Goal: Task Accomplishment & Management: Use online tool/utility

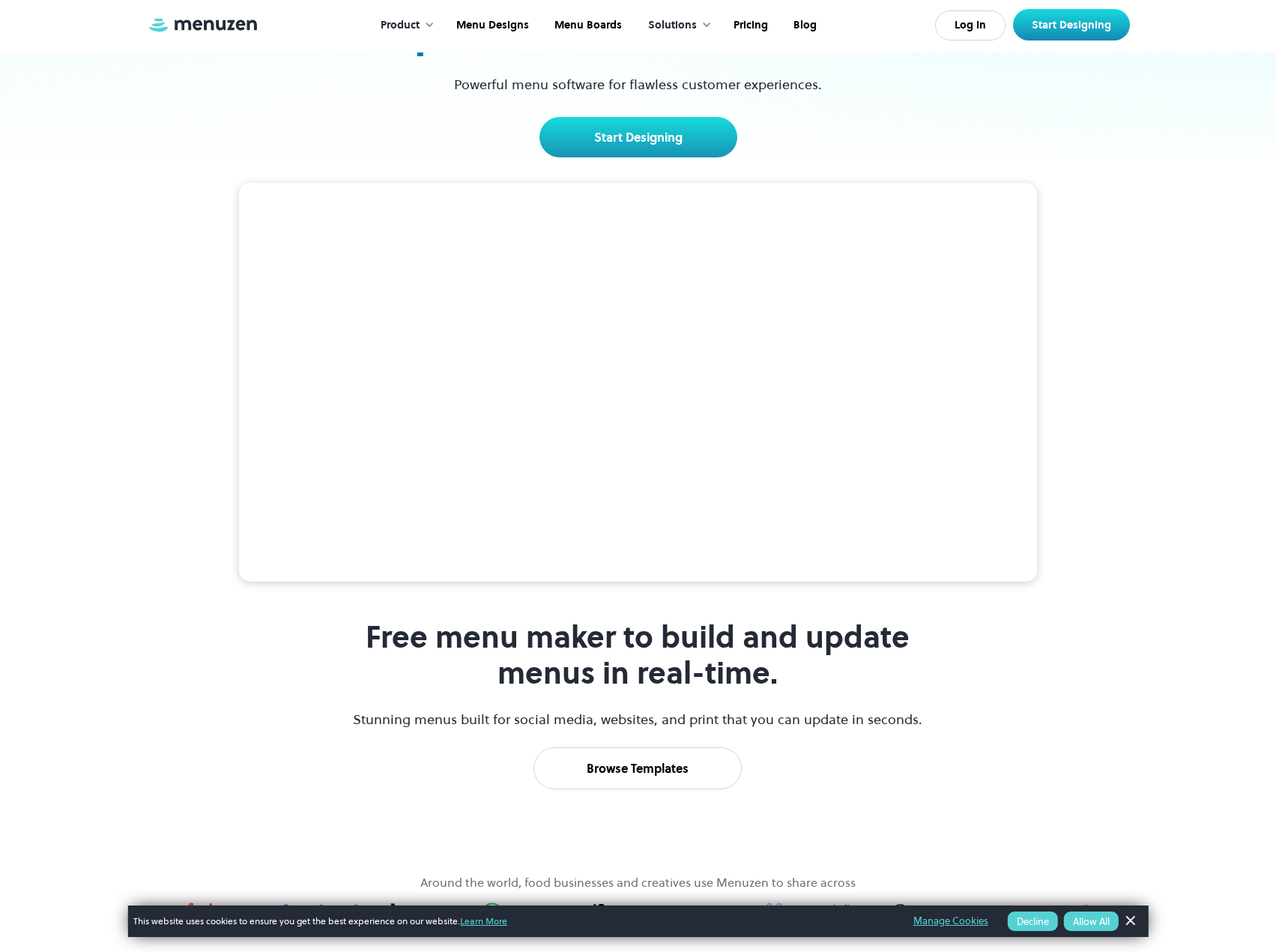
scroll to position [150, 0]
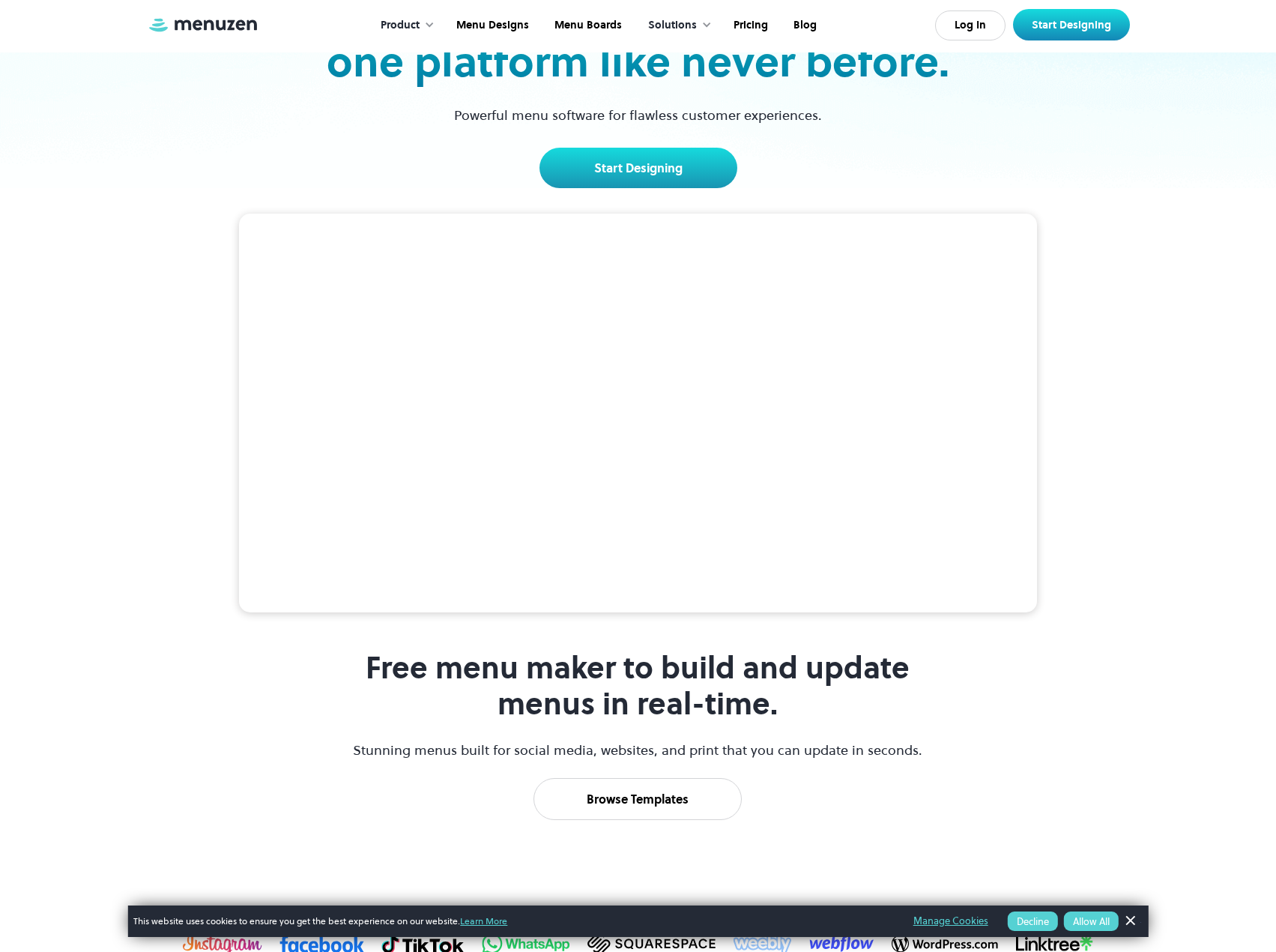
click at [679, 361] on video at bounding box center [638, 413] width 798 height 399
drag, startPoint x: 293, startPoint y: 466, endPoint x: 510, endPoint y: 485, distance: 217.8
click at [510, 485] on video at bounding box center [638, 413] width 798 height 399
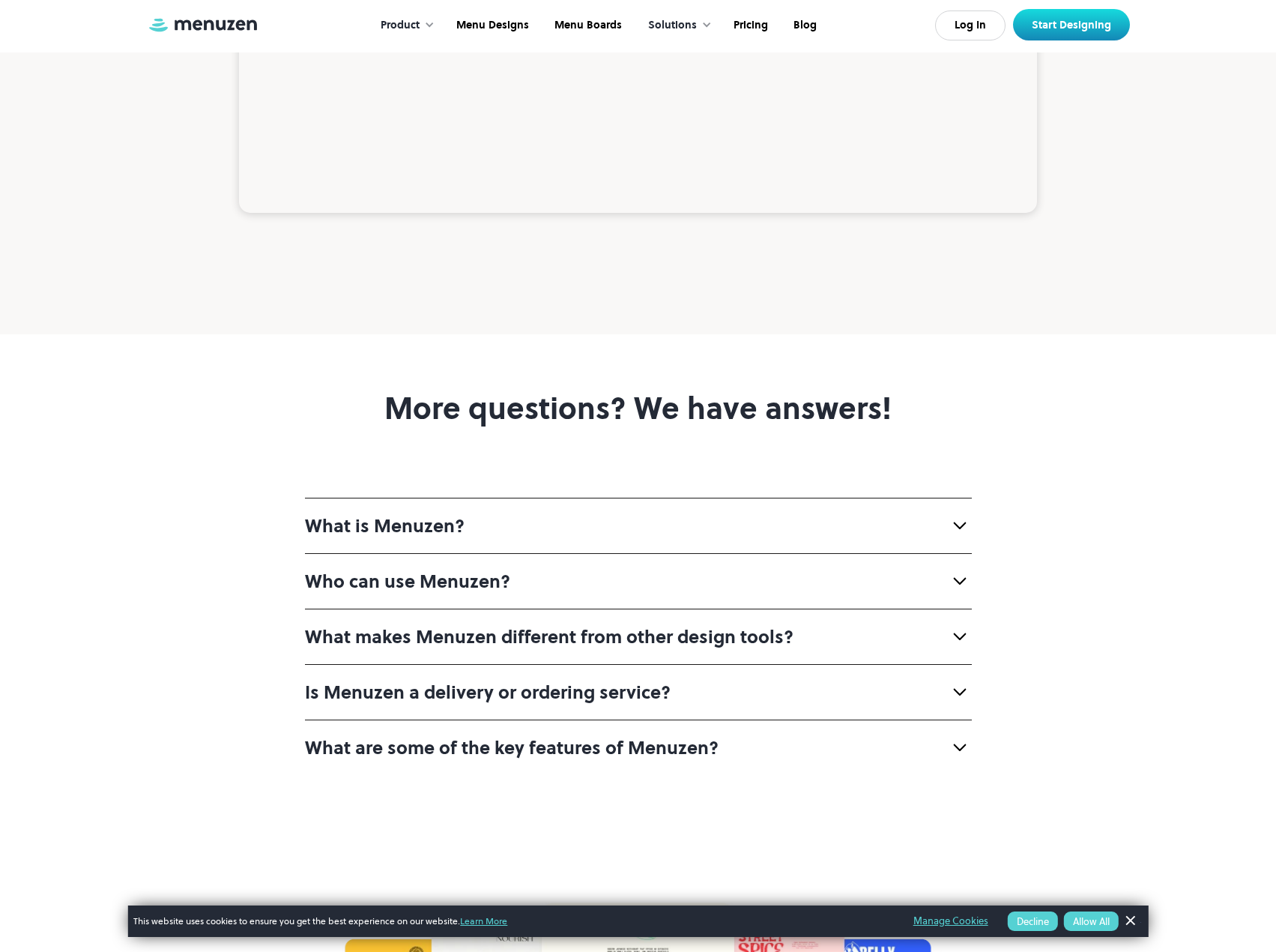
scroll to position [5321, 0]
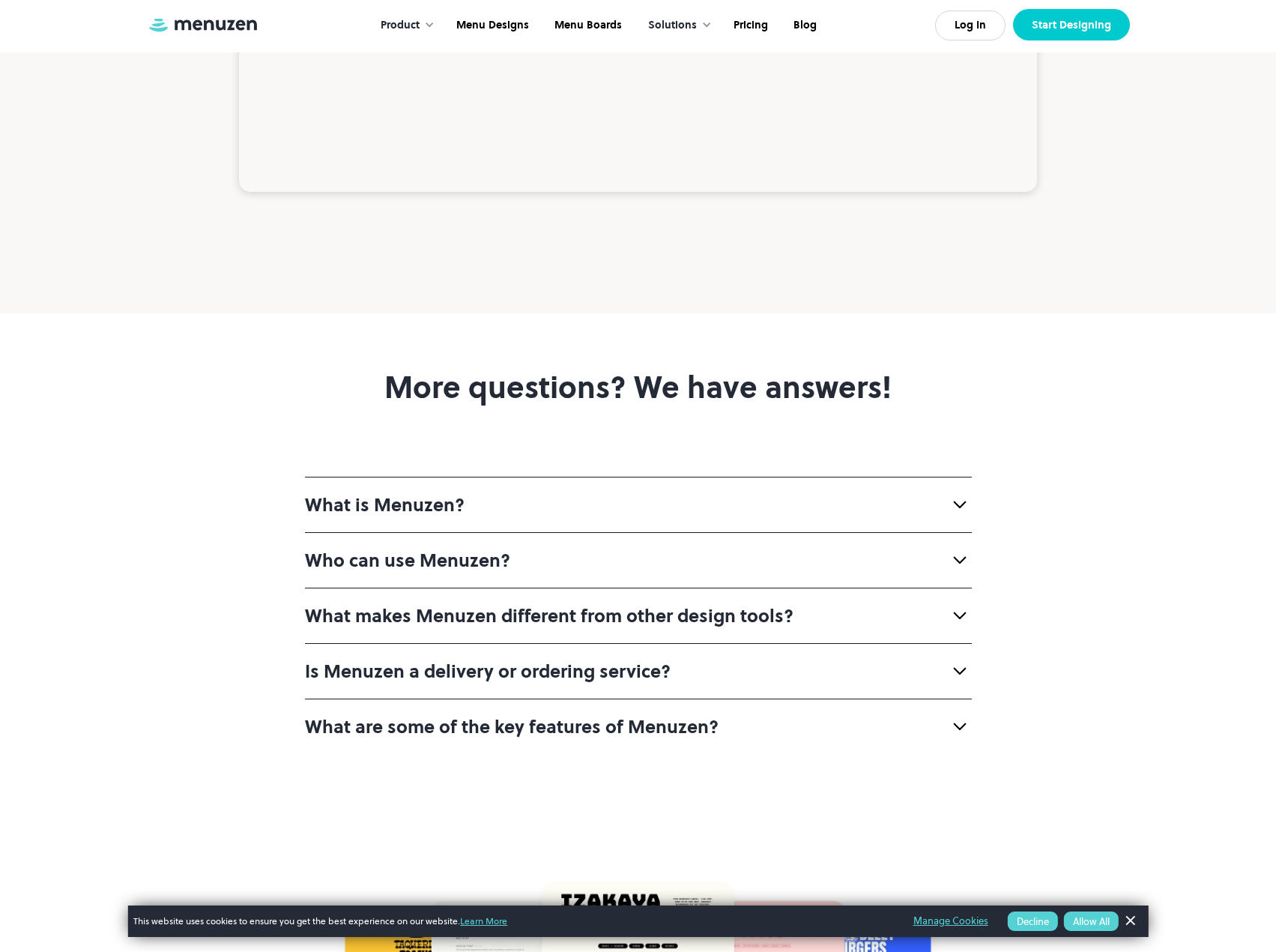
click at [1069, 23] on link "Start Designing" at bounding box center [1071, 24] width 117 height 31
click at [220, 25] on img at bounding box center [203, 25] width 112 height 17
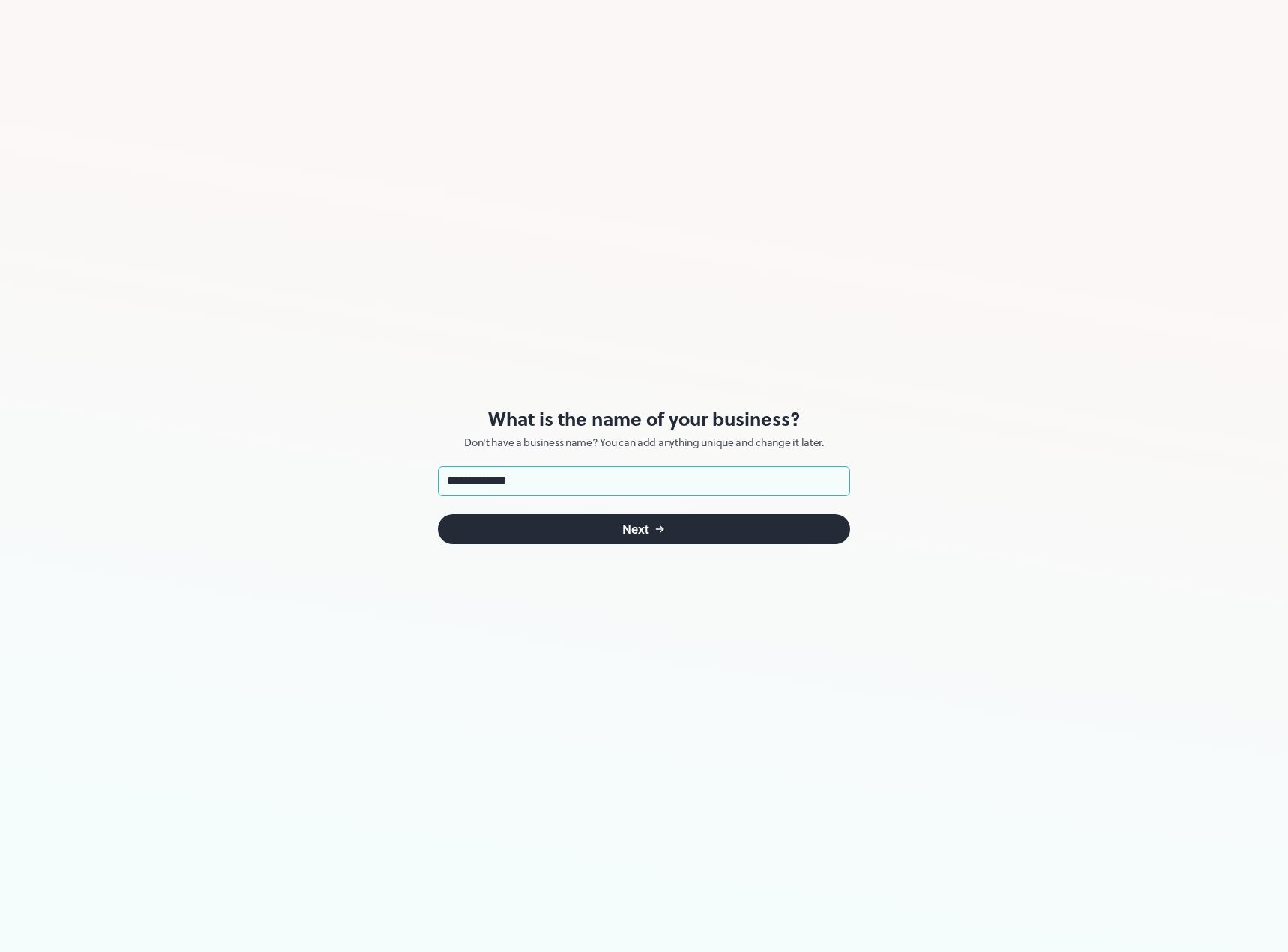
type input "**********"
click at [649, 527] on button "Next" at bounding box center [644, 528] width 413 height 30
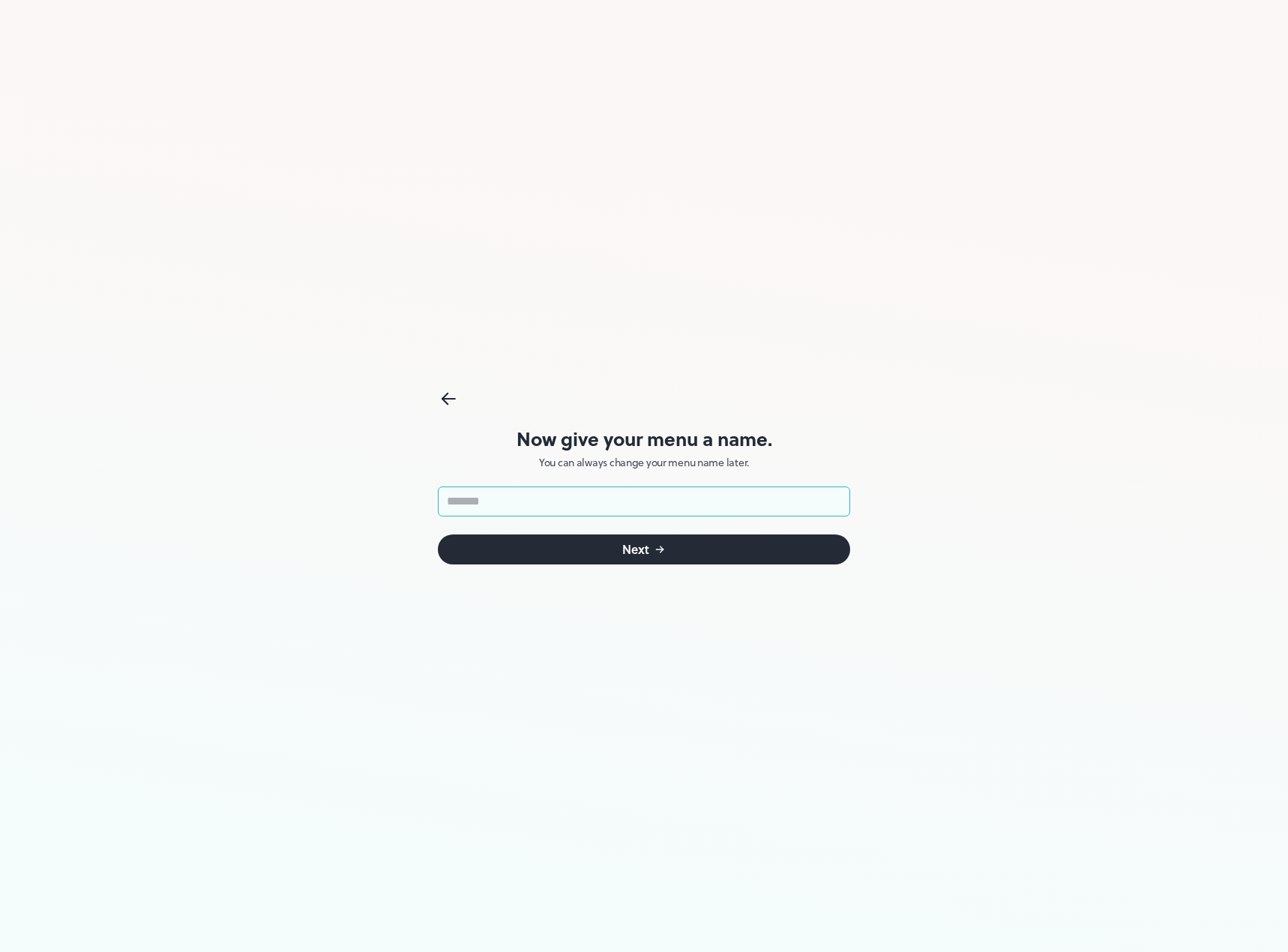
click at [679, 489] on input "text" at bounding box center [644, 501] width 413 height 30
type input "******"
click at [628, 553] on div "Next" at bounding box center [635, 550] width 27 height 12
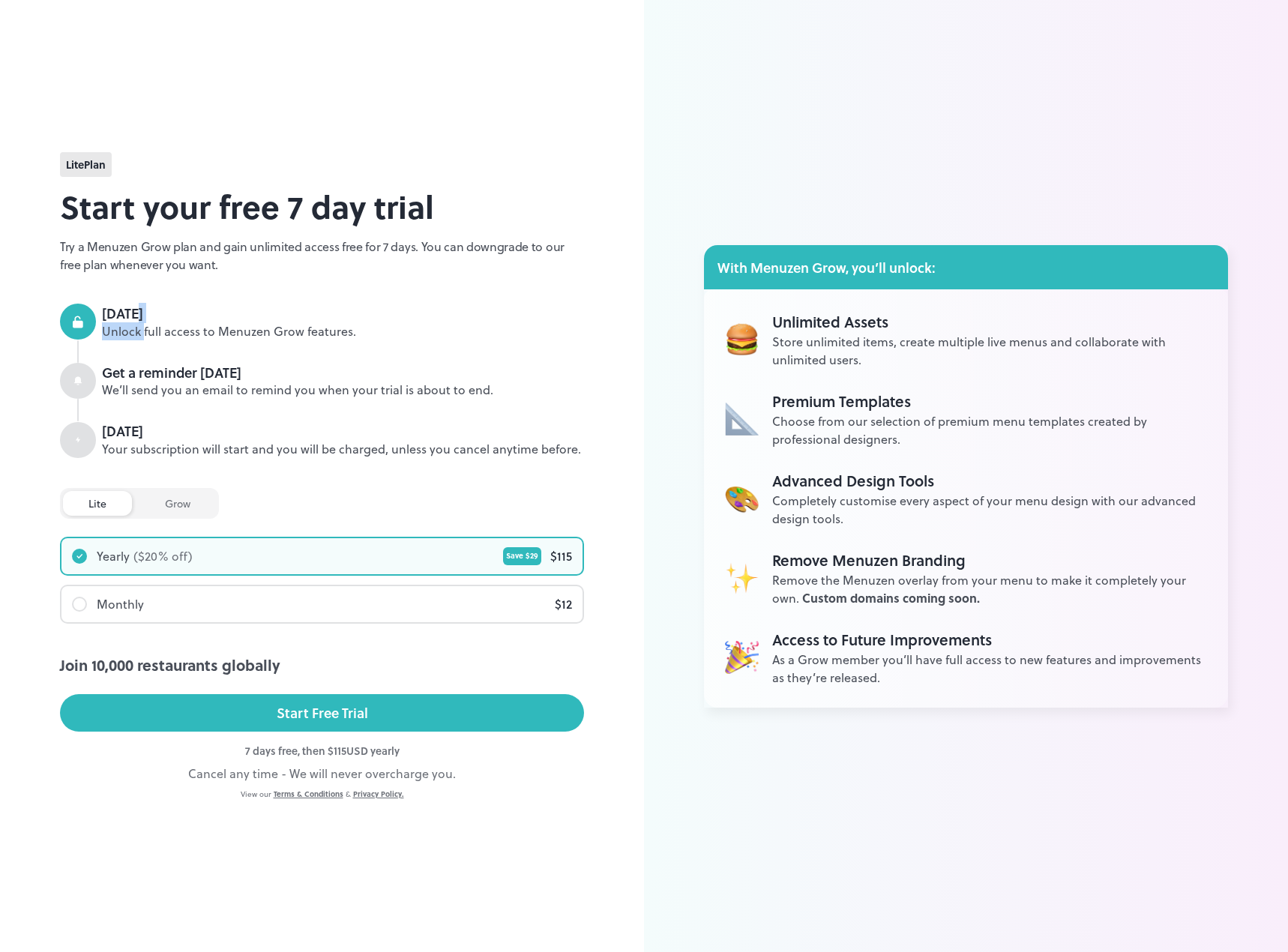
drag, startPoint x: 142, startPoint y: 325, endPoint x: 384, endPoint y: 320, distance: 242.1
click at [384, 320] on span "Today Unlock full access to Menuzen Grow features." at bounding box center [343, 322] width 482 height 37
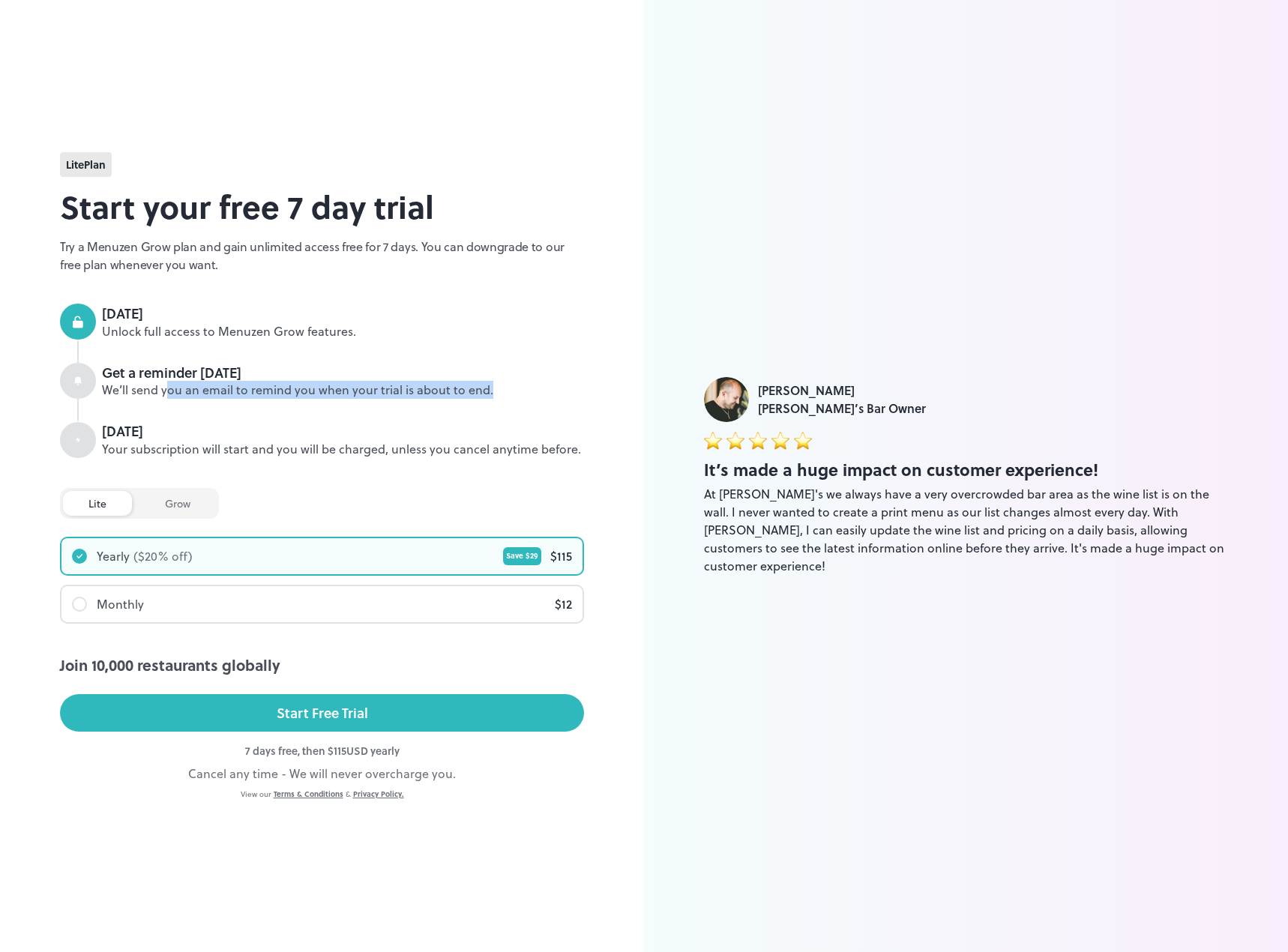
drag, startPoint x: 167, startPoint y: 382, endPoint x: 498, endPoint y: 386, distance: 331.0
click at [498, 386] on div "We’ll send you an email to remind you when your trial is about to end." at bounding box center [343, 389] width 482 height 18
click at [490, 399] on div at bounding box center [330, 409] width 507 height 22
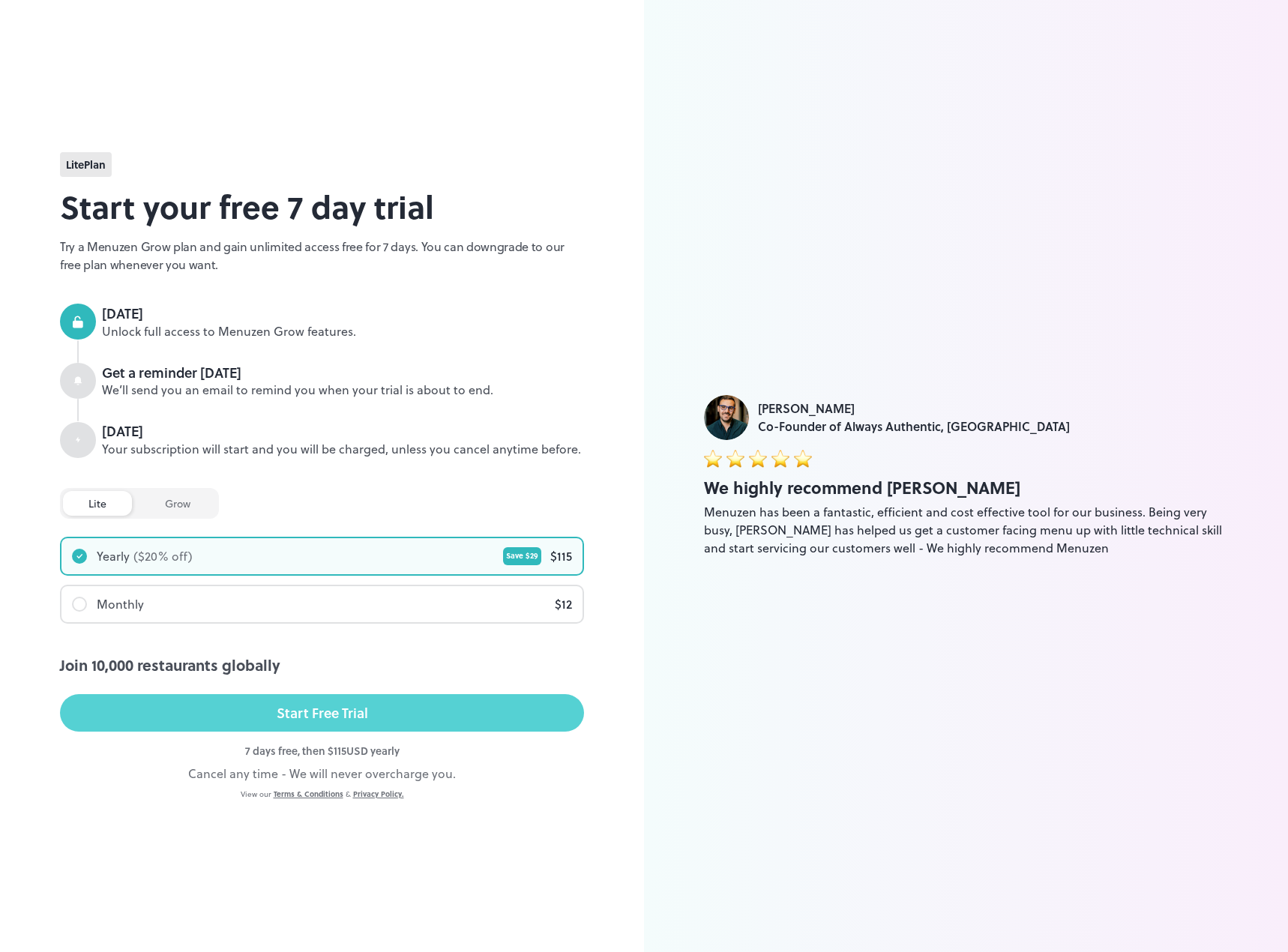
click at [291, 710] on div "Start Free Trial" at bounding box center [323, 712] width 92 height 22
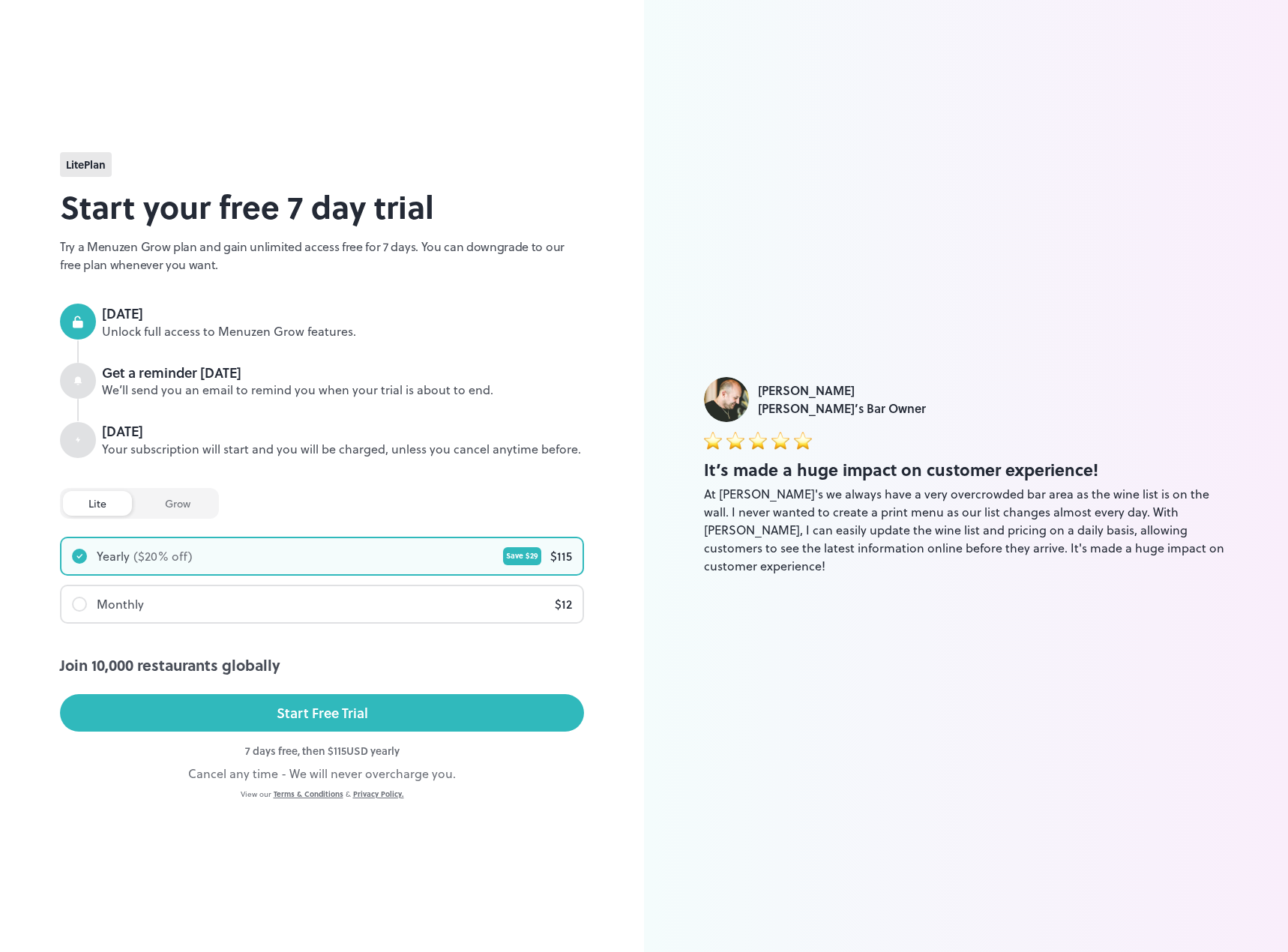
click at [67, 167] on span "lite Plan" at bounding box center [86, 164] width 40 height 16
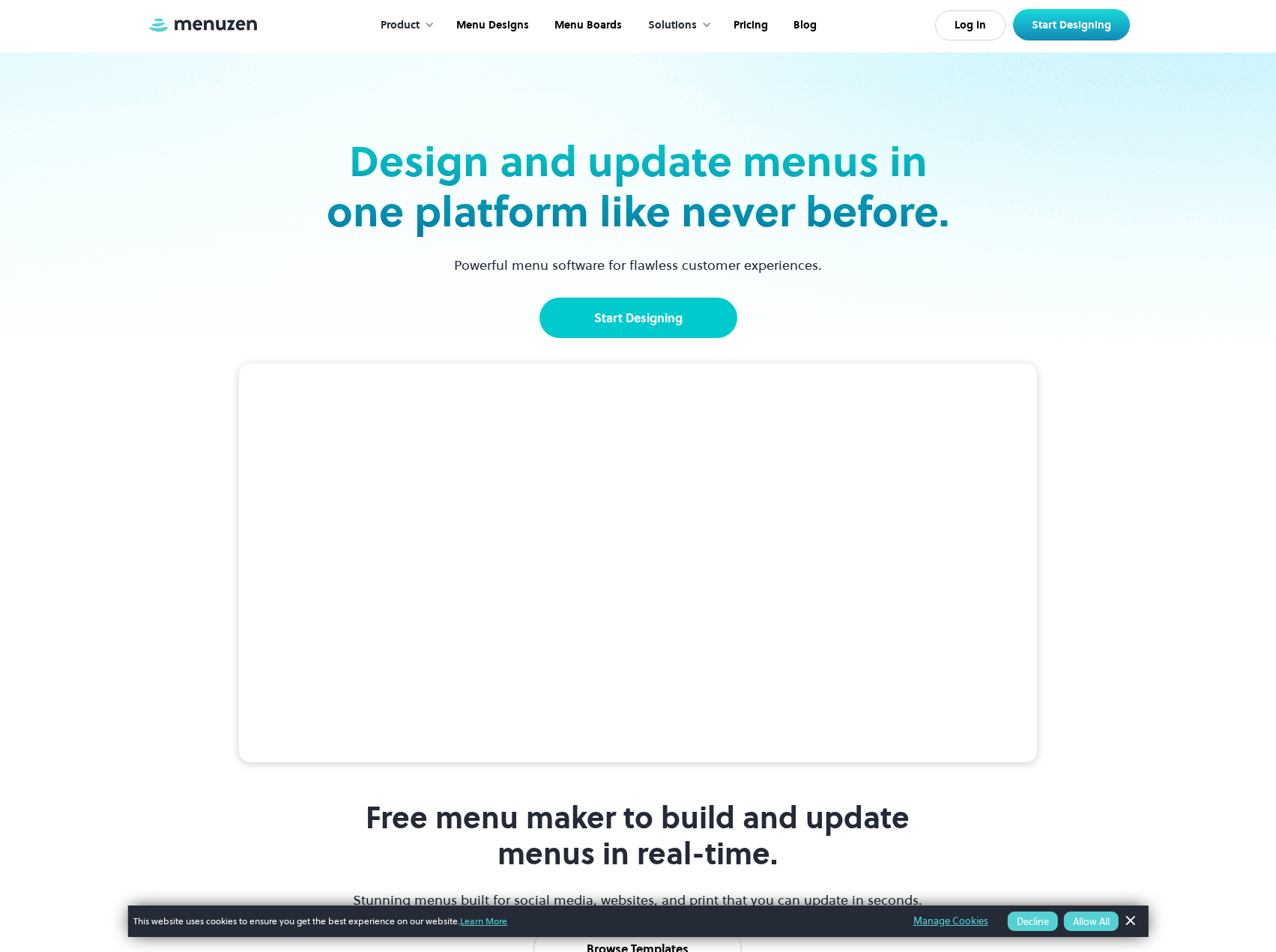
click at [673, 308] on link "Start Designing" at bounding box center [639, 317] width 198 height 40
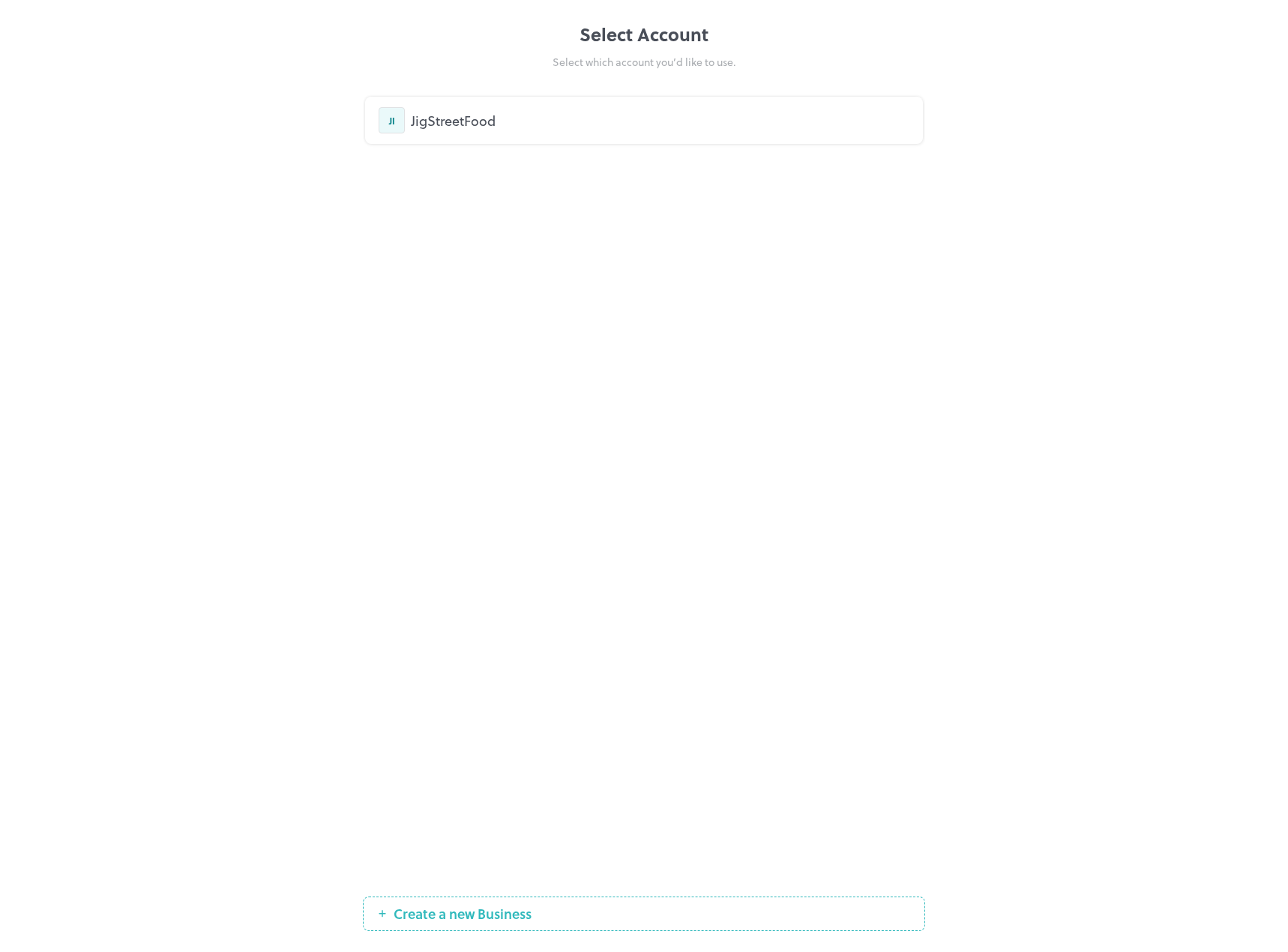
click at [493, 117] on div "JigStreetFood" at bounding box center [660, 120] width 499 height 21
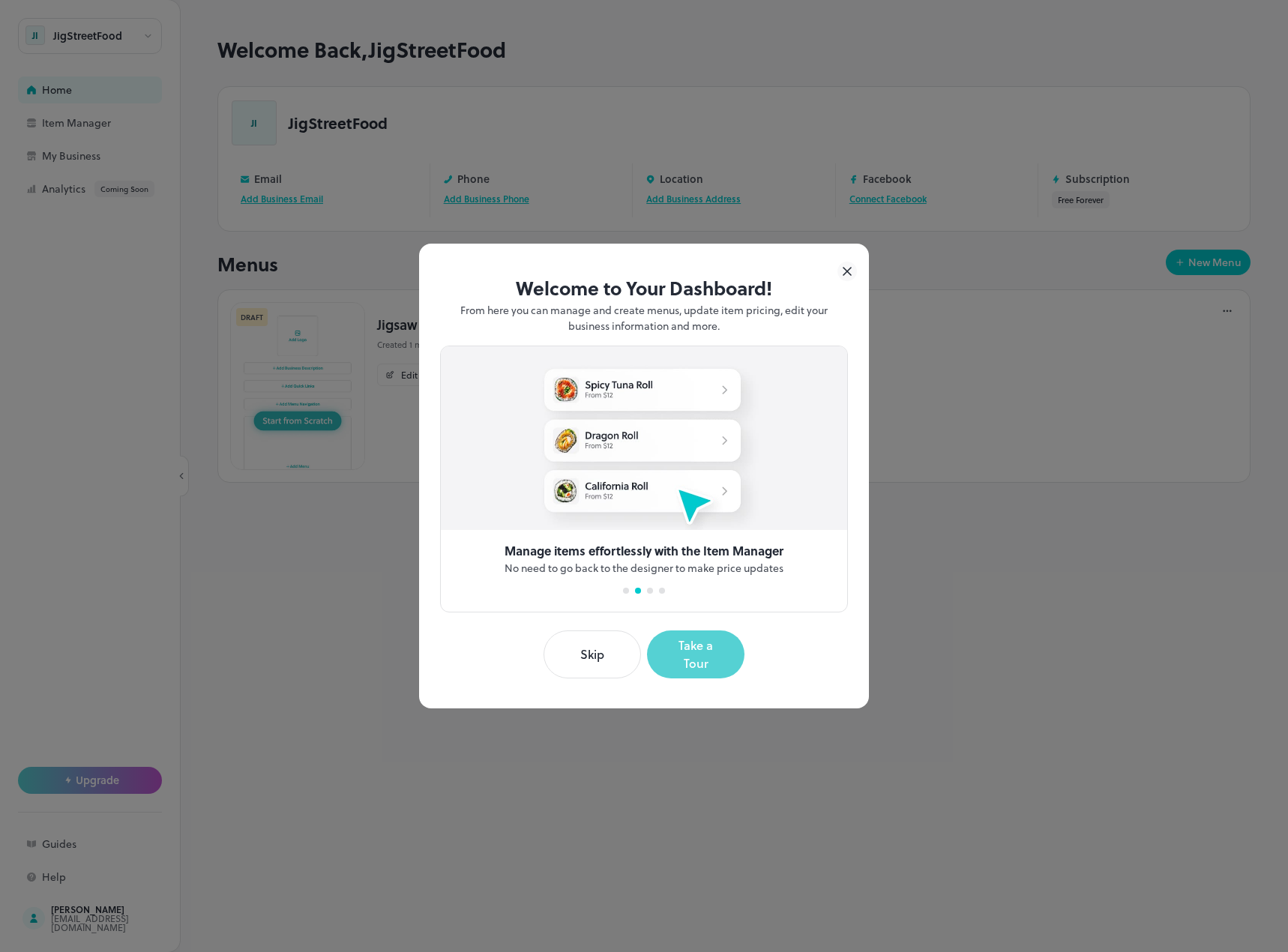
click at [708, 651] on button "Take a Tour" at bounding box center [696, 654] width 98 height 48
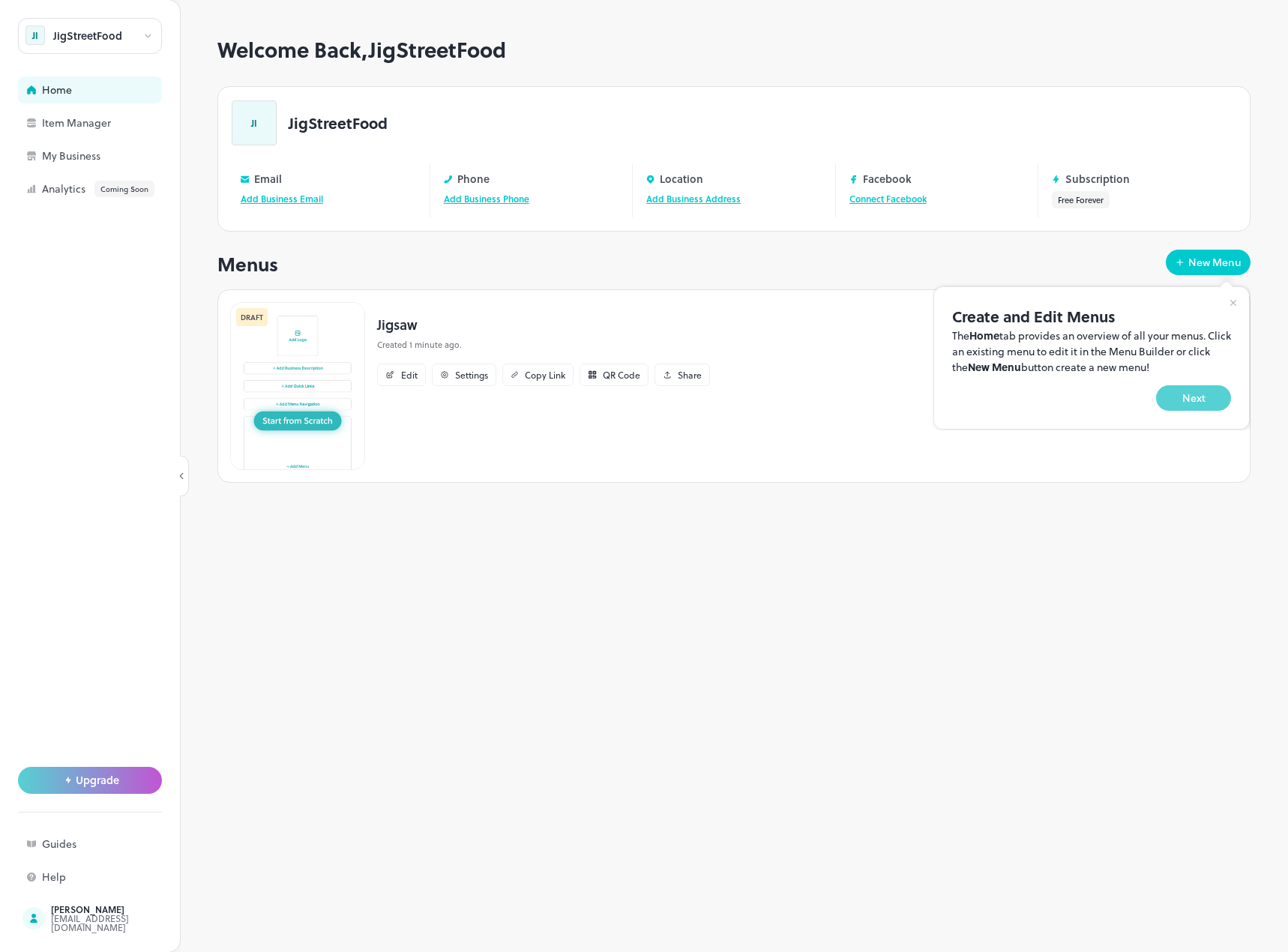
click at [1196, 402] on button "Next" at bounding box center [1193, 397] width 75 height 25
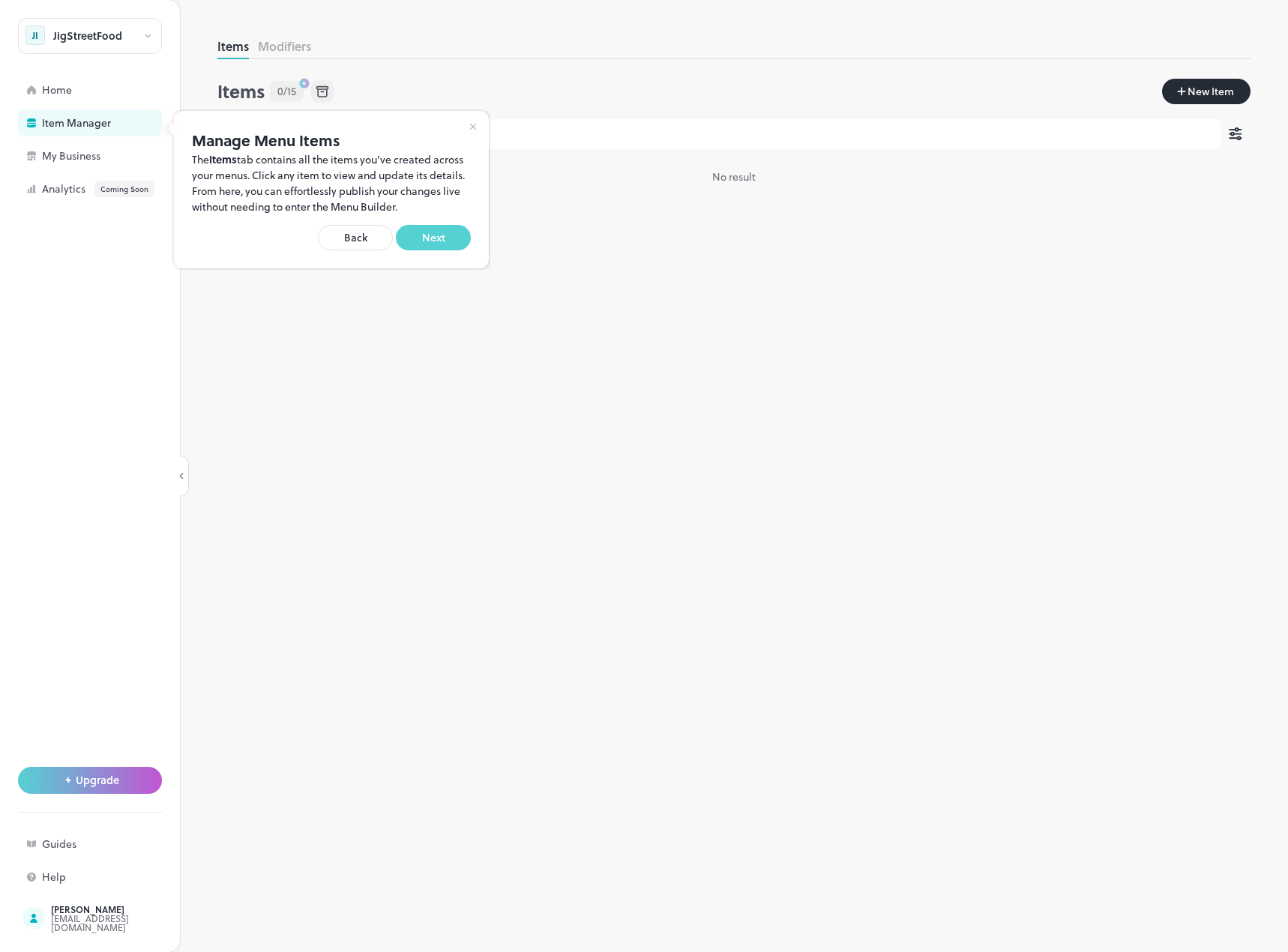
click at [445, 242] on button "Next" at bounding box center [433, 237] width 75 height 25
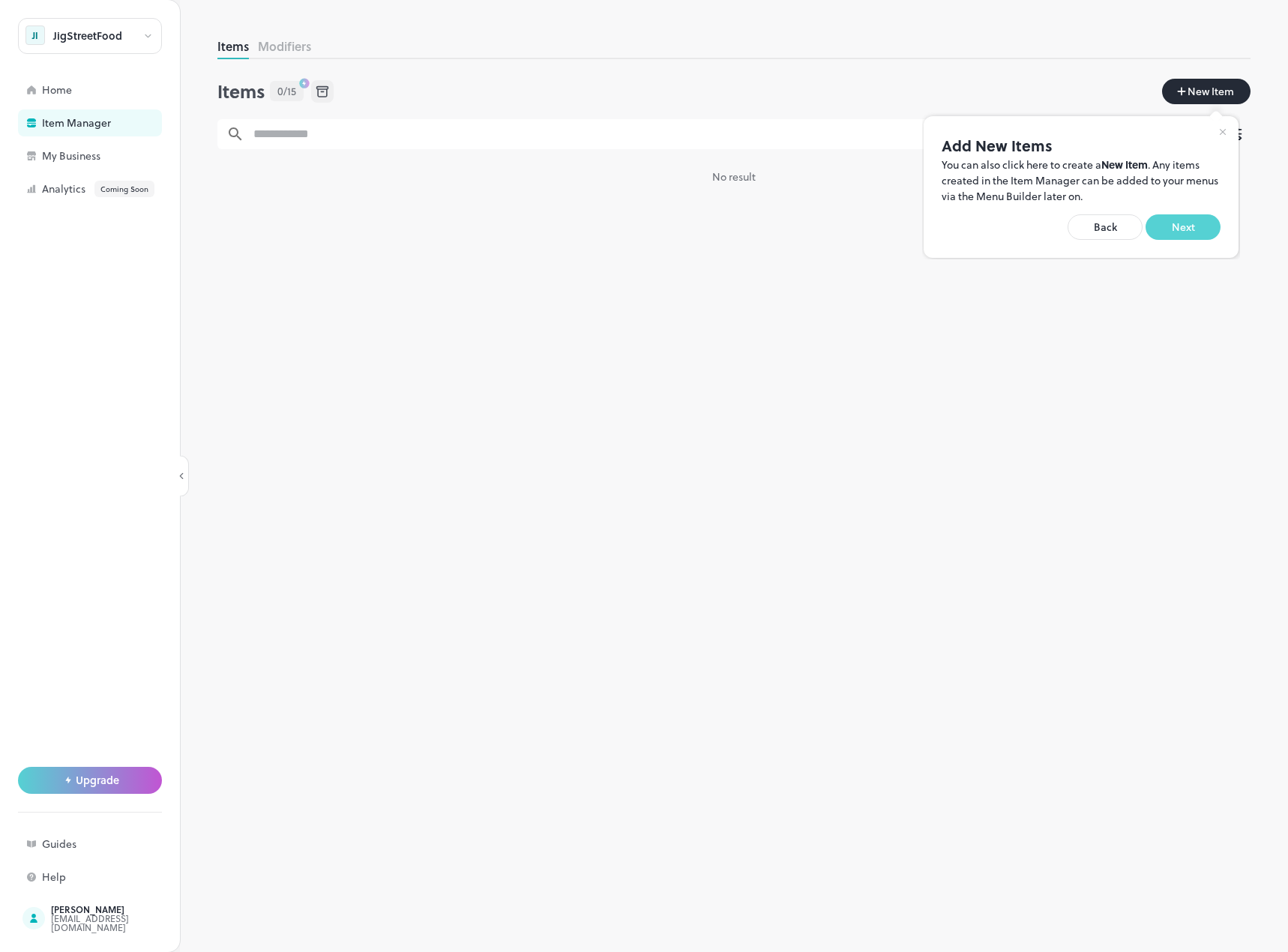
click at [1188, 229] on button "Next" at bounding box center [1183, 226] width 75 height 25
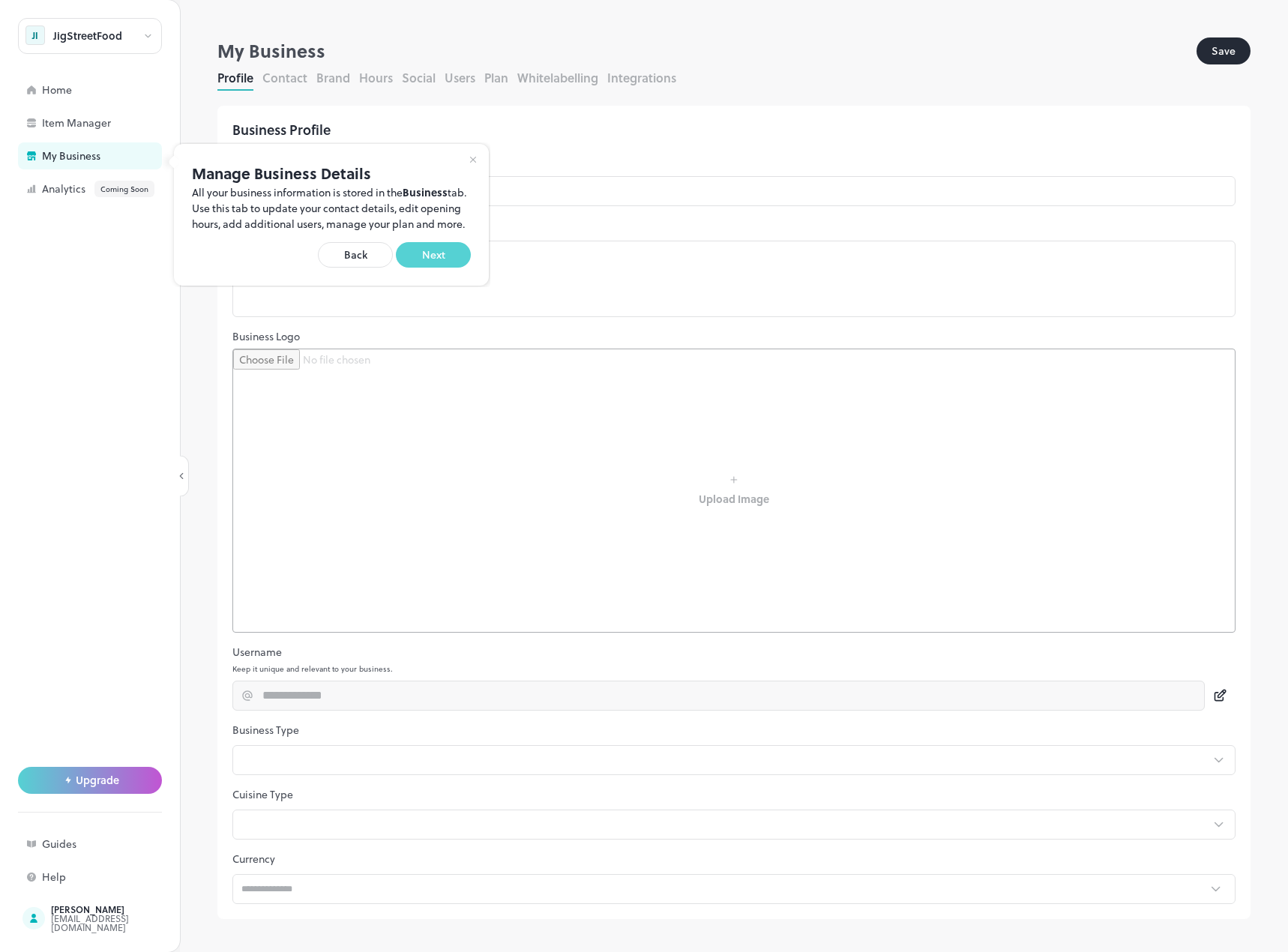
click at [442, 268] on button "Next" at bounding box center [433, 255] width 75 height 25
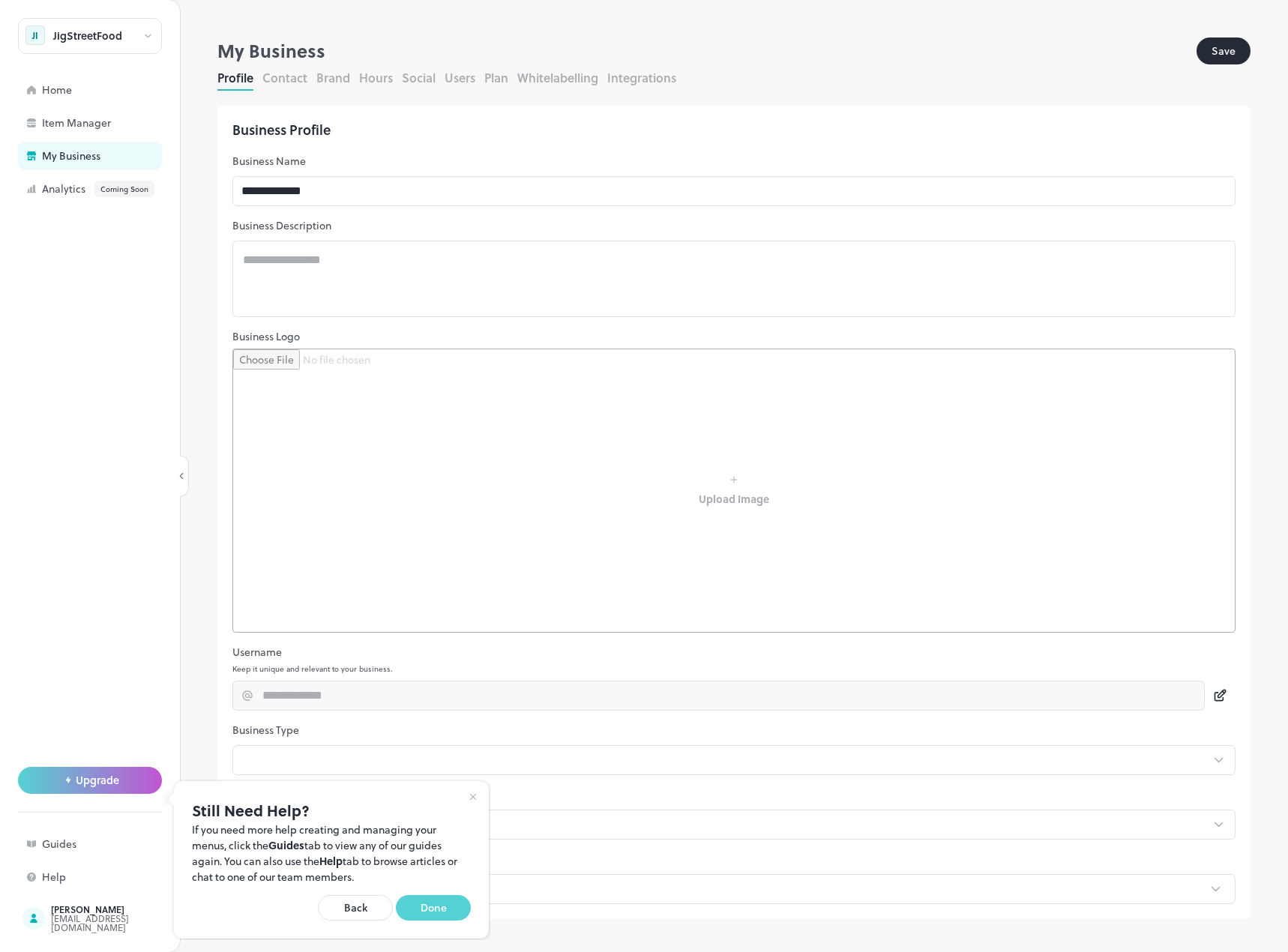
click at [446, 902] on button "Done" at bounding box center [433, 907] width 75 height 25
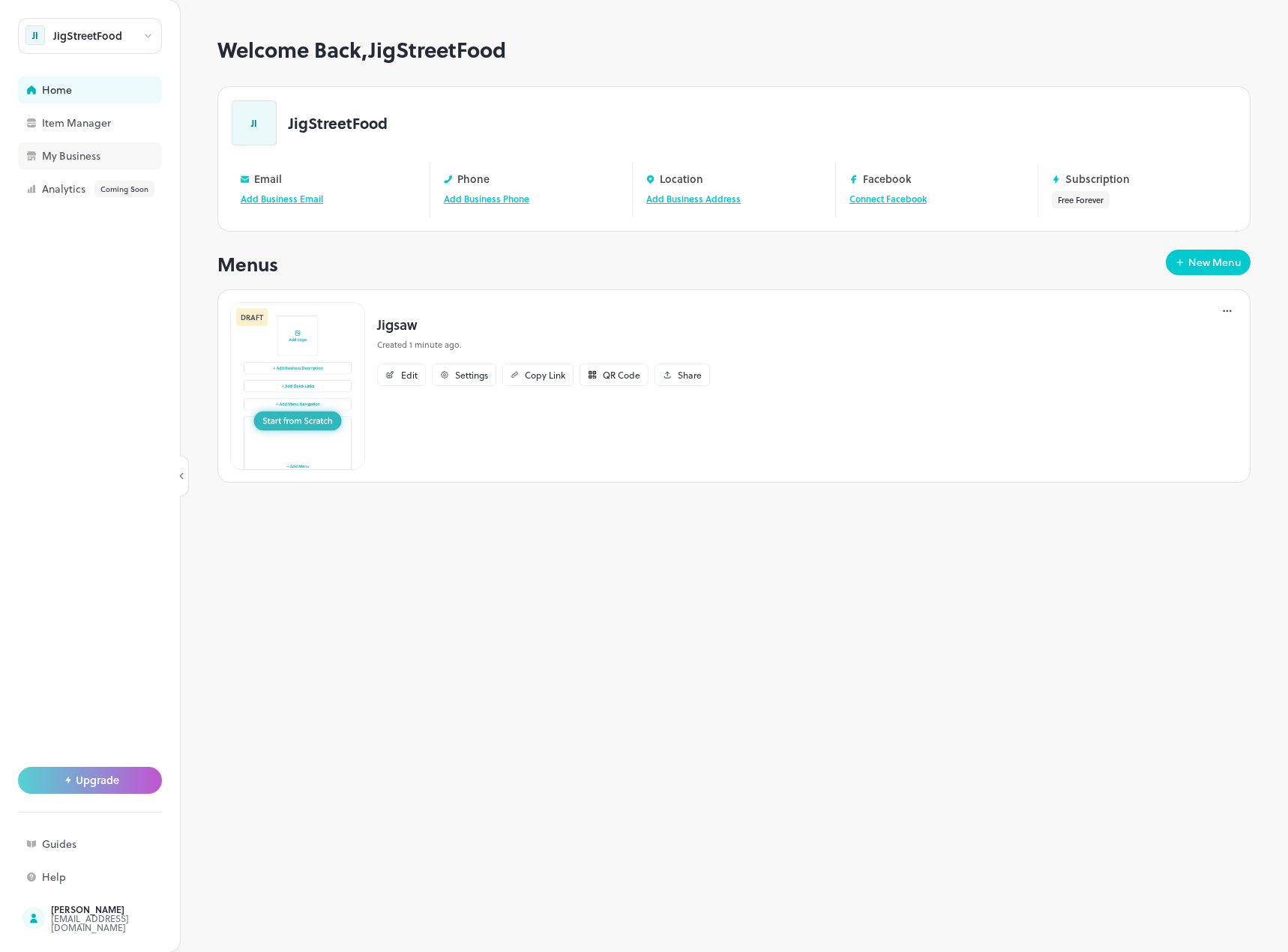
click at [61, 161] on div "My Business" at bounding box center [117, 156] width 150 height 11
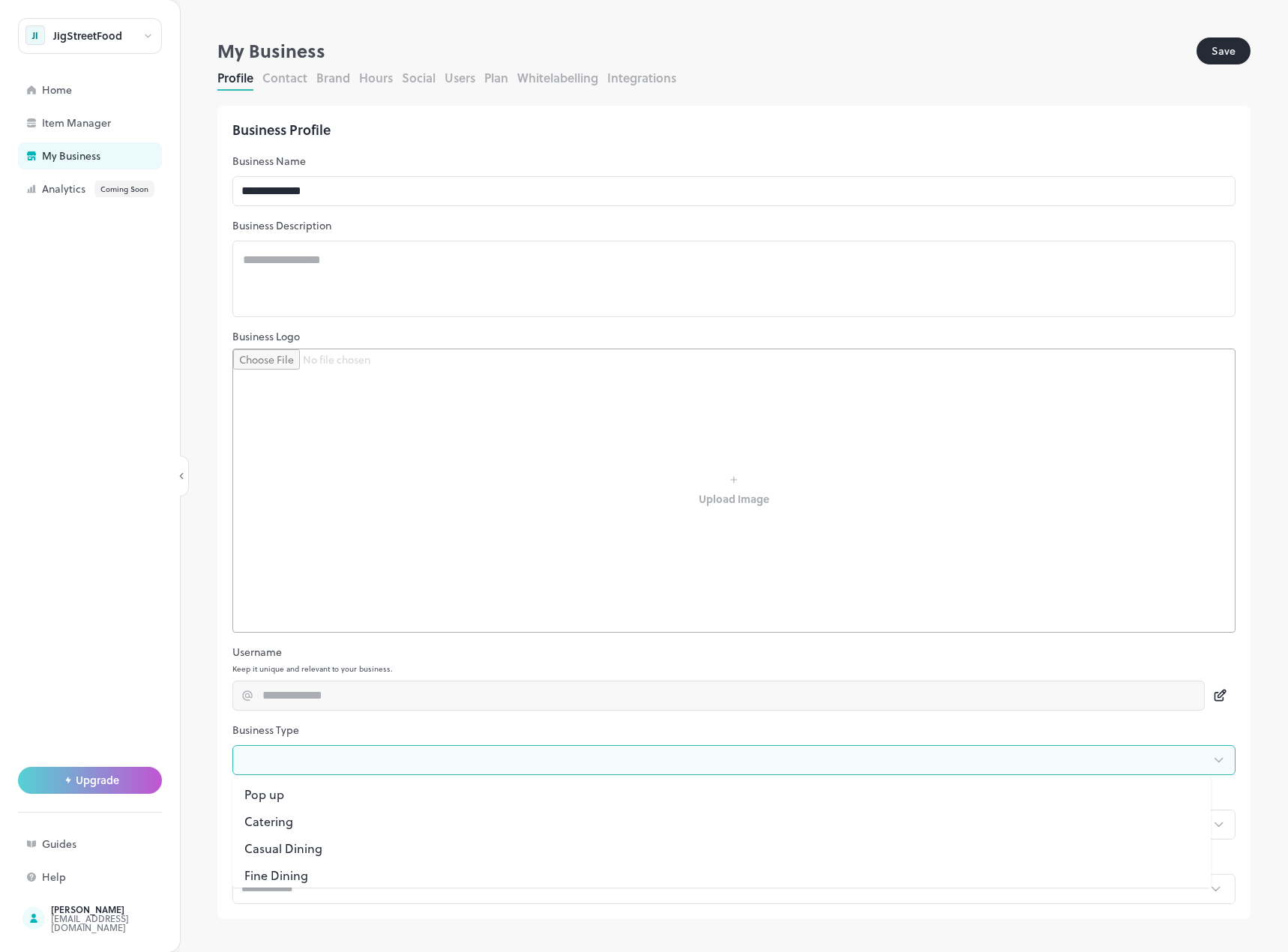
click at [393, 751] on body "**********" at bounding box center [644, 476] width 1288 height 952
click at [393, 751] on div at bounding box center [644, 476] width 1288 height 952
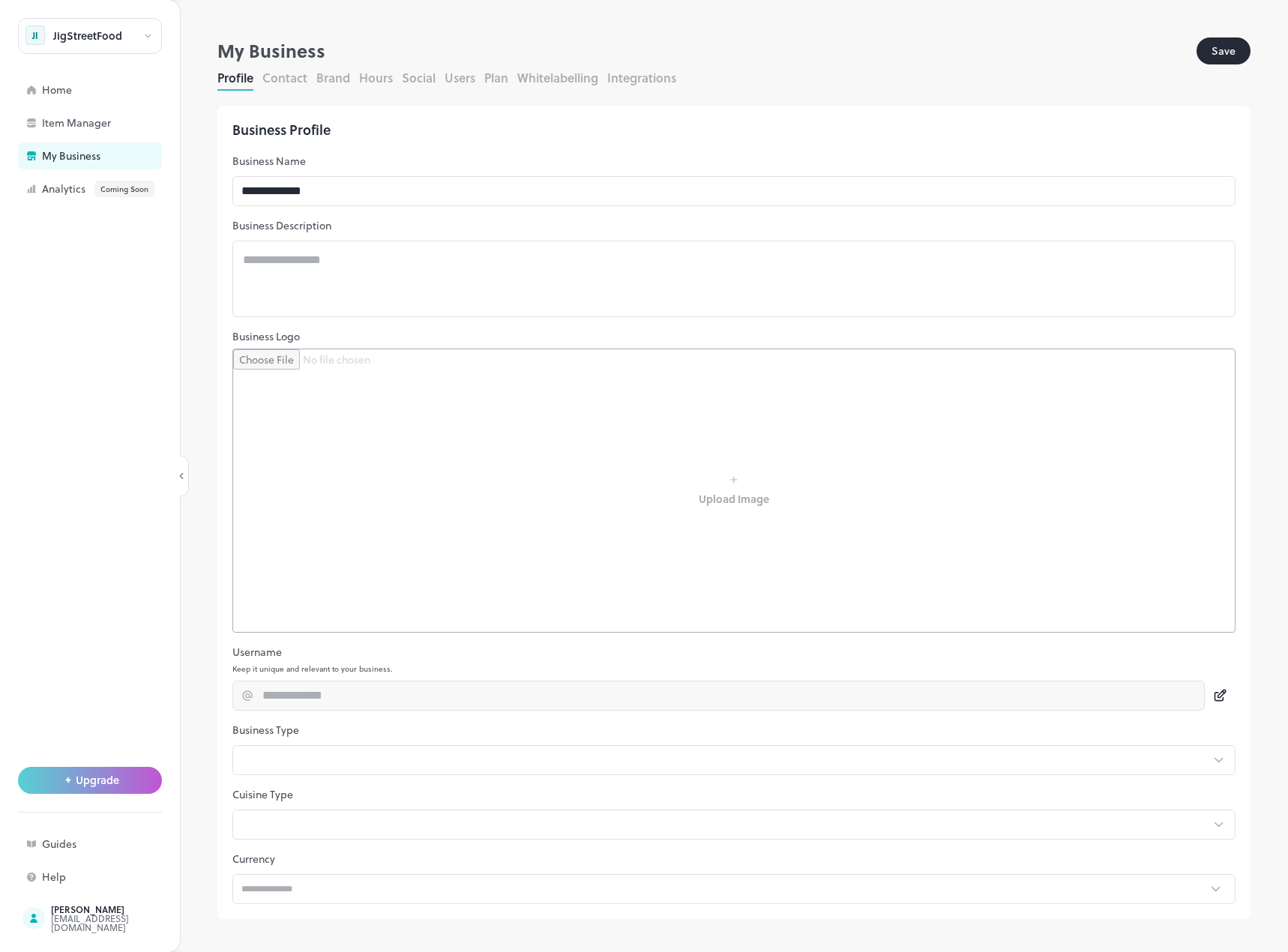
click at [368, 735] on p "Business Type" at bounding box center [734, 730] width 1004 height 15
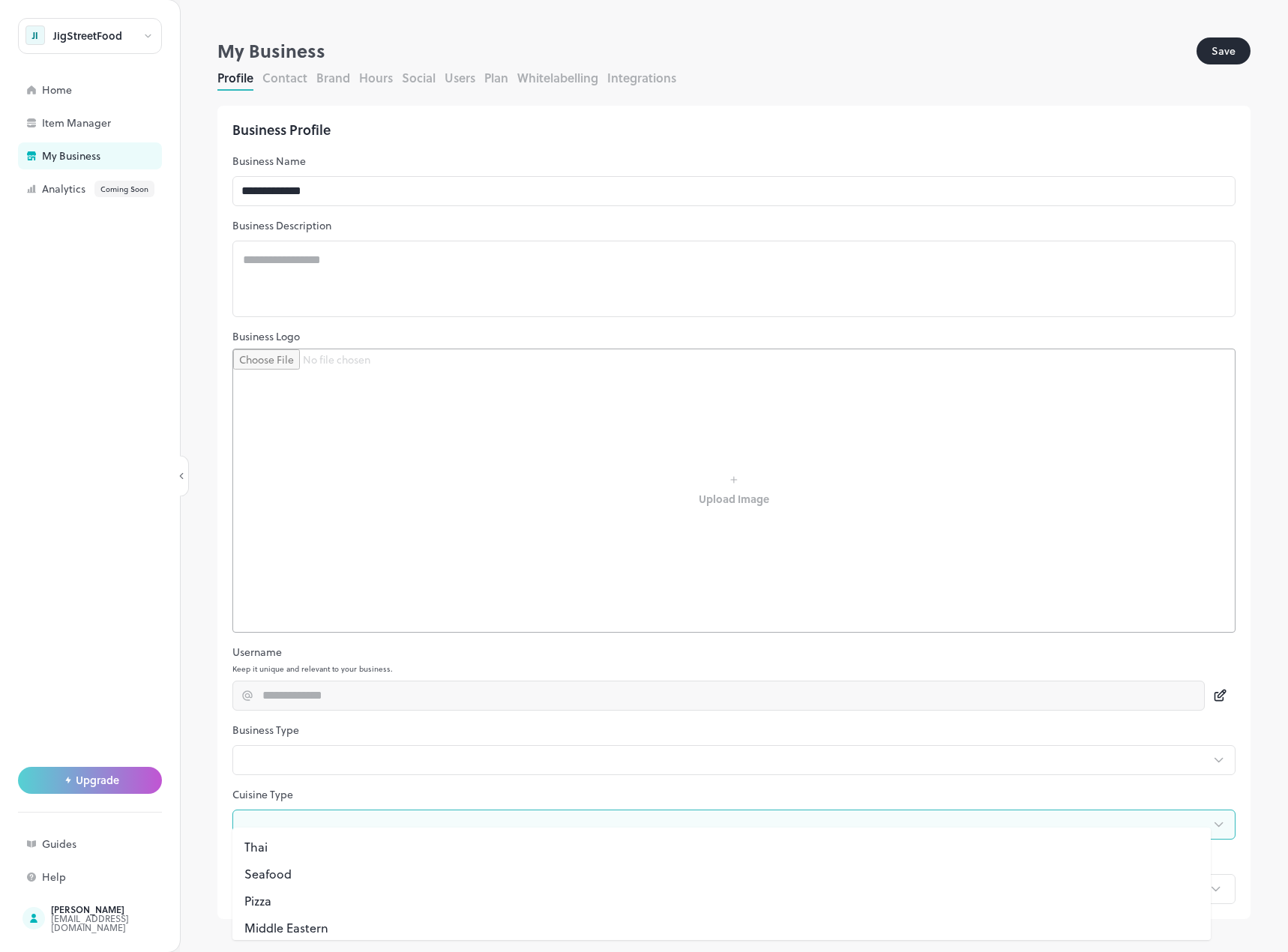
click at [335, 813] on body "**********" at bounding box center [644, 476] width 1288 height 952
click at [371, 812] on div at bounding box center [644, 476] width 1288 height 952
click at [298, 79] on button "Contact" at bounding box center [284, 77] width 45 height 18
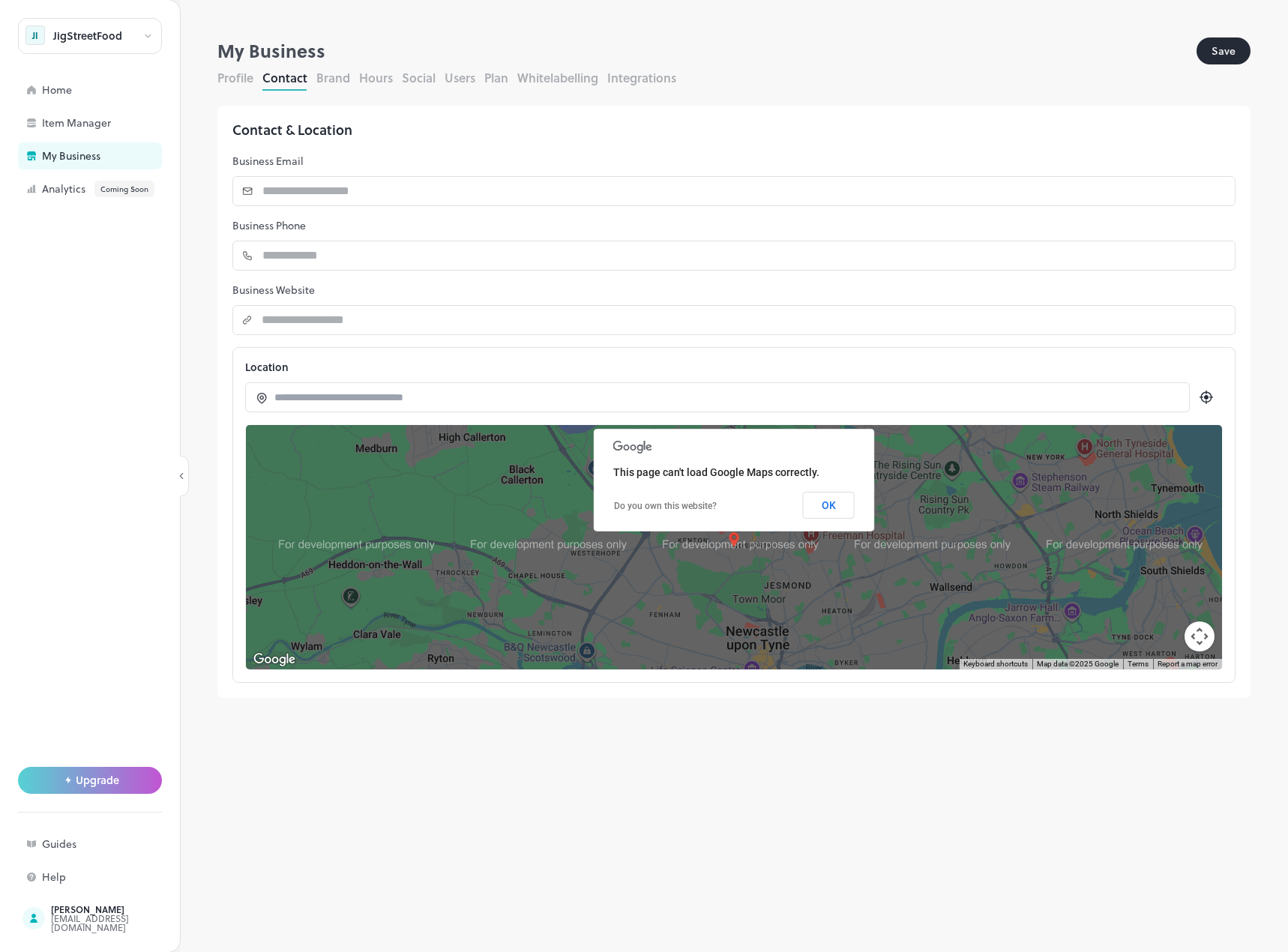
click at [339, 78] on button "Brand" at bounding box center [333, 77] width 34 height 18
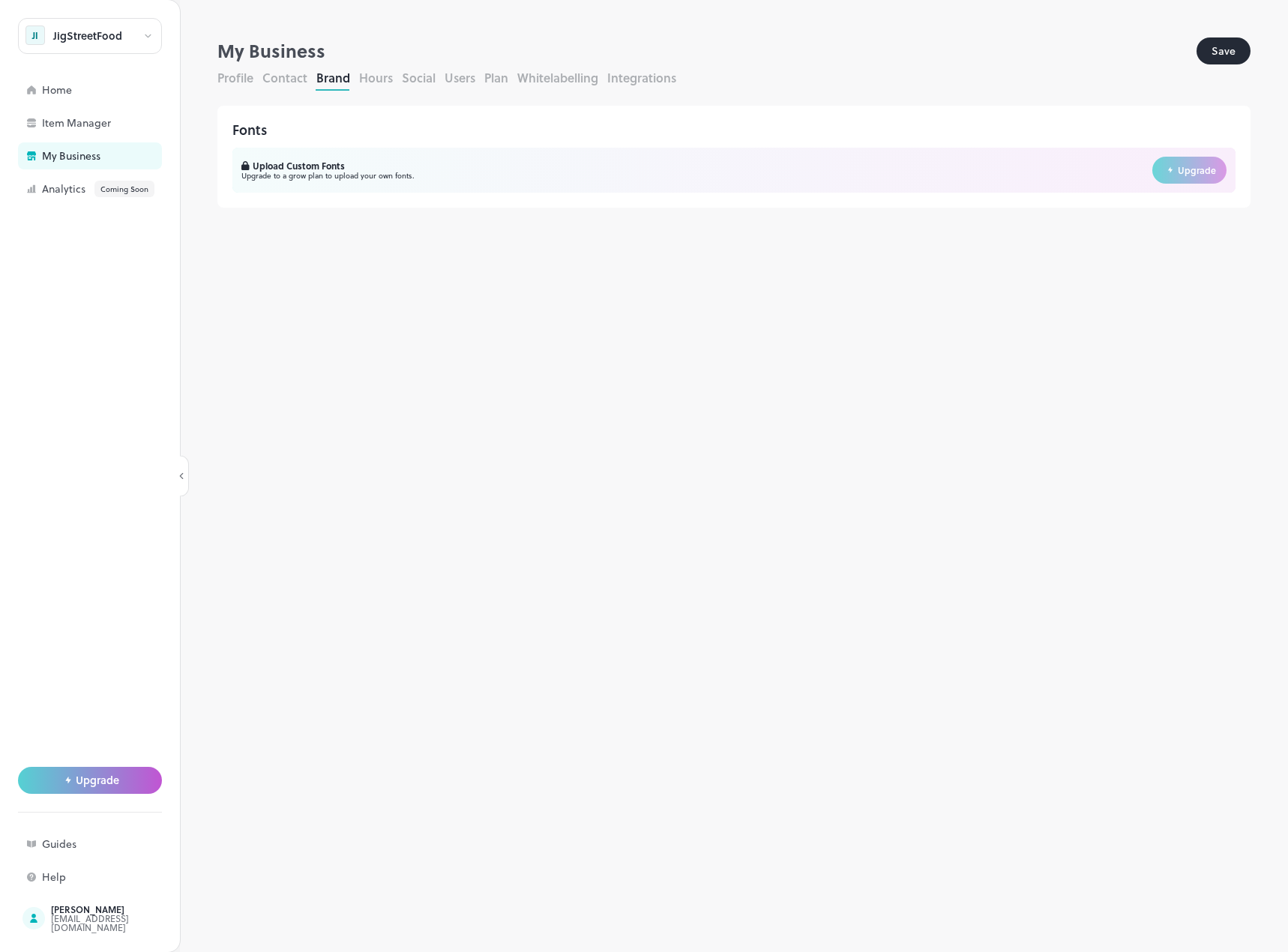
click at [379, 78] on button "Hours" at bounding box center [376, 77] width 34 height 18
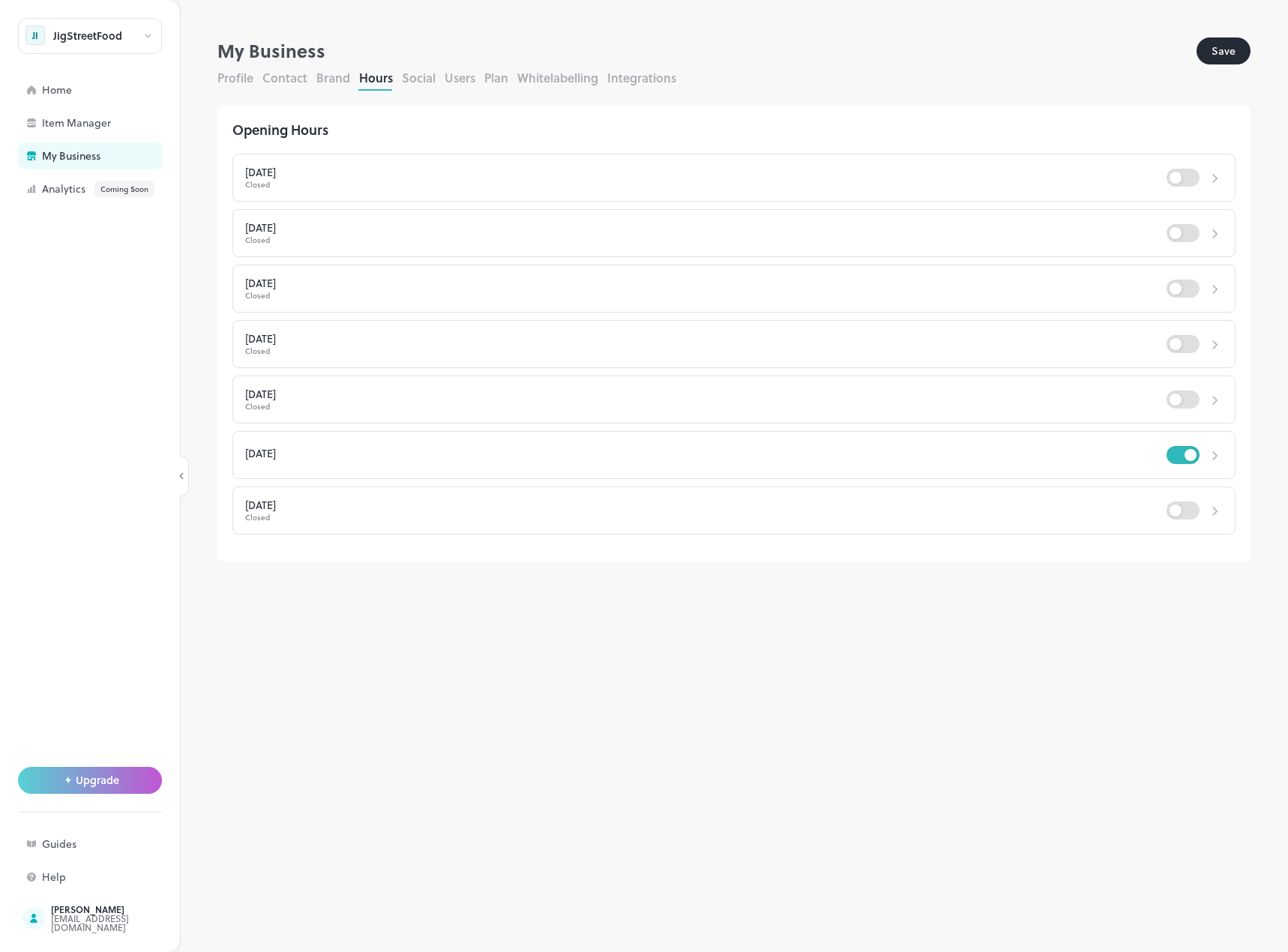
click at [420, 76] on button "Social" at bounding box center [419, 77] width 34 height 18
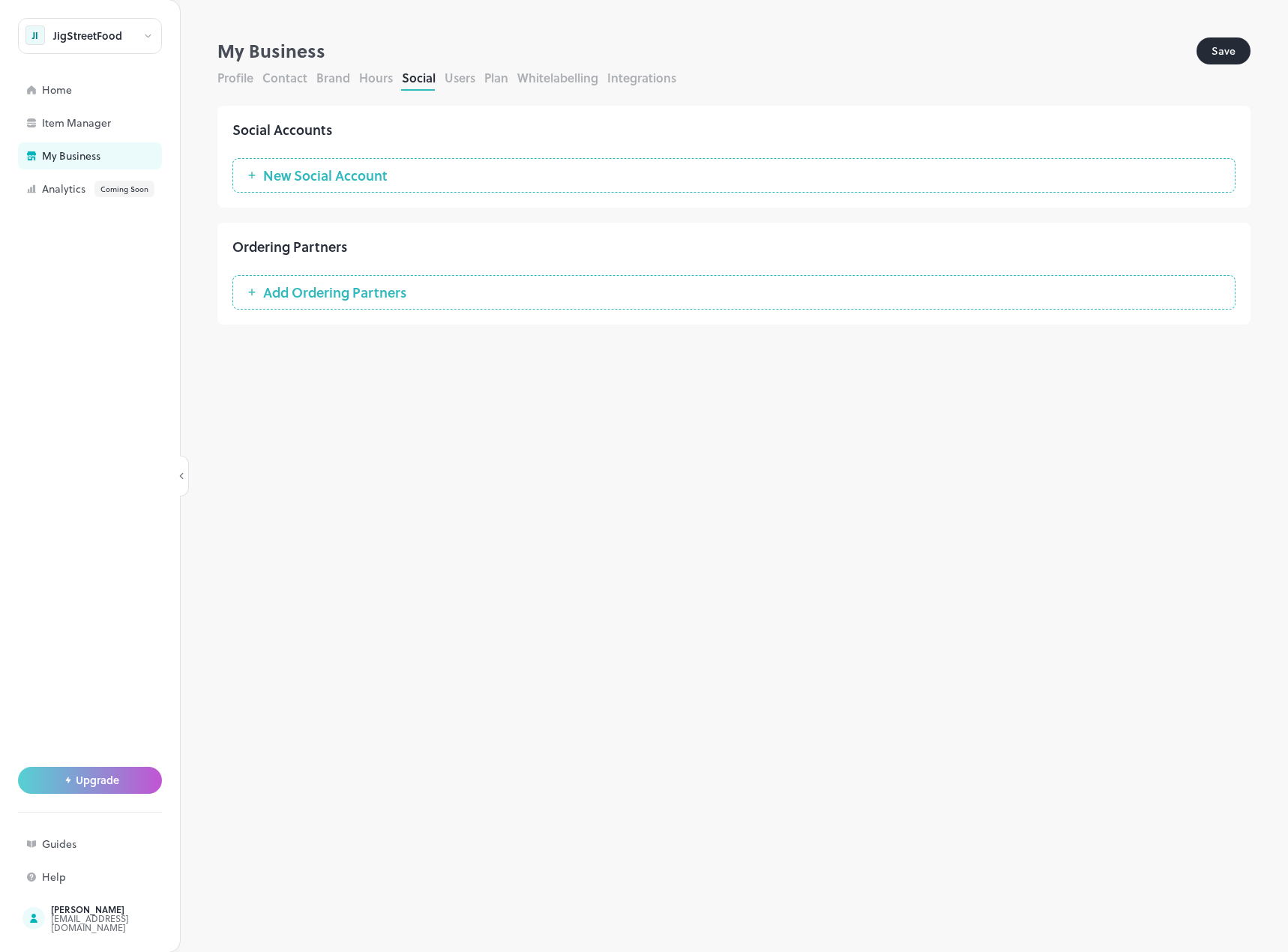
click at [455, 84] on button "Users" at bounding box center [460, 77] width 31 height 18
click at [504, 79] on button "Plan" at bounding box center [496, 77] width 24 height 18
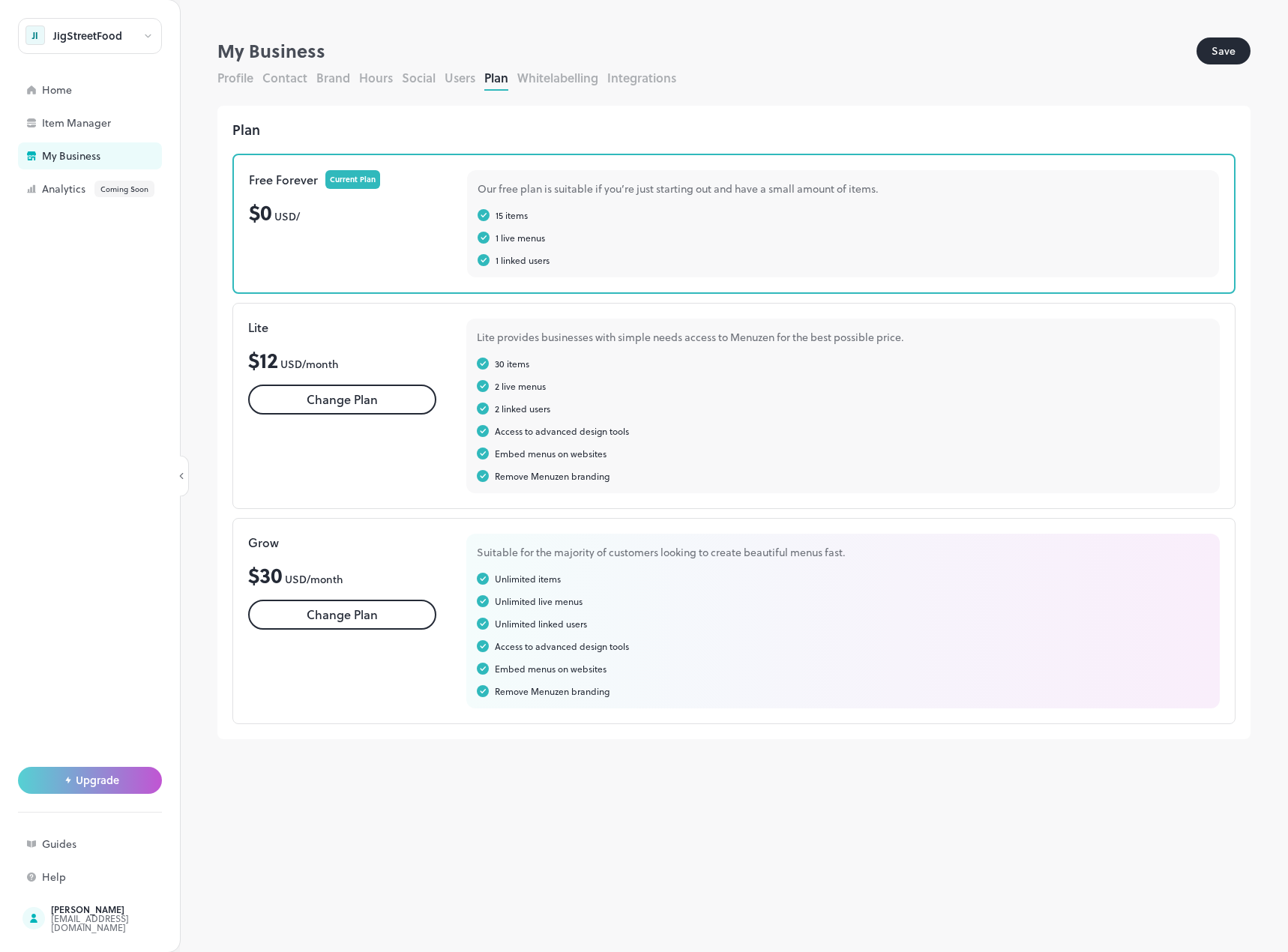
click at [571, 80] on button "Whitelabelling" at bounding box center [557, 77] width 81 height 18
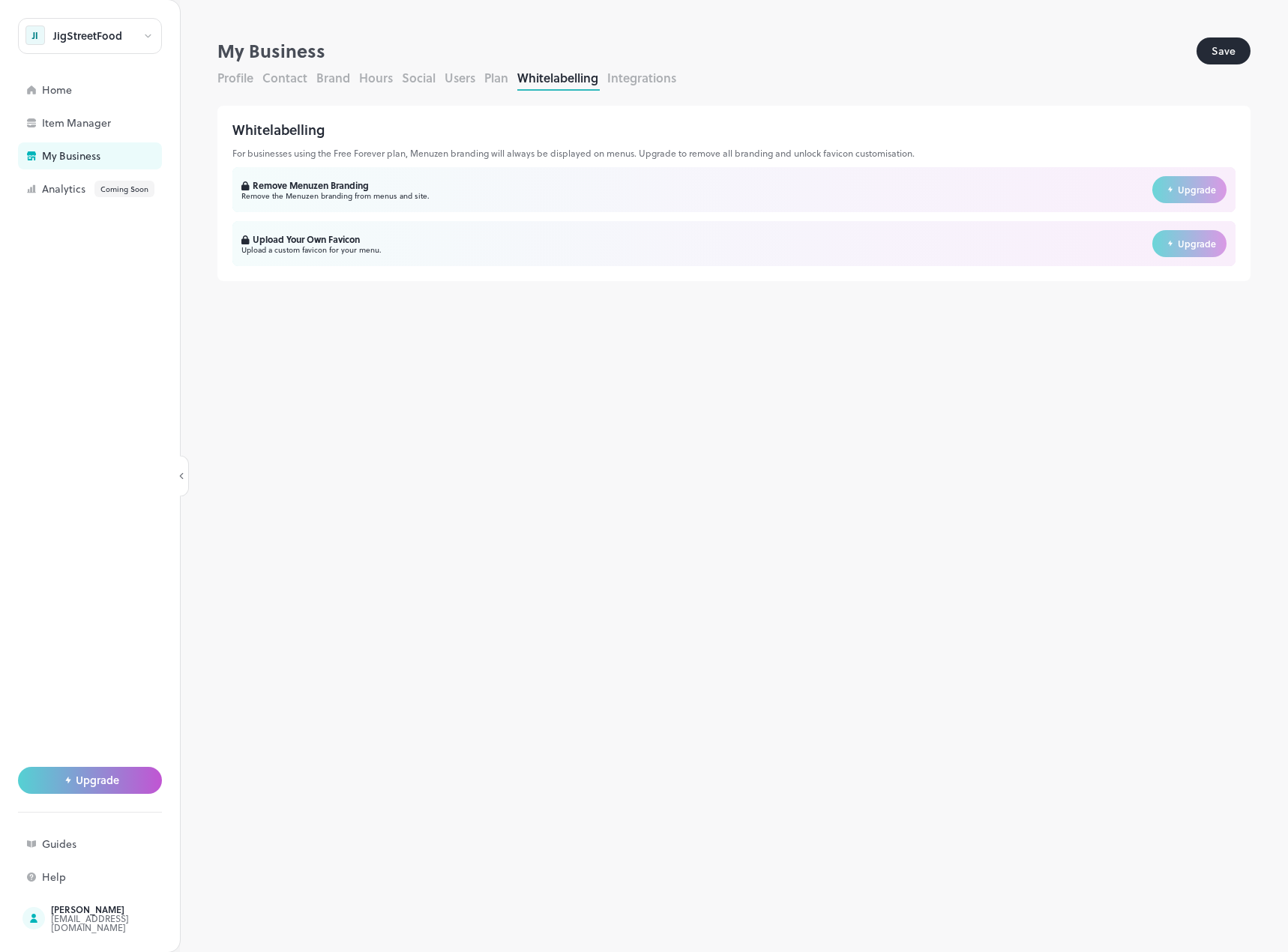
click at [648, 85] on button "Integrations" at bounding box center [641, 77] width 69 height 18
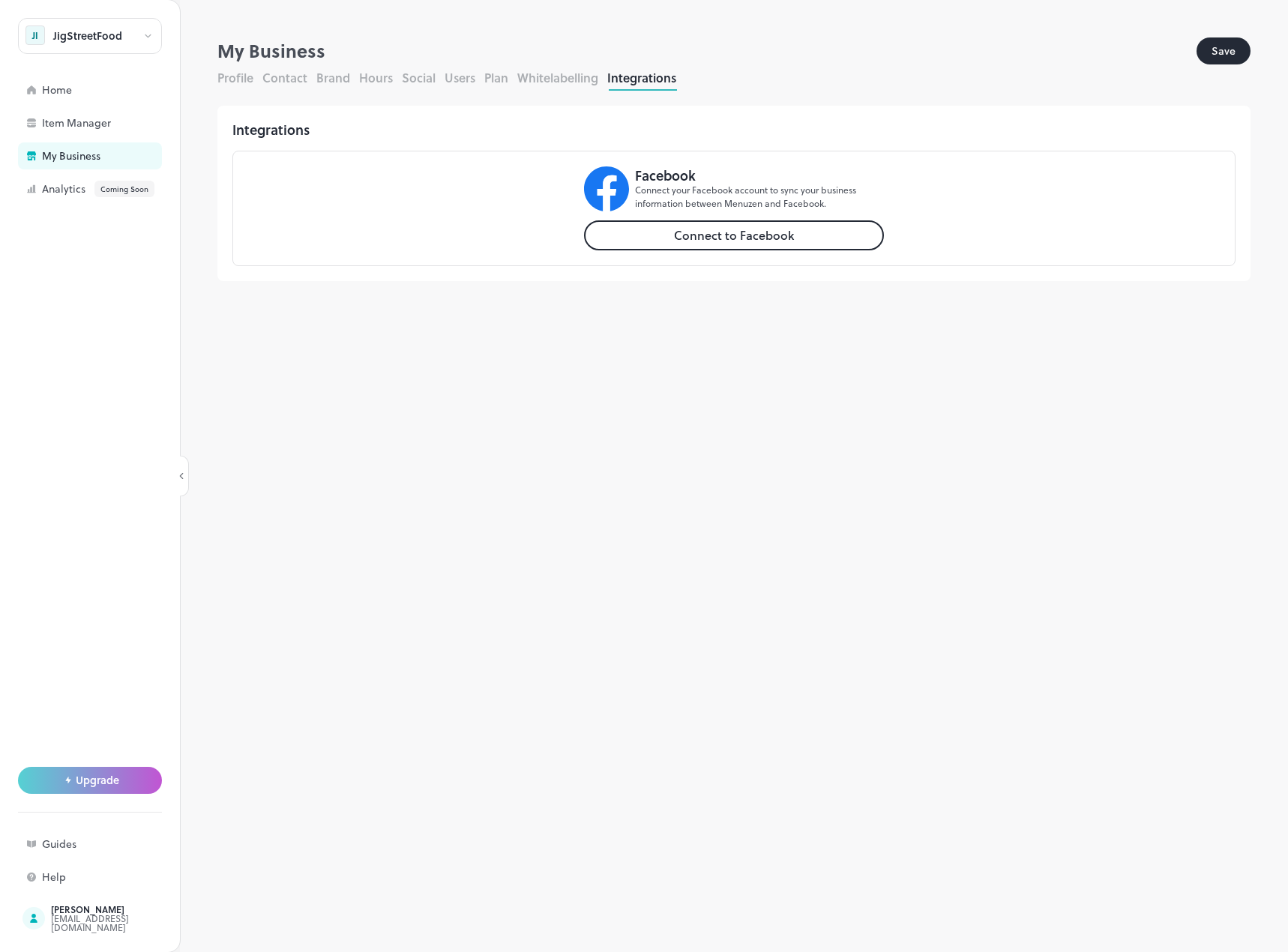
click at [240, 80] on button "Profile" at bounding box center [235, 77] width 36 height 18
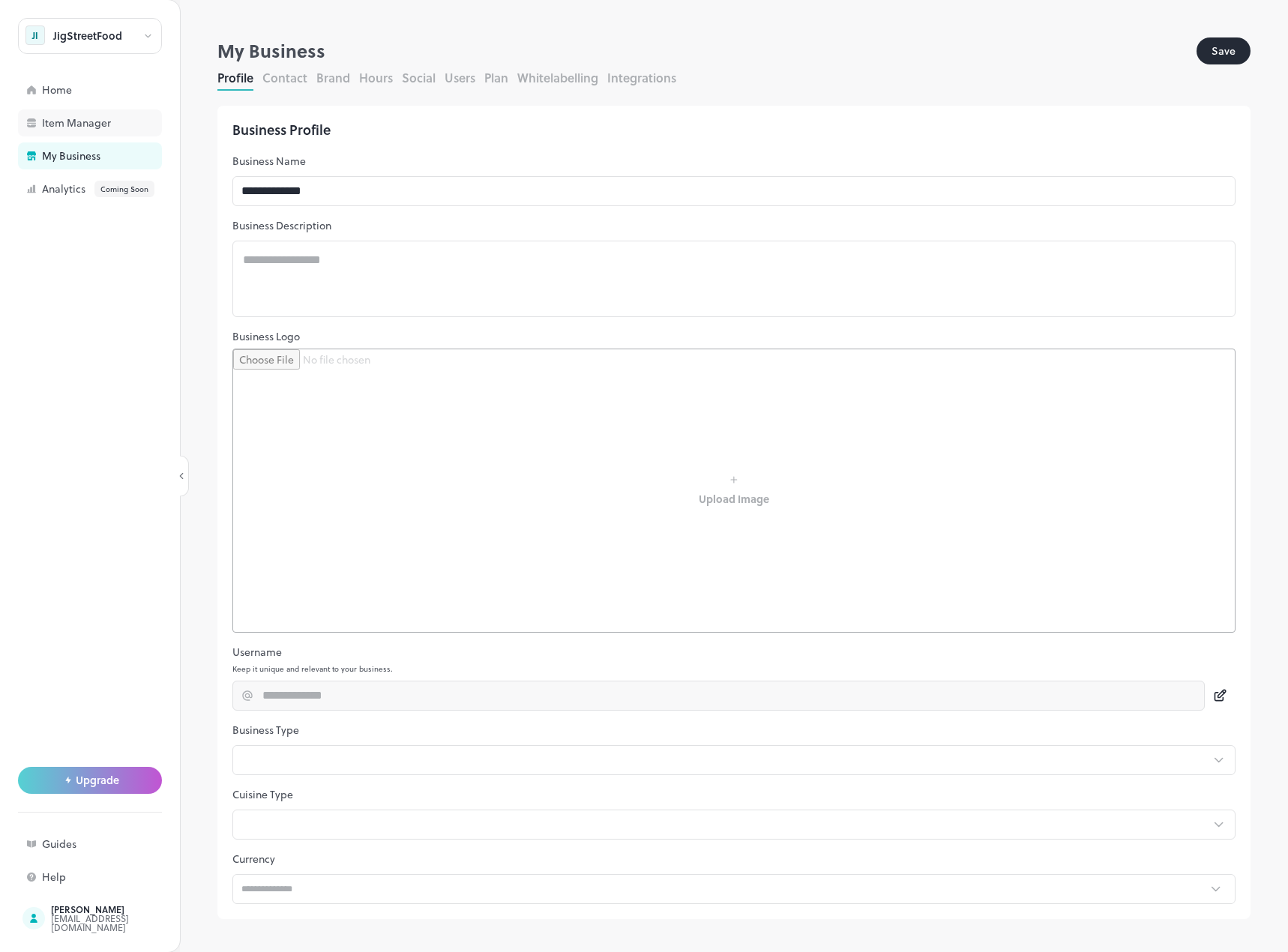
click at [101, 124] on div "Item Manager" at bounding box center [117, 123] width 150 height 11
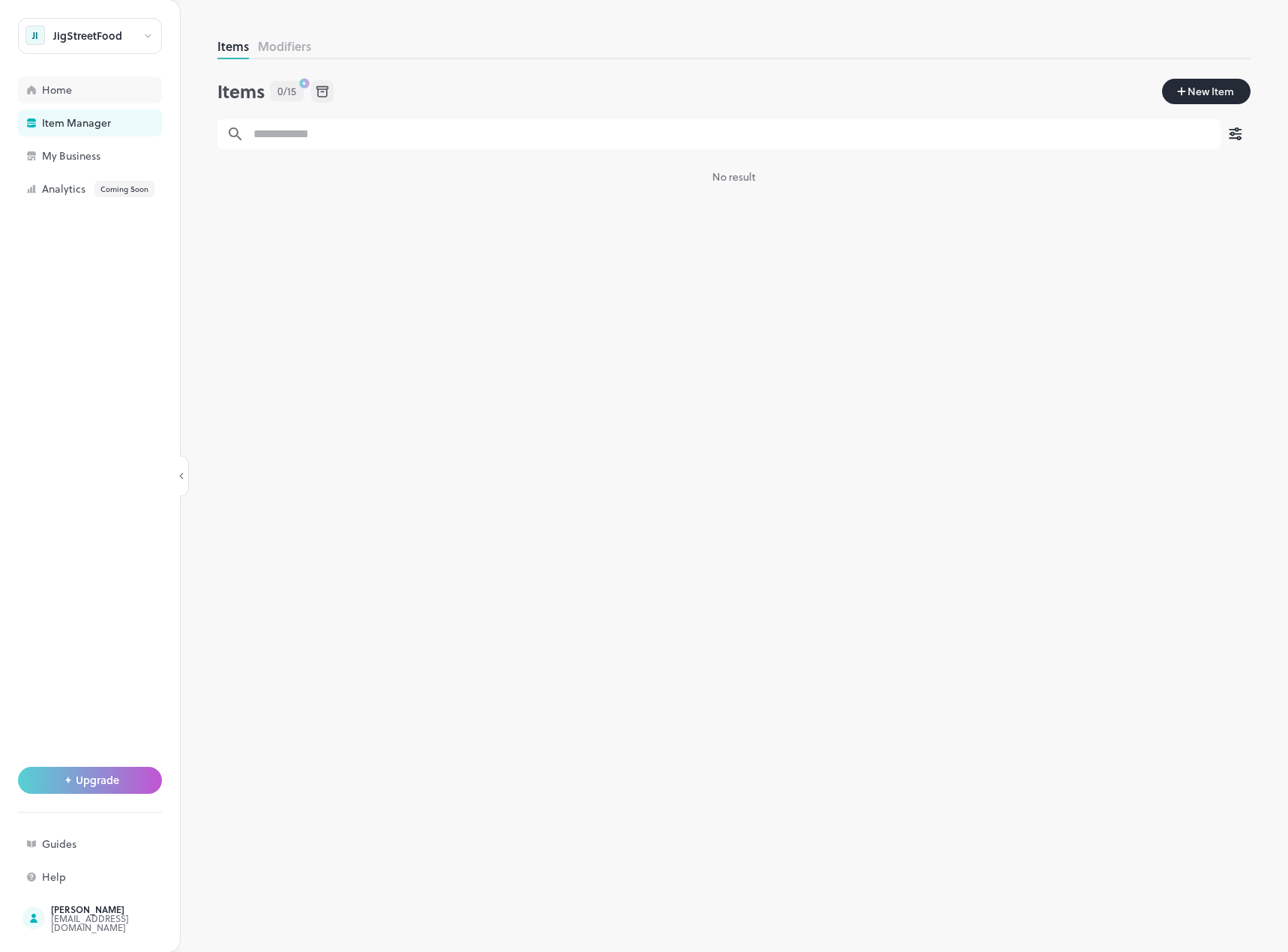
click at [63, 91] on div "Home" at bounding box center [117, 90] width 150 height 11
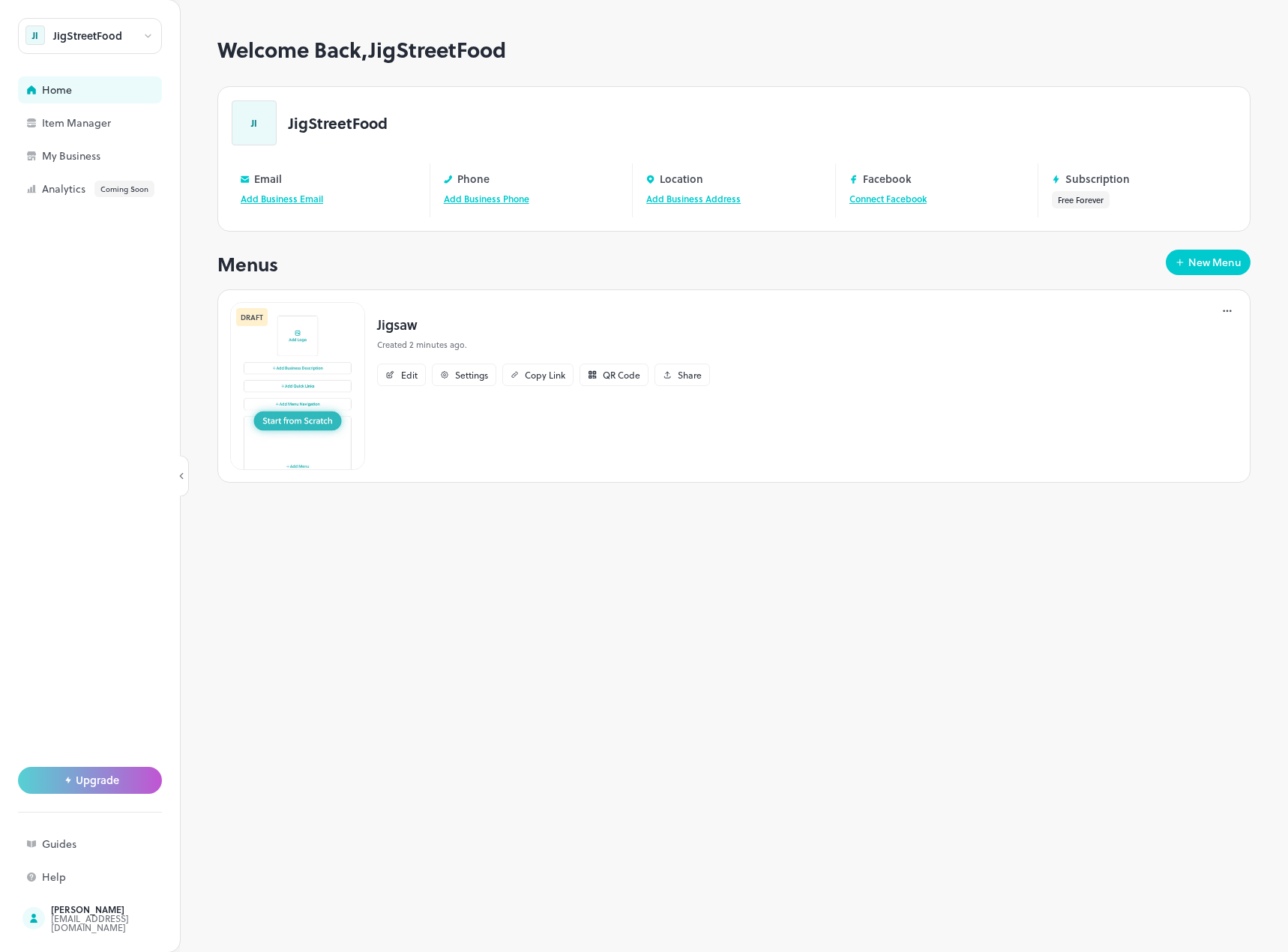
click at [143, 42] on div at bounding box center [148, 36] width 11 height 16
click at [489, 233] on div at bounding box center [644, 476] width 1288 height 952
click at [101, 120] on div "Item Manager" at bounding box center [117, 123] width 150 height 11
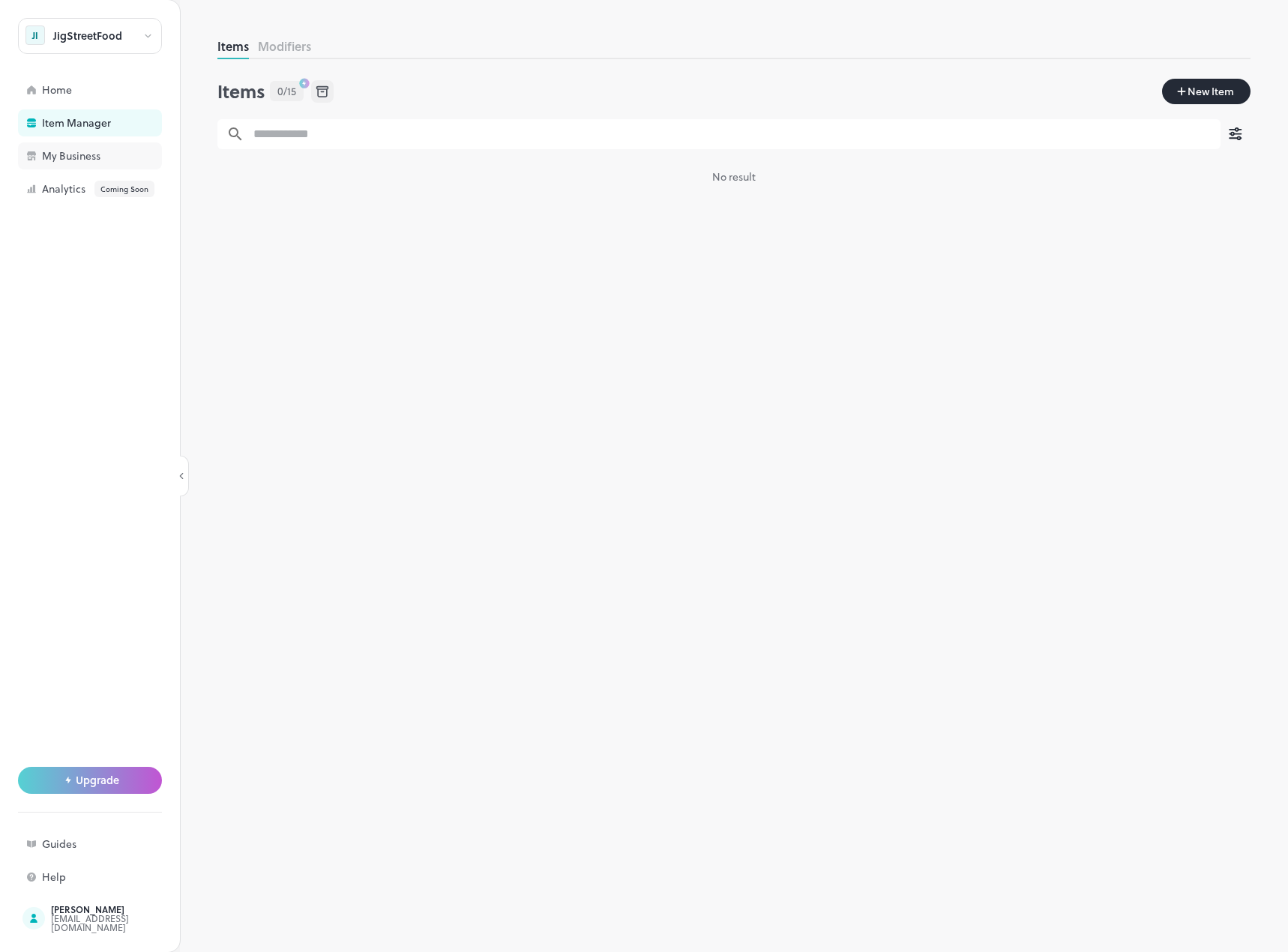
click at [91, 146] on div "My Business" at bounding box center [90, 155] width 144 height 27
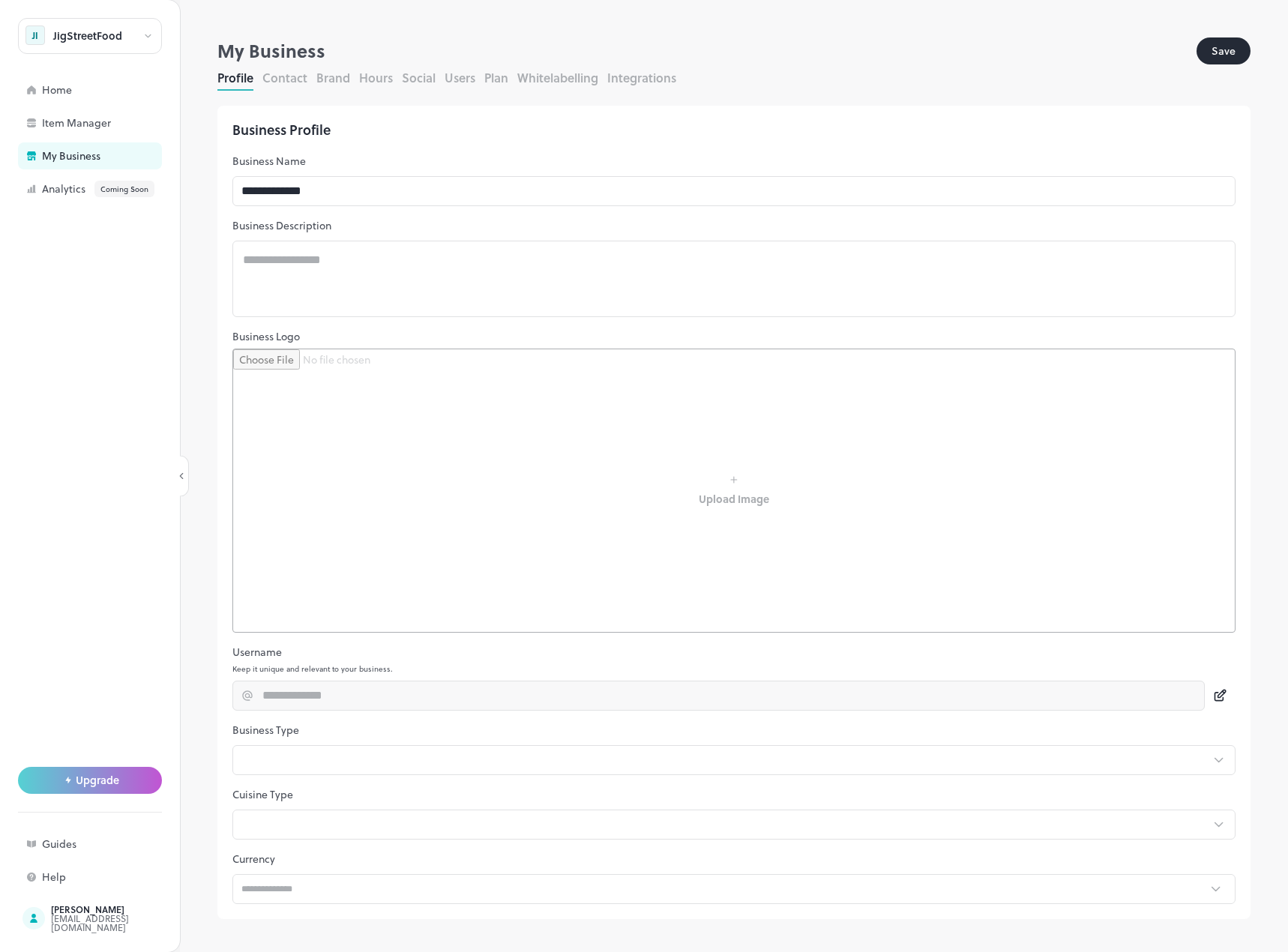
click at [295, 80] on button "Contact" at bounding box center [284, 77] width 45 height 18
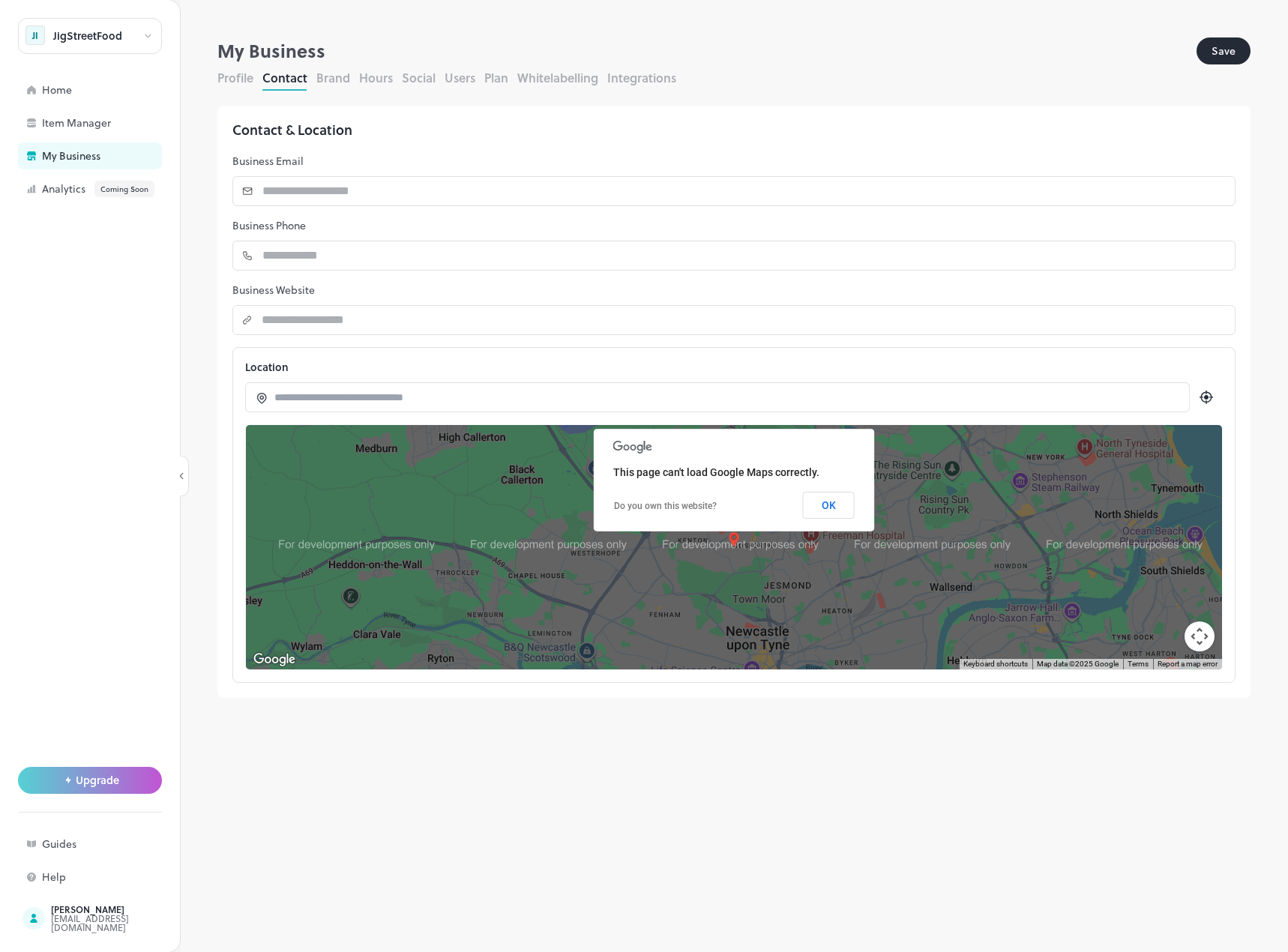
click at [246, 74] on button "Profile" at bounding box center [235, 77] width 36 height 18
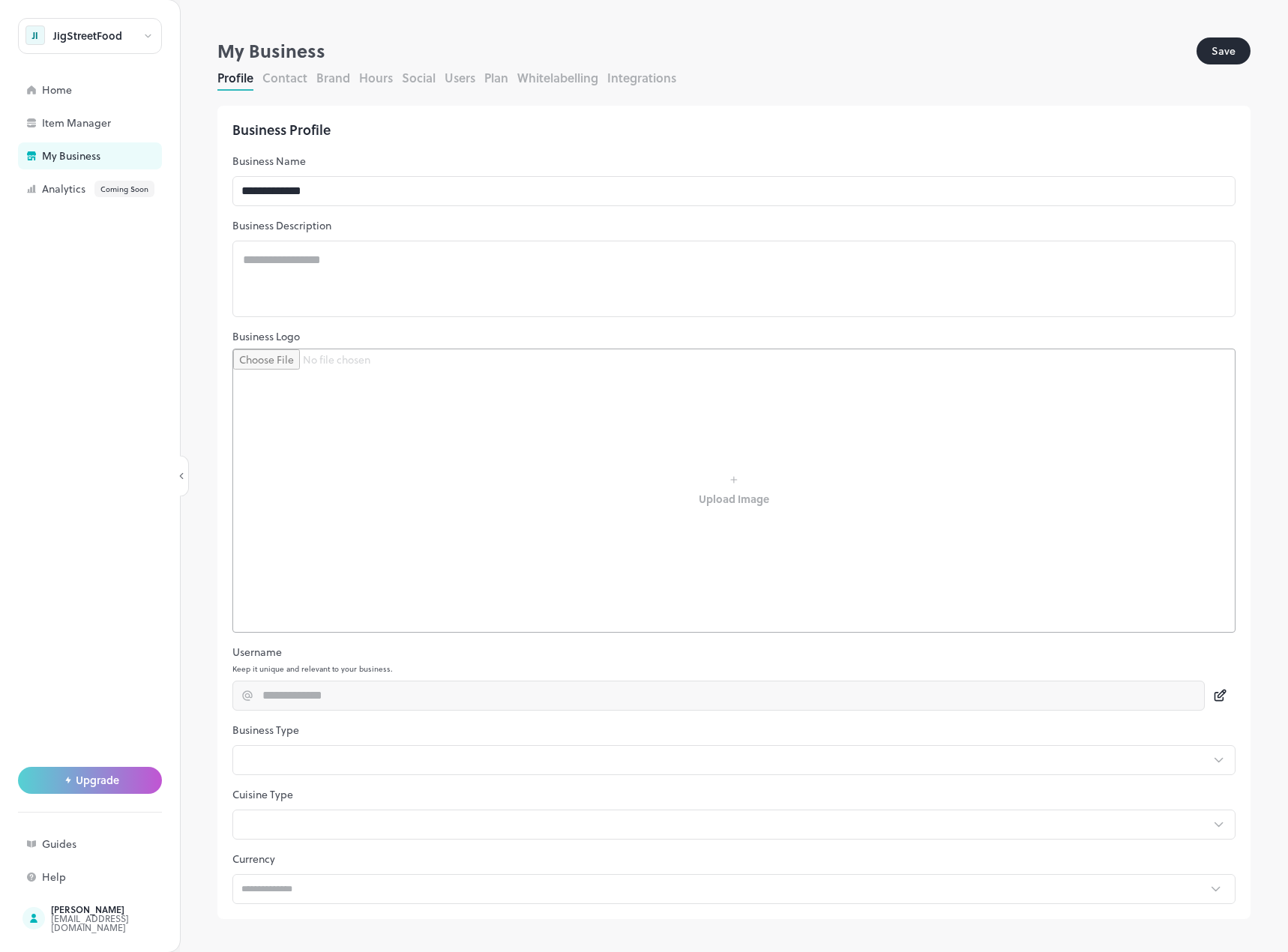
click at [291, 76] on button "Contact" at bounding box center [284, 77] width 45 height 18
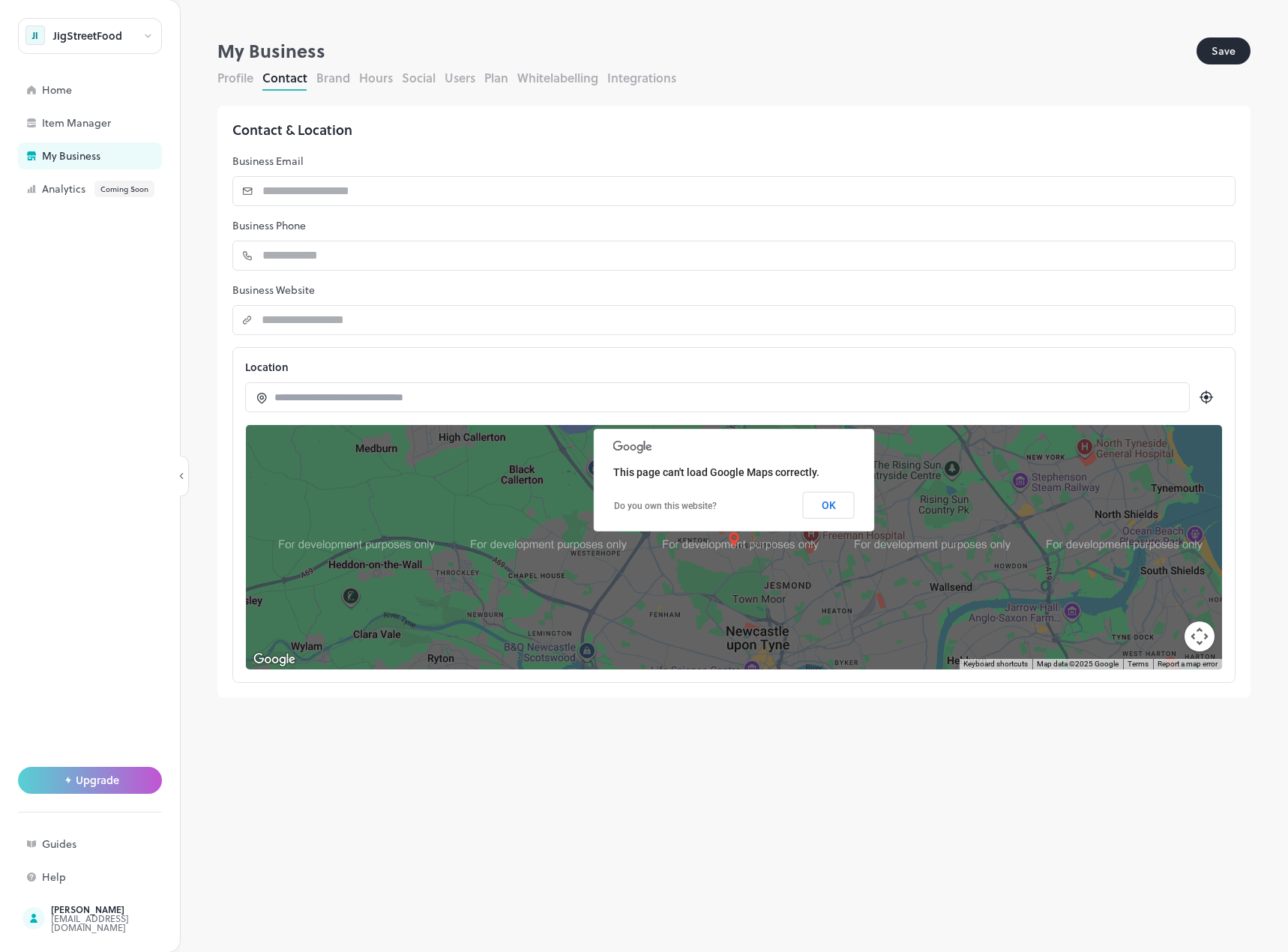
click at [347, 79] on button "Brand" at bounding box center [333, 77] width 34 height 18
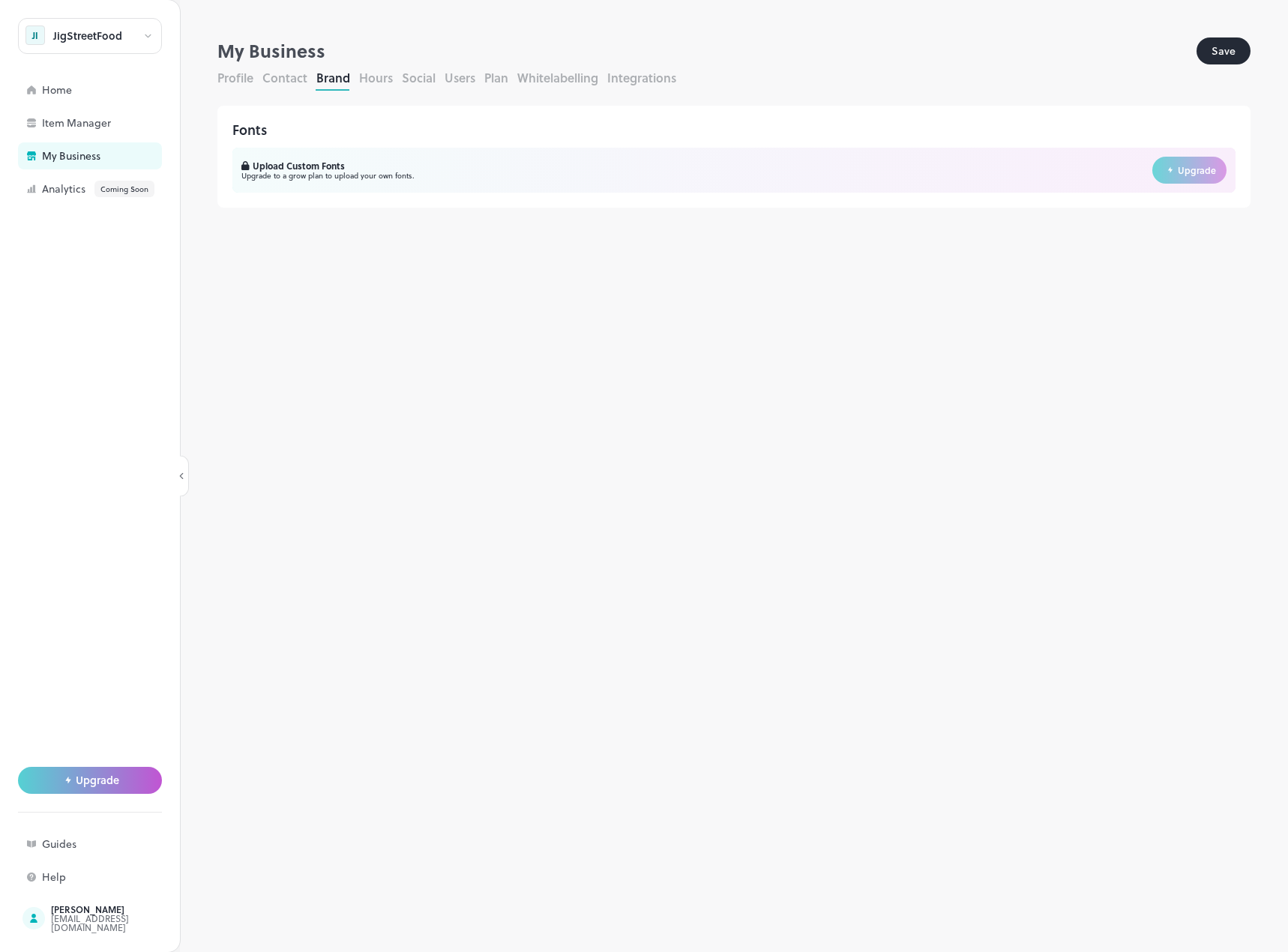
click at [386, 79] on button "Hours" at bounding box center [376, 77] width 34 height 18
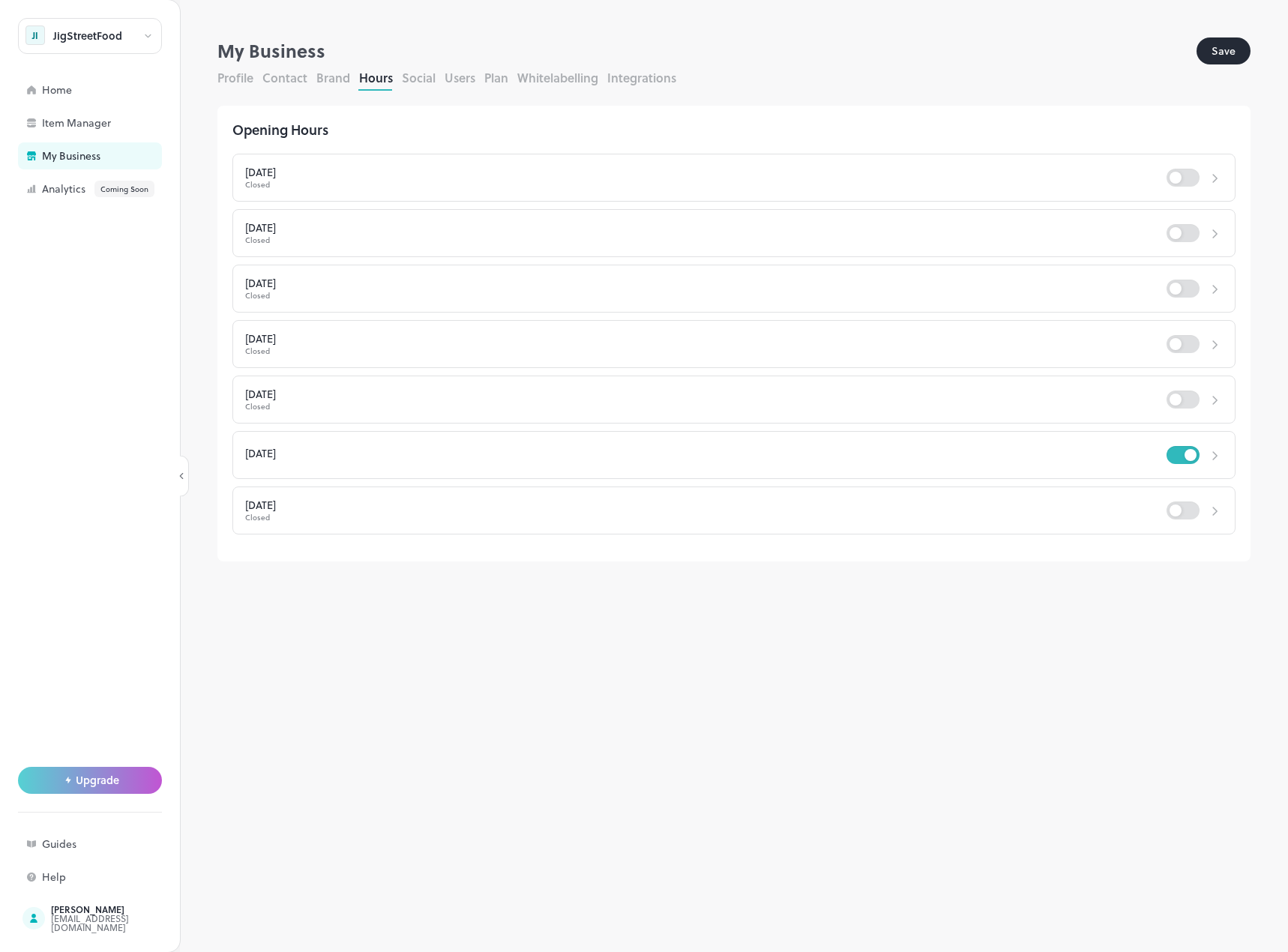
click at [417, 80] on button "Social" at bounding box center [419, 77] width 34 height 18
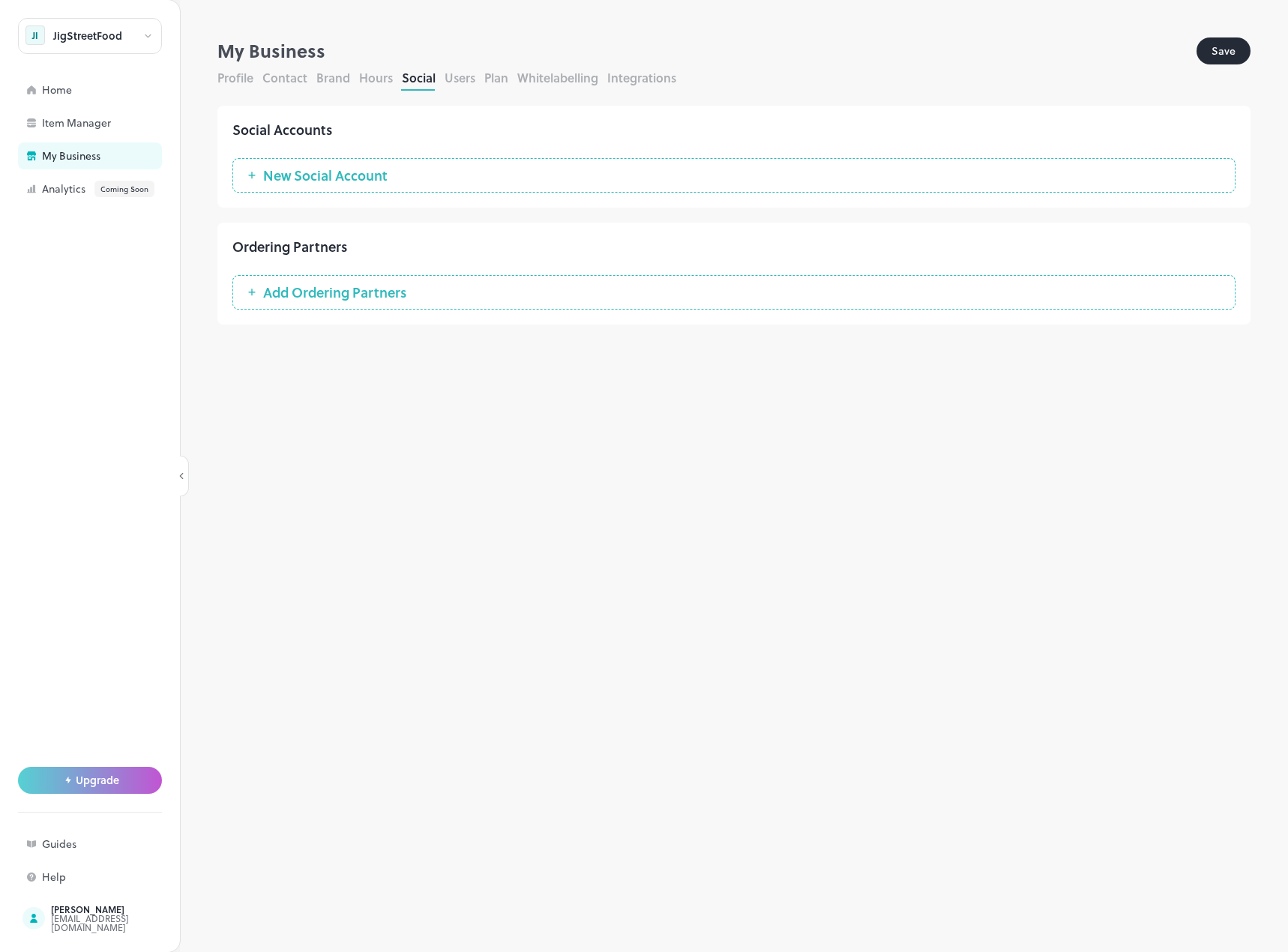
click at [371, 178] on span "New Social Account" at bounding box center [325, 175] width 140 height 15
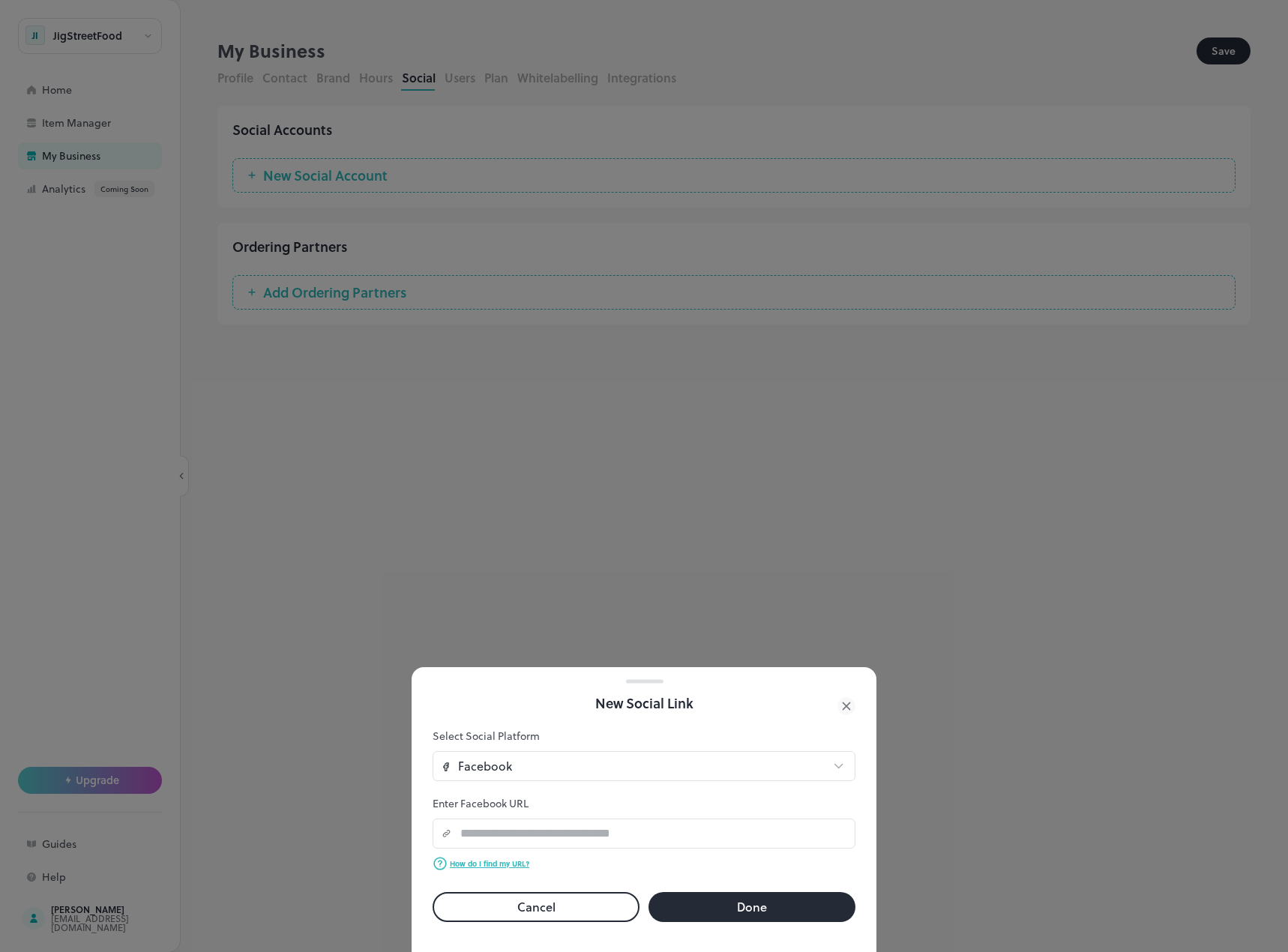
click at [607, 738] on form "Select Social Platform Facebook ******** ​ Enter Facebook URL ​ ​ How do I find…" at bounding box center [644, 825] width 423 height 194
click at [616, 755] on body "**********" at bounding box center [644, 476] width 1288 height 952
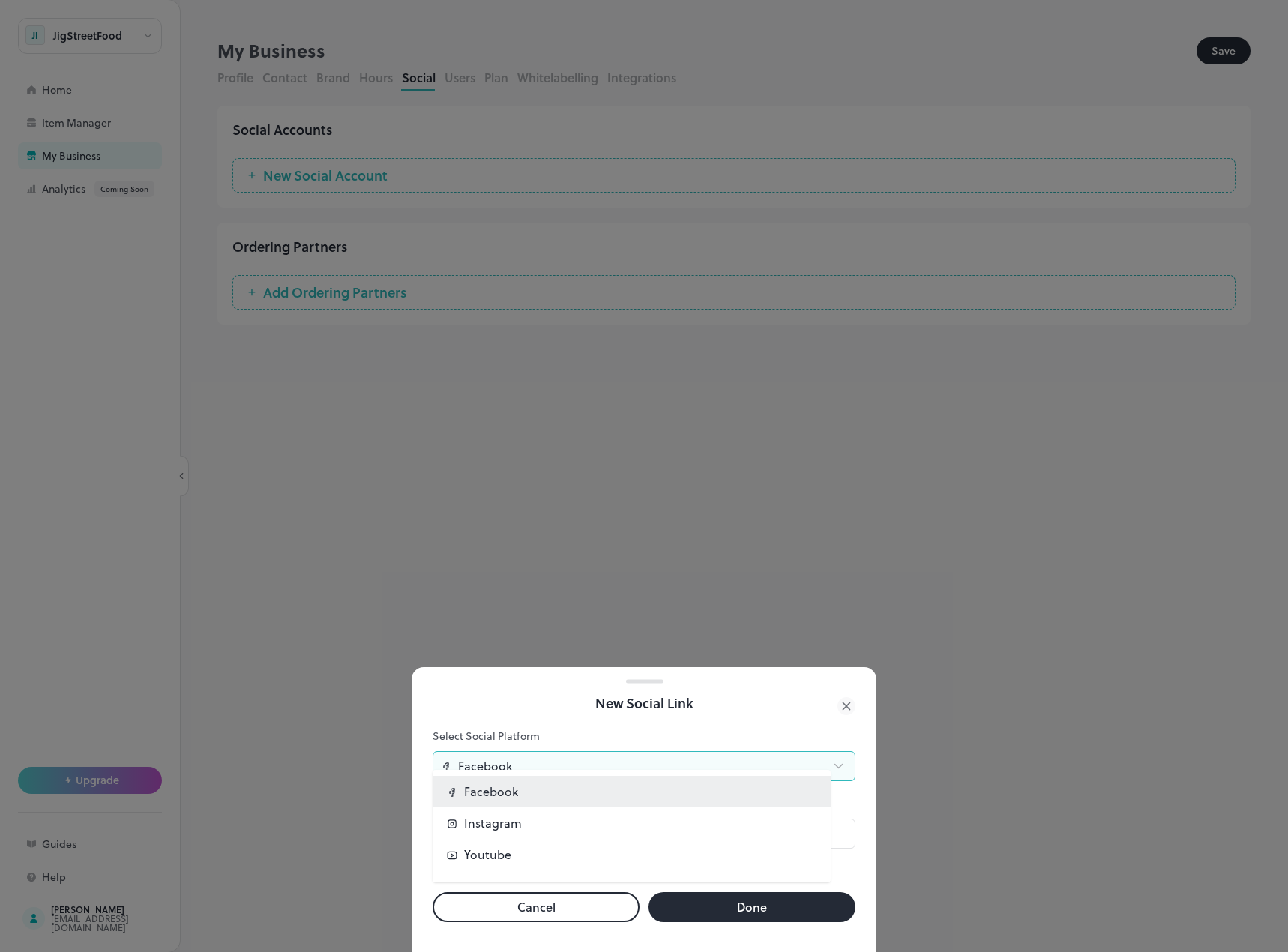
click at [573, 709] on div at bounding box center [644, 476] width 1288 height 952
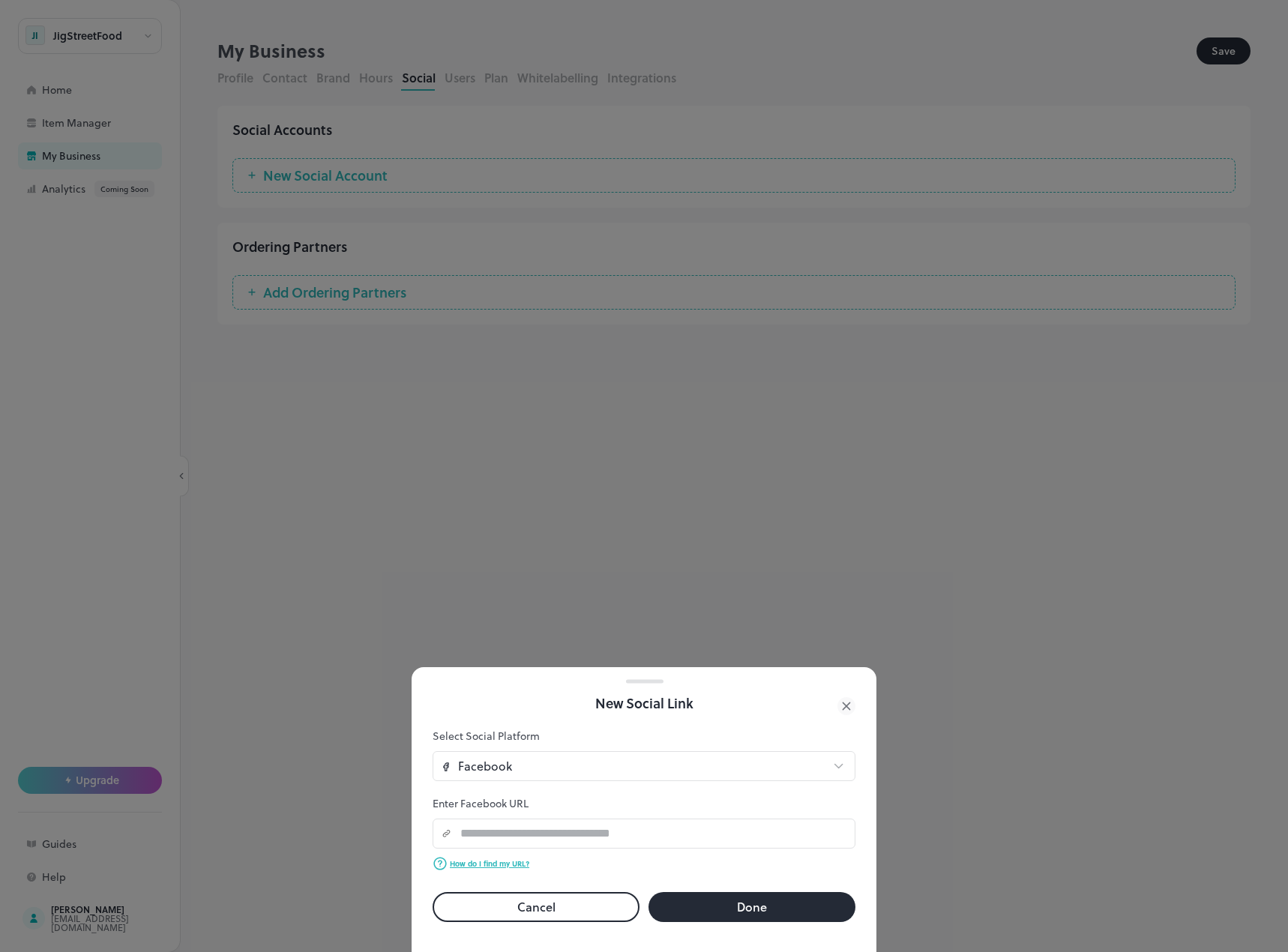
click at [538, 900] on button "Cancel" at bounding box center [535, 906] width 207 height 30
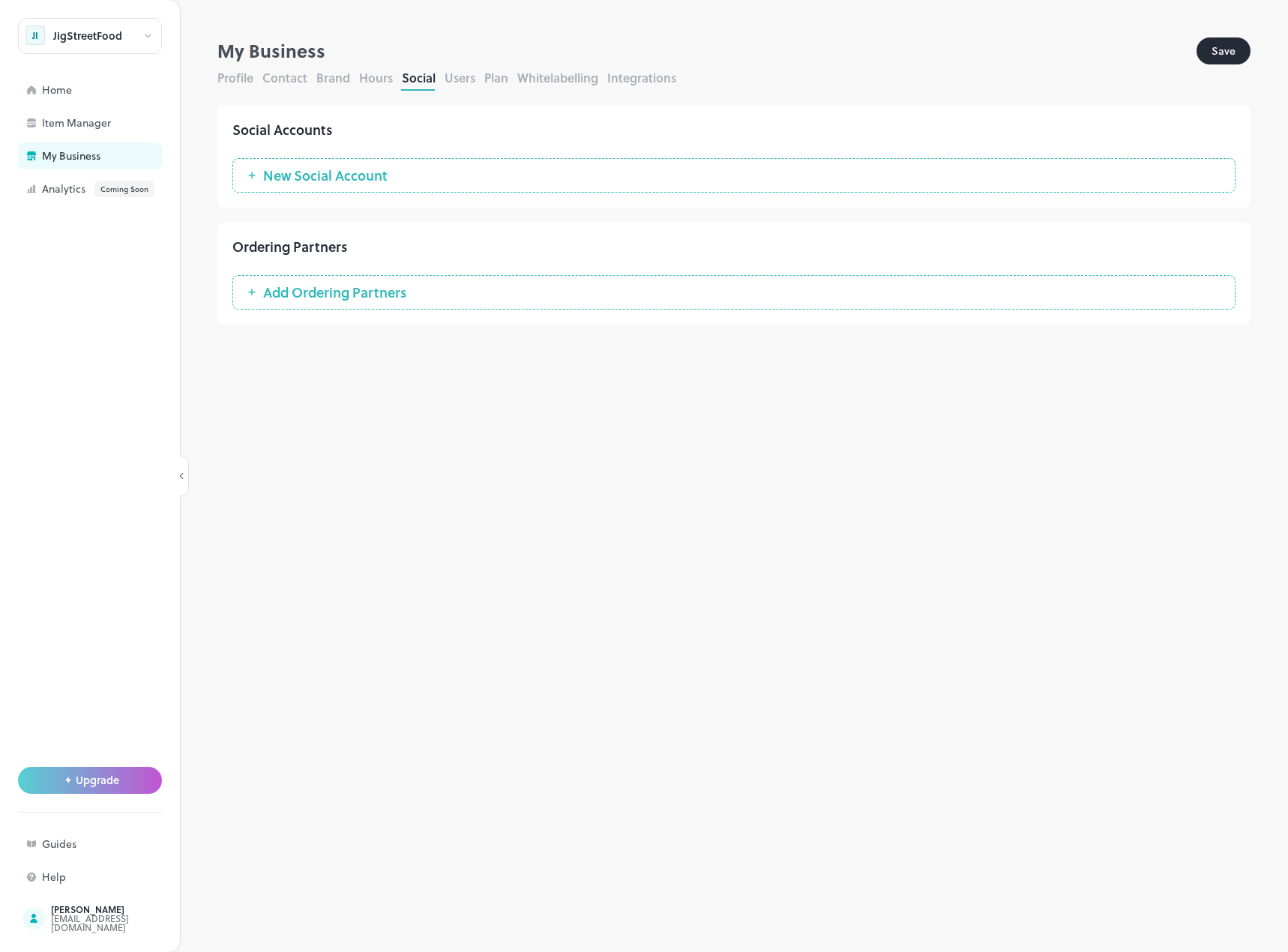
click at [364, 288] on span "Add Ordering Partners" at bounding box center [334, 293] width 158 height 15
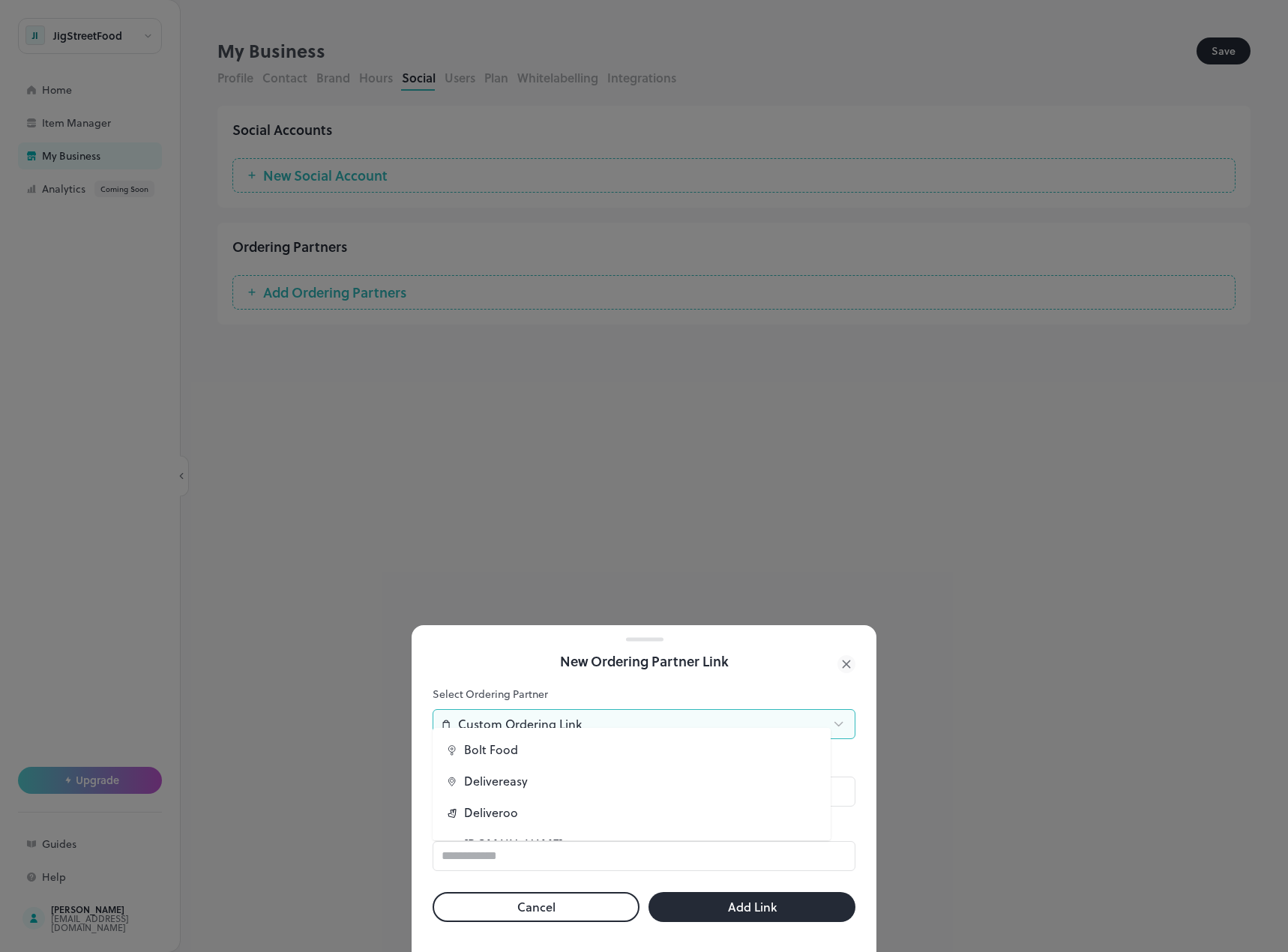
scroll to position [434, 0]
click at [643, 713] on body "**********" at bounding box center [644, 476] width 1288 height 952
click at [495, 629] on div at bounding box center [644, 476] width 1288 height 952
click at [587, 899] on button "Cancel" at bounding box center [535, 906] width 207 height 30
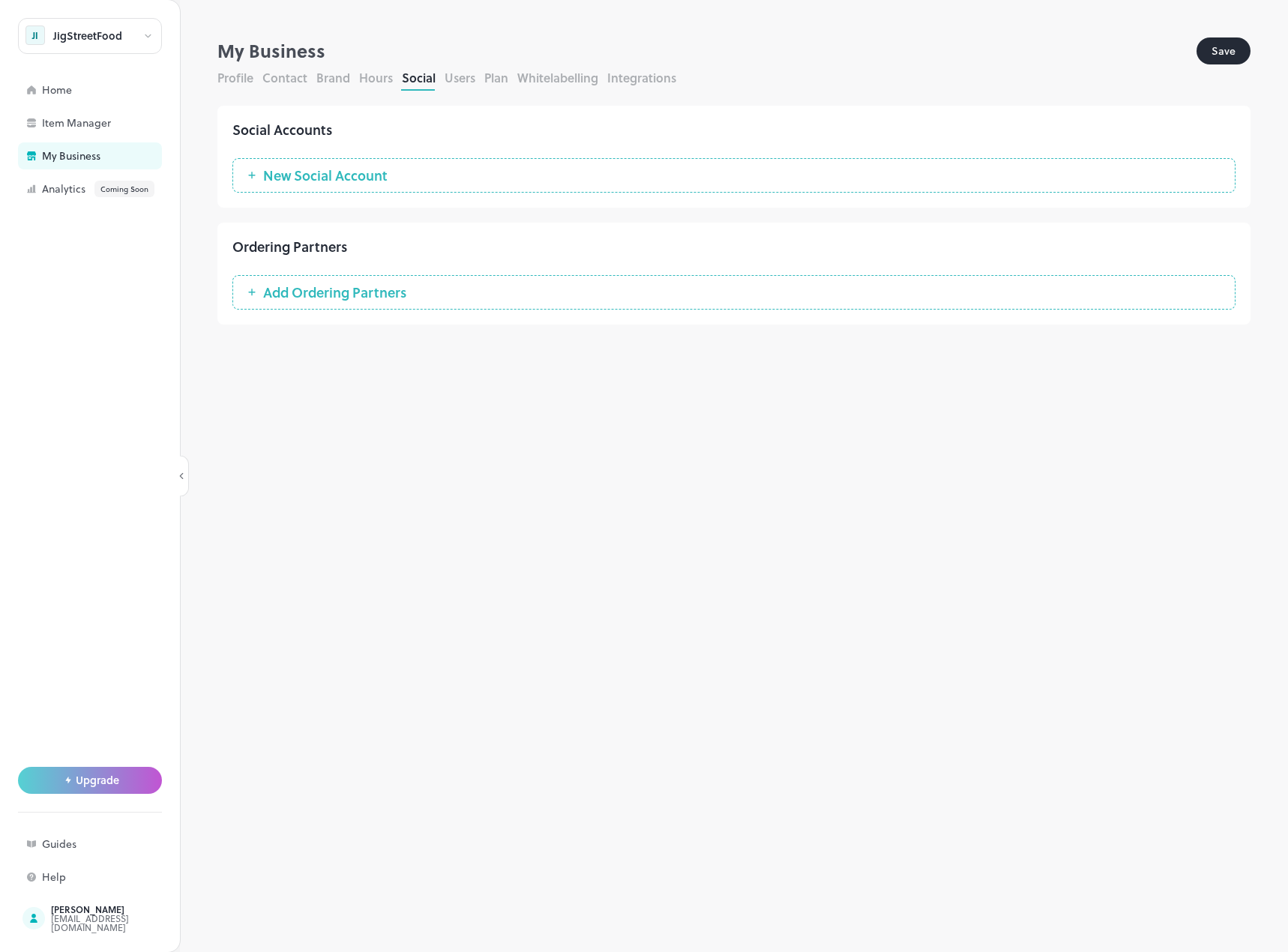
click at [462, 70] on button "Users" at bounding box center [460, 77] width 31 height 18
click at [347, 236] on span "Invite New User" at bounding box center [311, 228] width 112 height 15
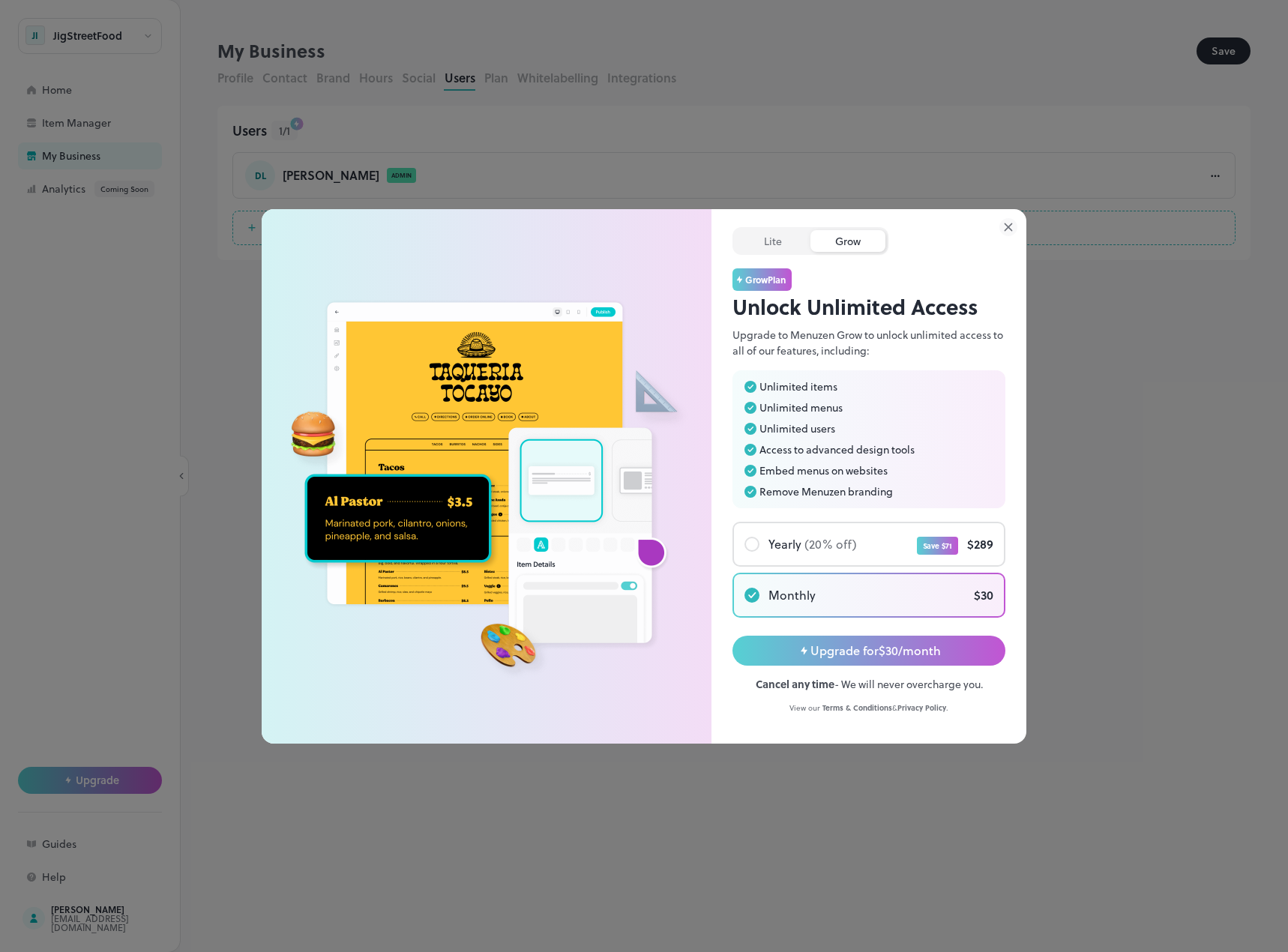
click at [1004, 226] on icon at bounding box center [1009, 227] width 18 height 18
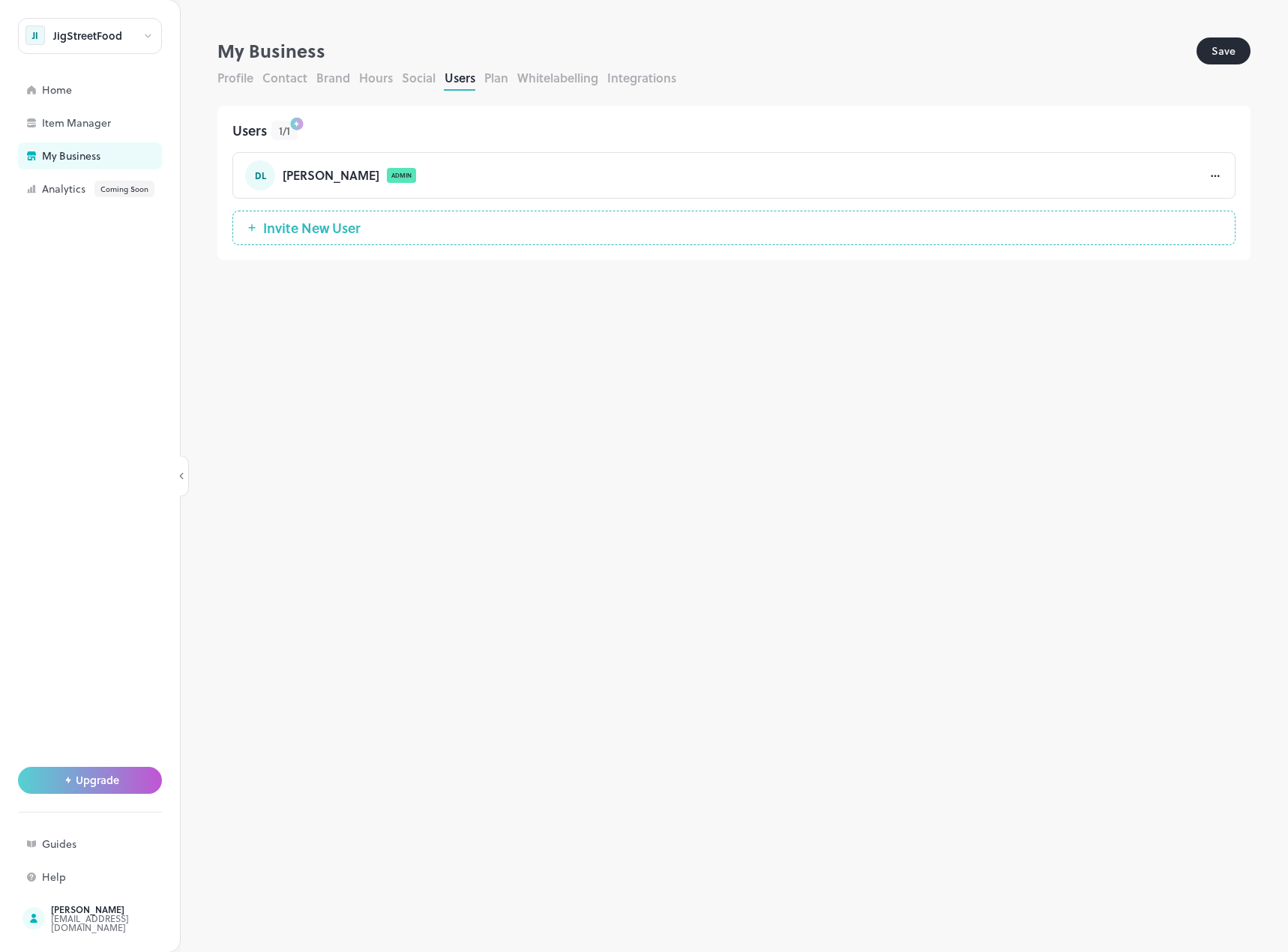
click at [300, 73] on button "Contact" at bounding box center [284, 77] width 45 height 18
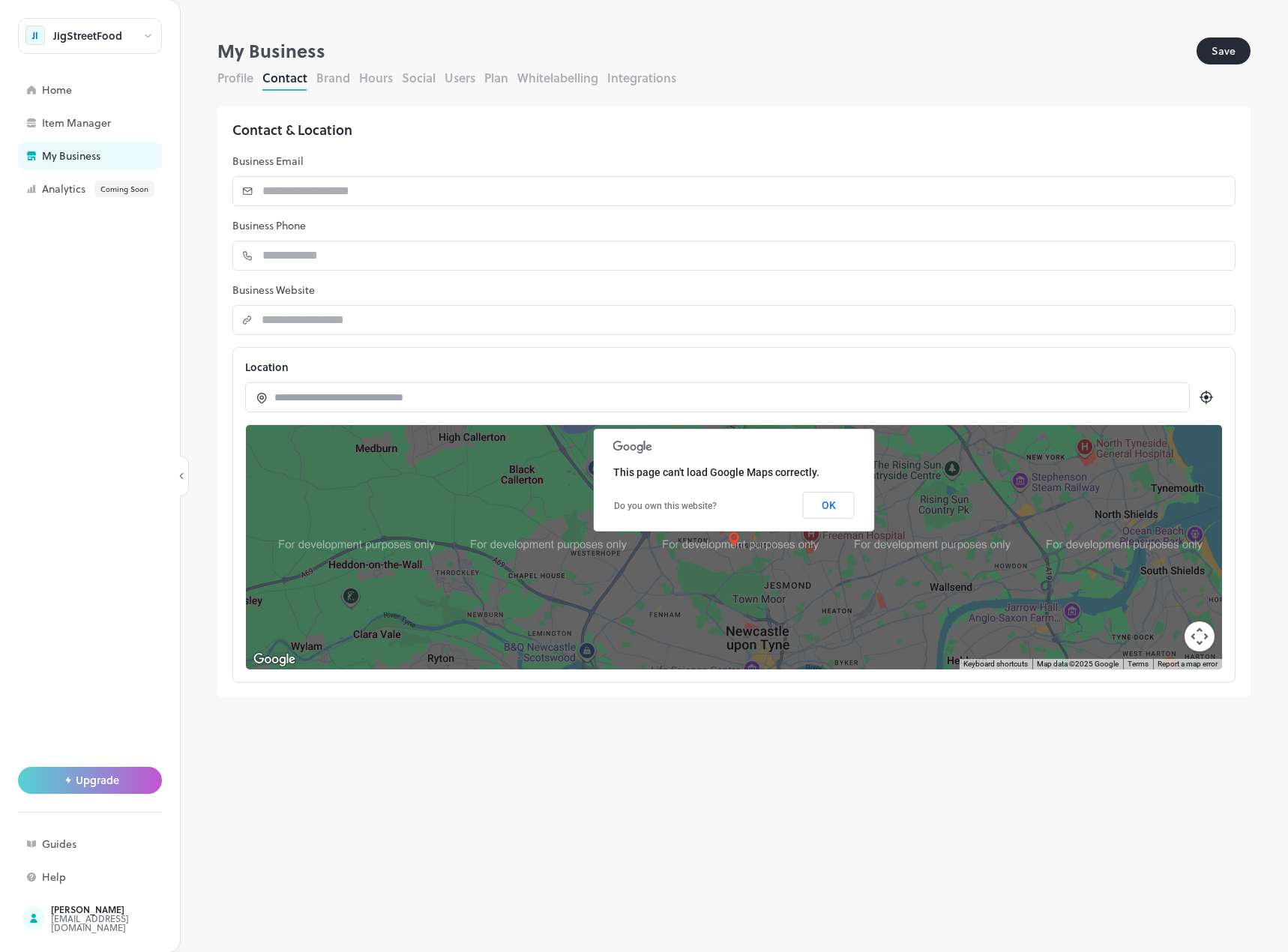
click at [507, 78] on button "Plan" at bounding box center [496, 77] width 24 height 18
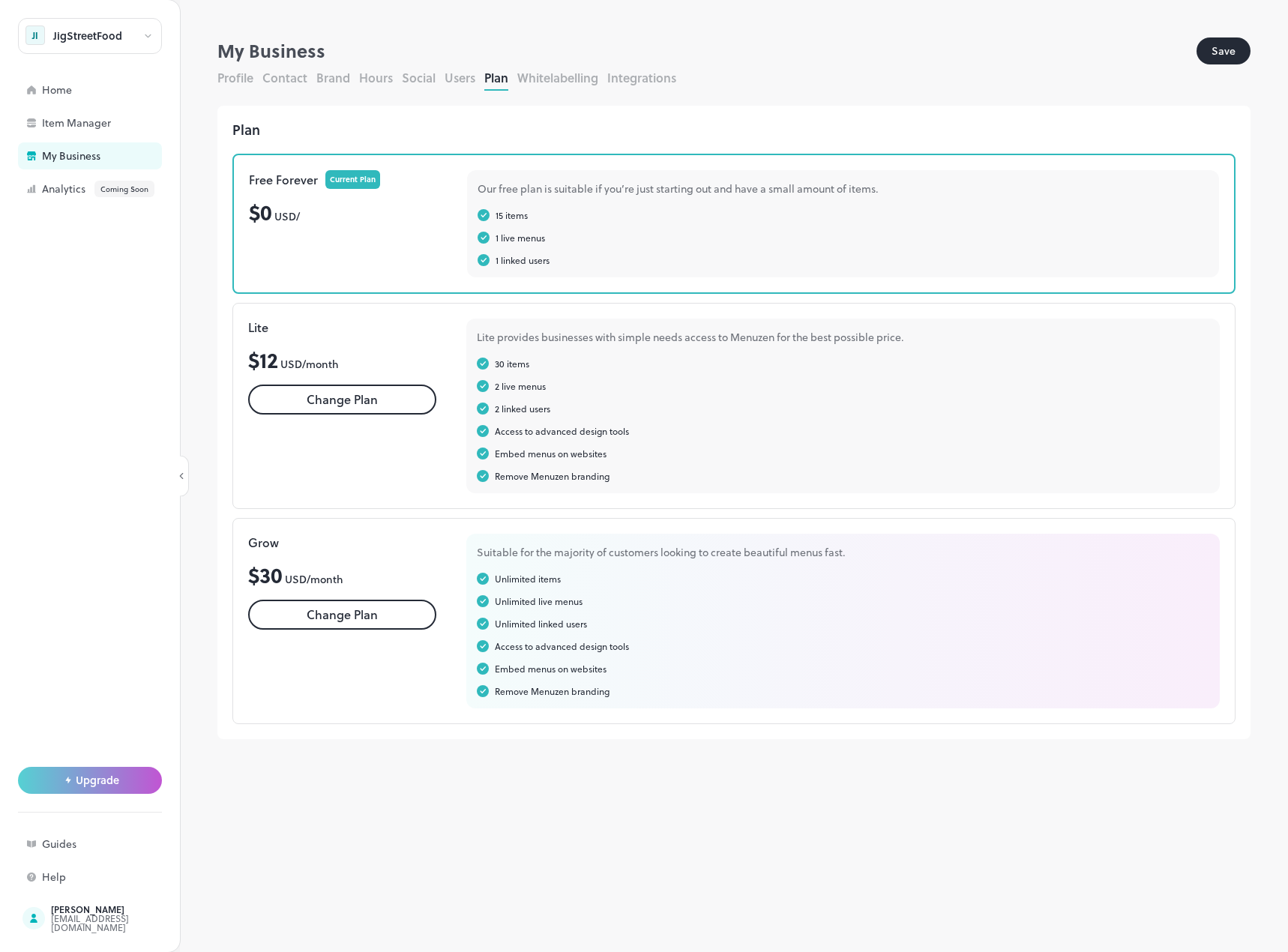
click at [554, 78] on button "Whitelabelling" at bounding box center [557, 77] width 81 height 18
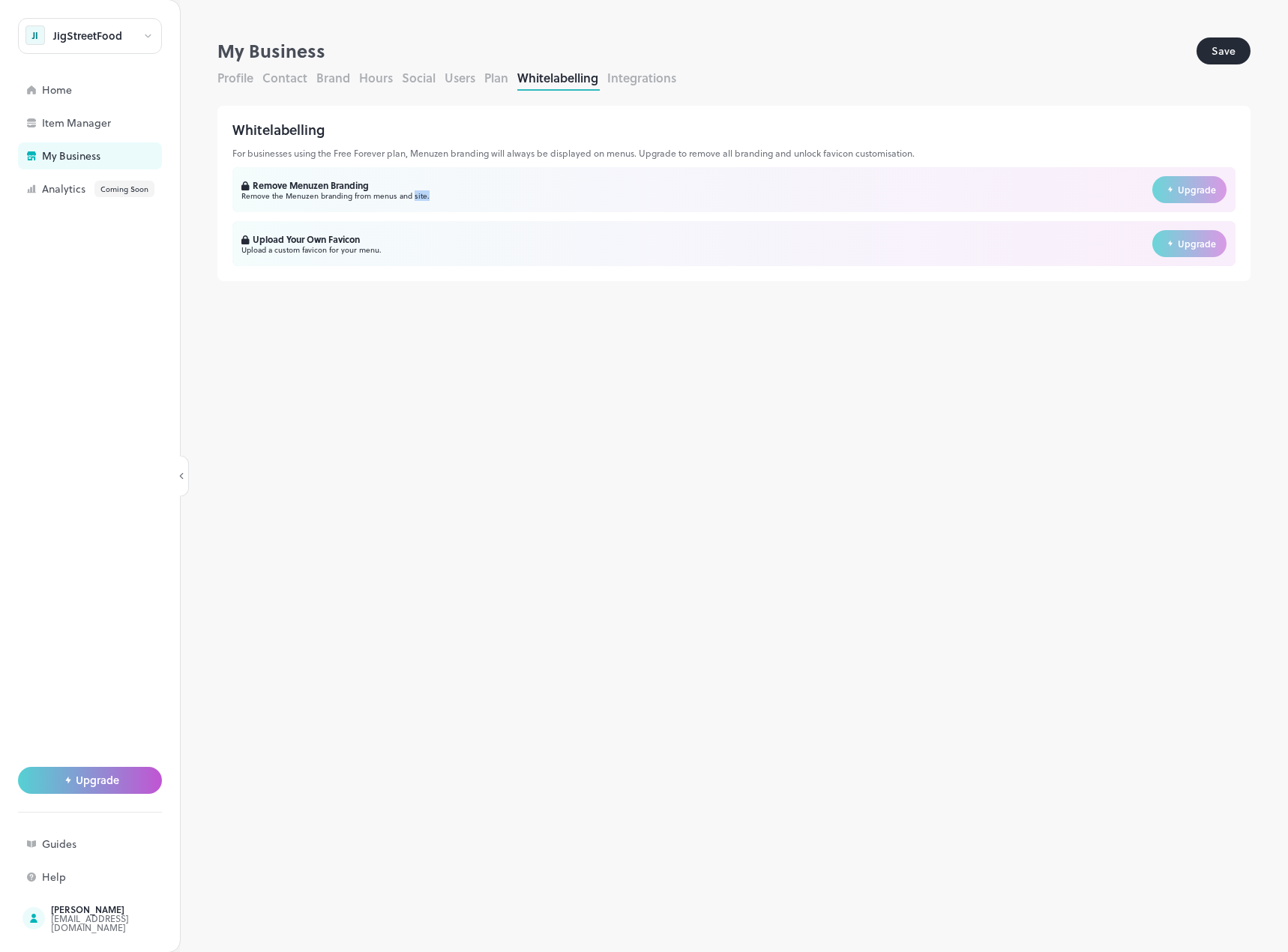
drag, startPoint x: 413, startPoint y: 196, endPoint x: 651, endPoint y: 213, distance: 238.6
click at [651, 213] on div "Remove Menuzen Branding Remove the Menuzen branding from menus and site. Upgrad…" at bounding box center [734, 216] width 1004 height 99
click at [638, 73] on button "Integrations" at bounding box center [641, 77] width 69 height 18
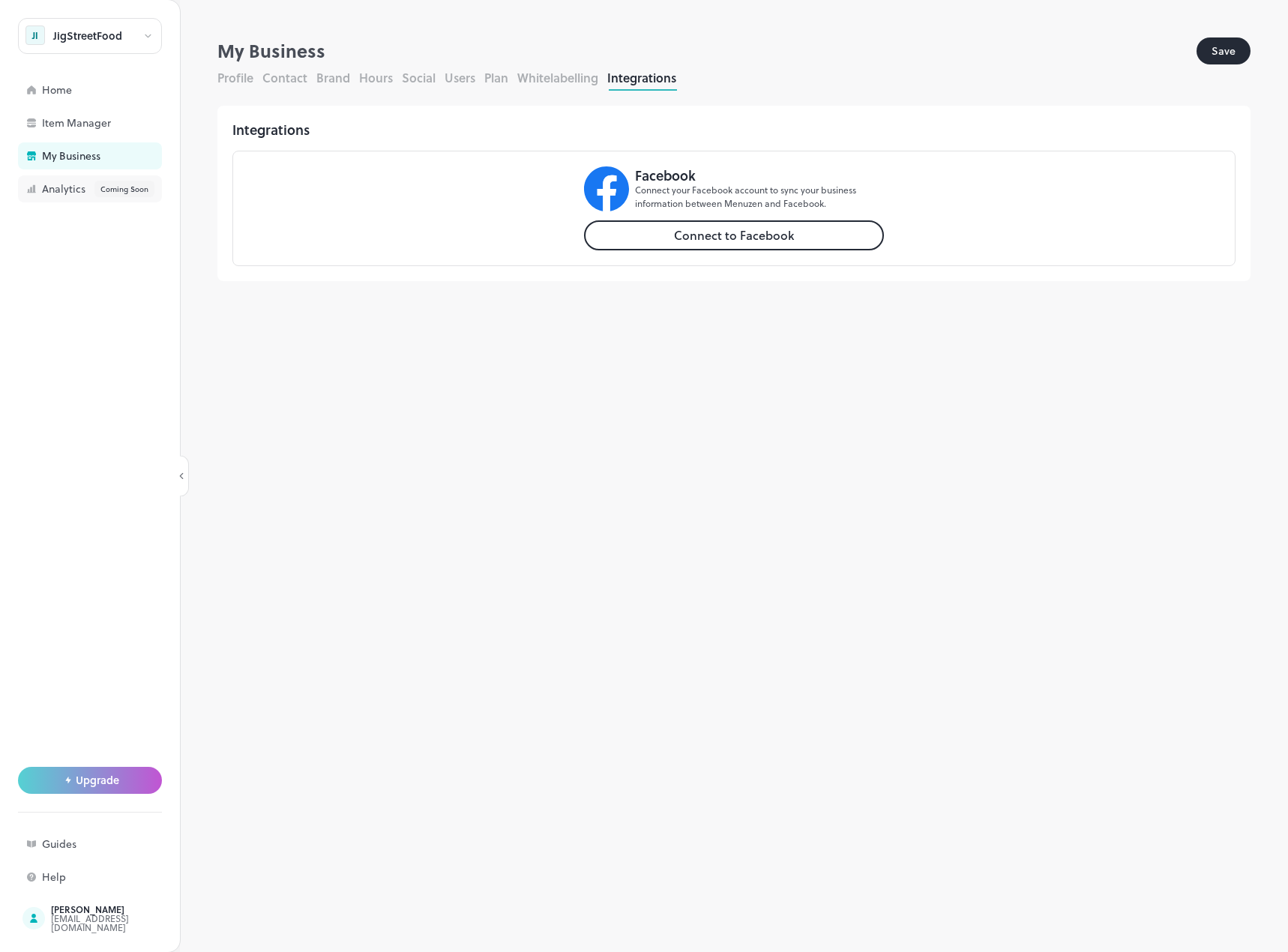
click at [66, 187] on div "Analytics Coming Soon" at bounding box center [117, 189] width 150 height 17
click at [79, 101] on div "Home" at bounding box center [90, 89] width 144 height 27
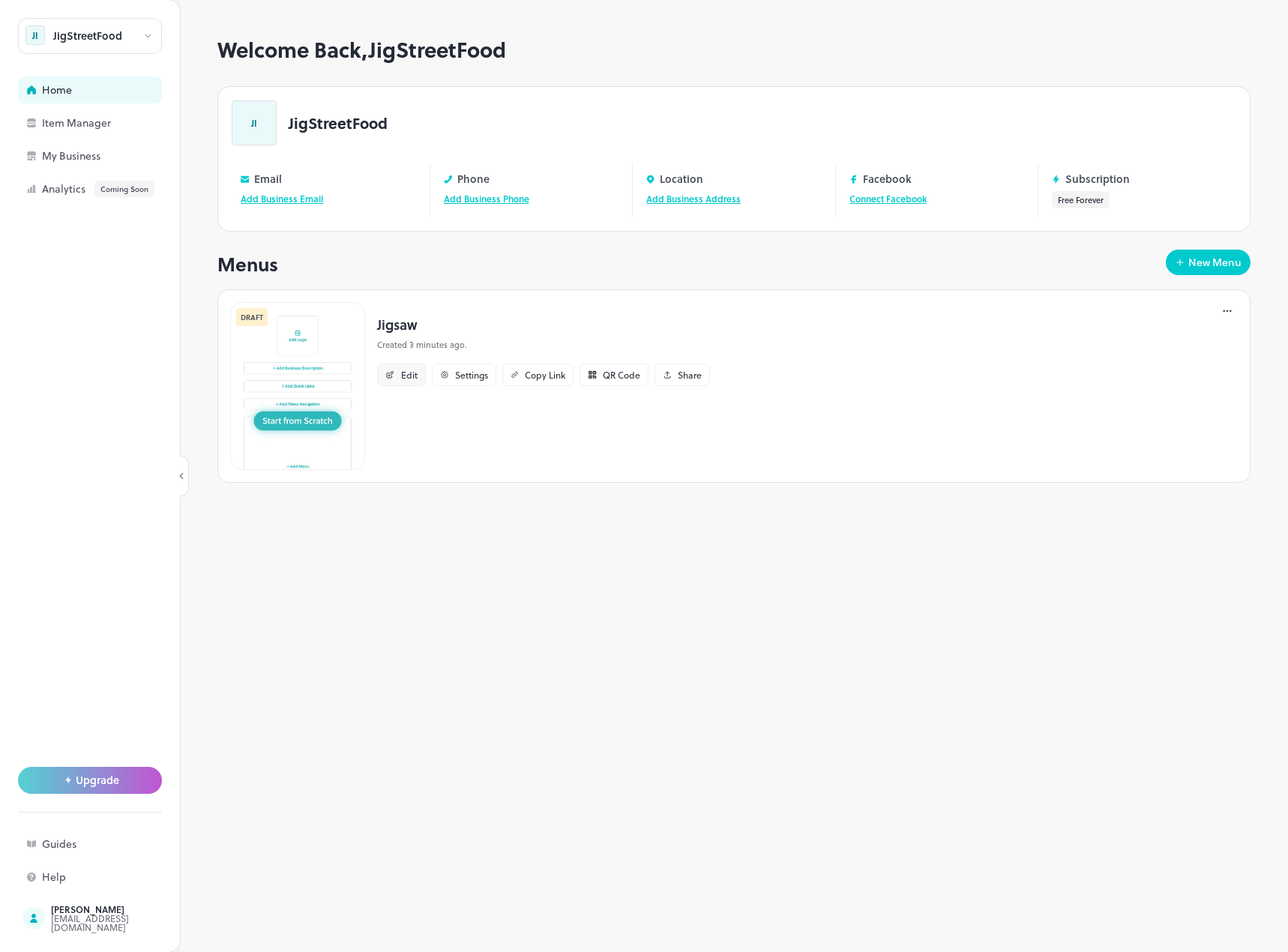
click at [397, 367] on div "Edit" at bounding box center [402, 374] width 49 height 22
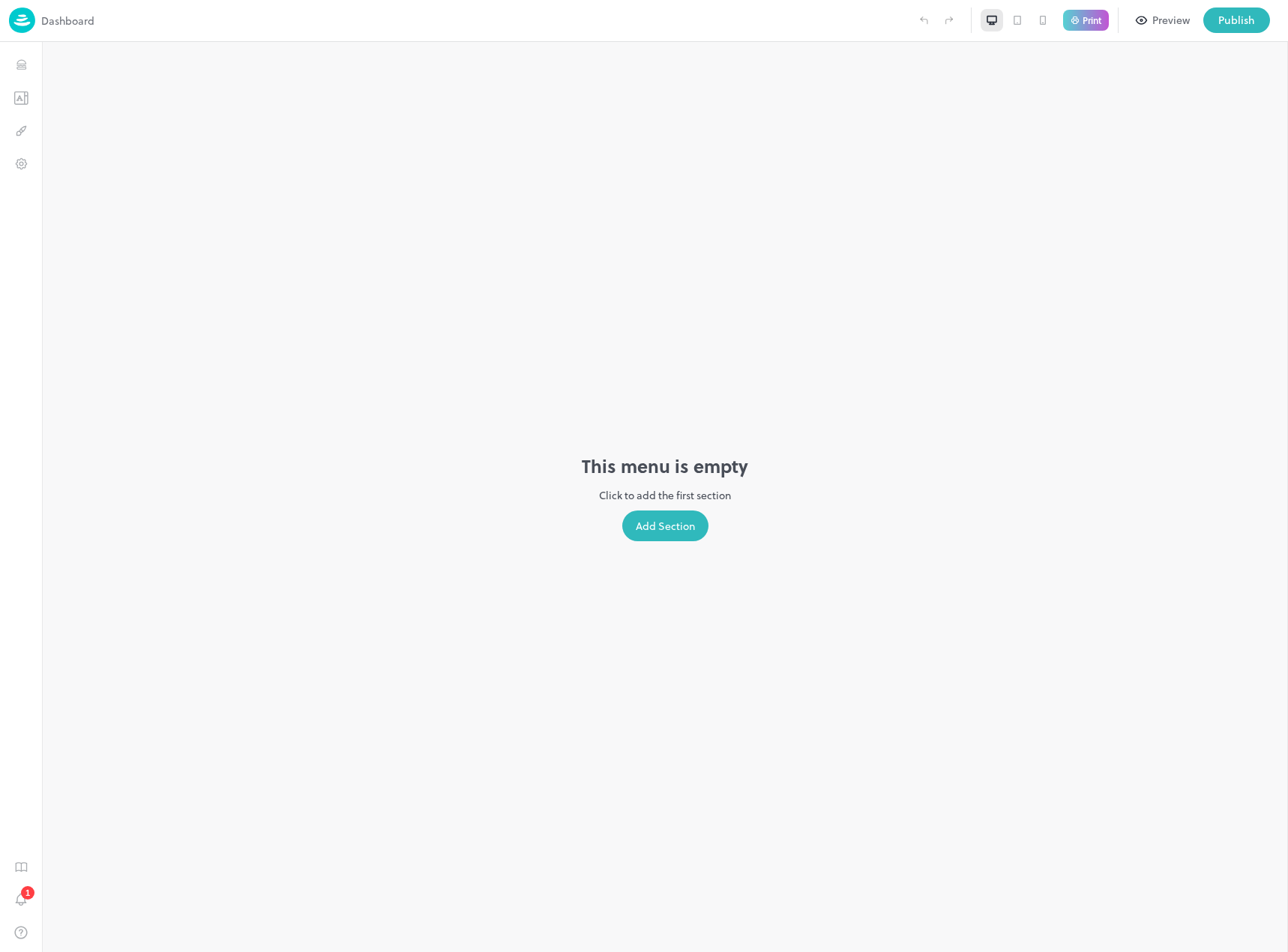
click at [649, 154] on div "This menu is empty Click to add the first section Add Section" at bounding box center [665, 497] width 1246 height 910
click at [7, 111] on div "1" at bounding box center [21, 497] width 42 height 910
click at [24, 104] on icon "Templates" at bounding box center [21, 98] width 13 height 12
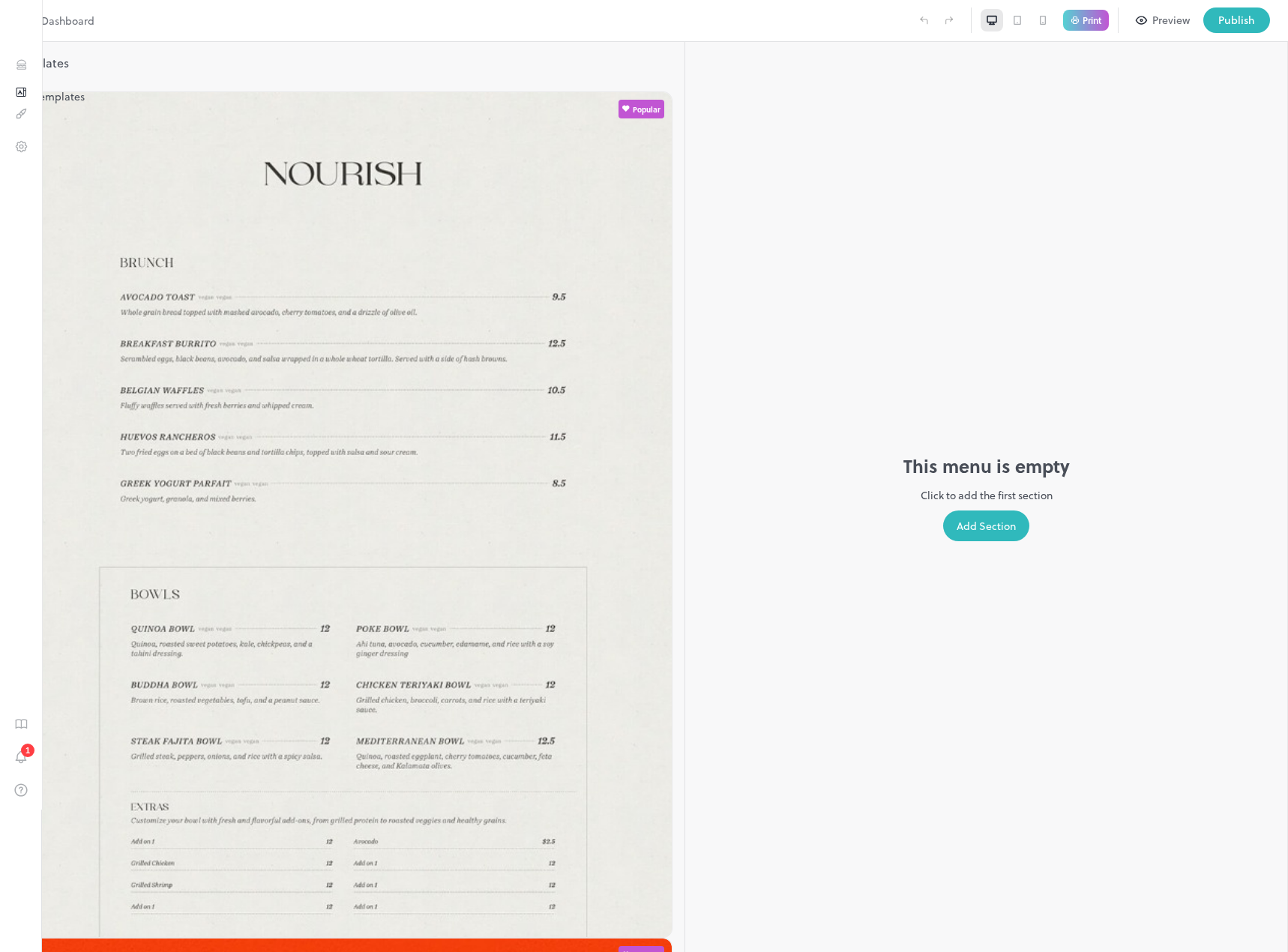
click at [24, 97] on icon "Templates" at bounding box center [21, 92] width 10 height 9
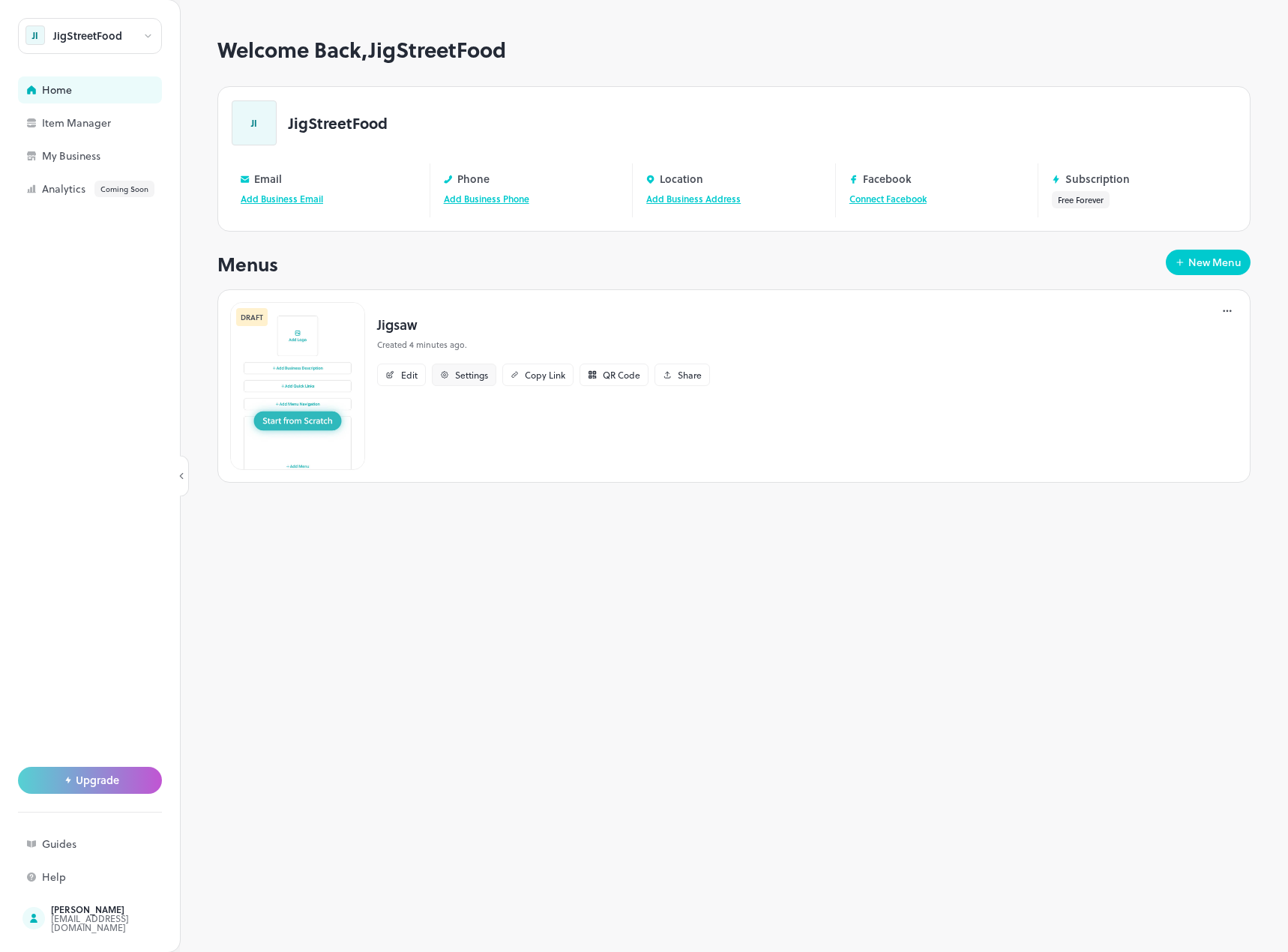
click at [458, 372] on div "Settings" at bounding box center [471, 375] width 33 height 9
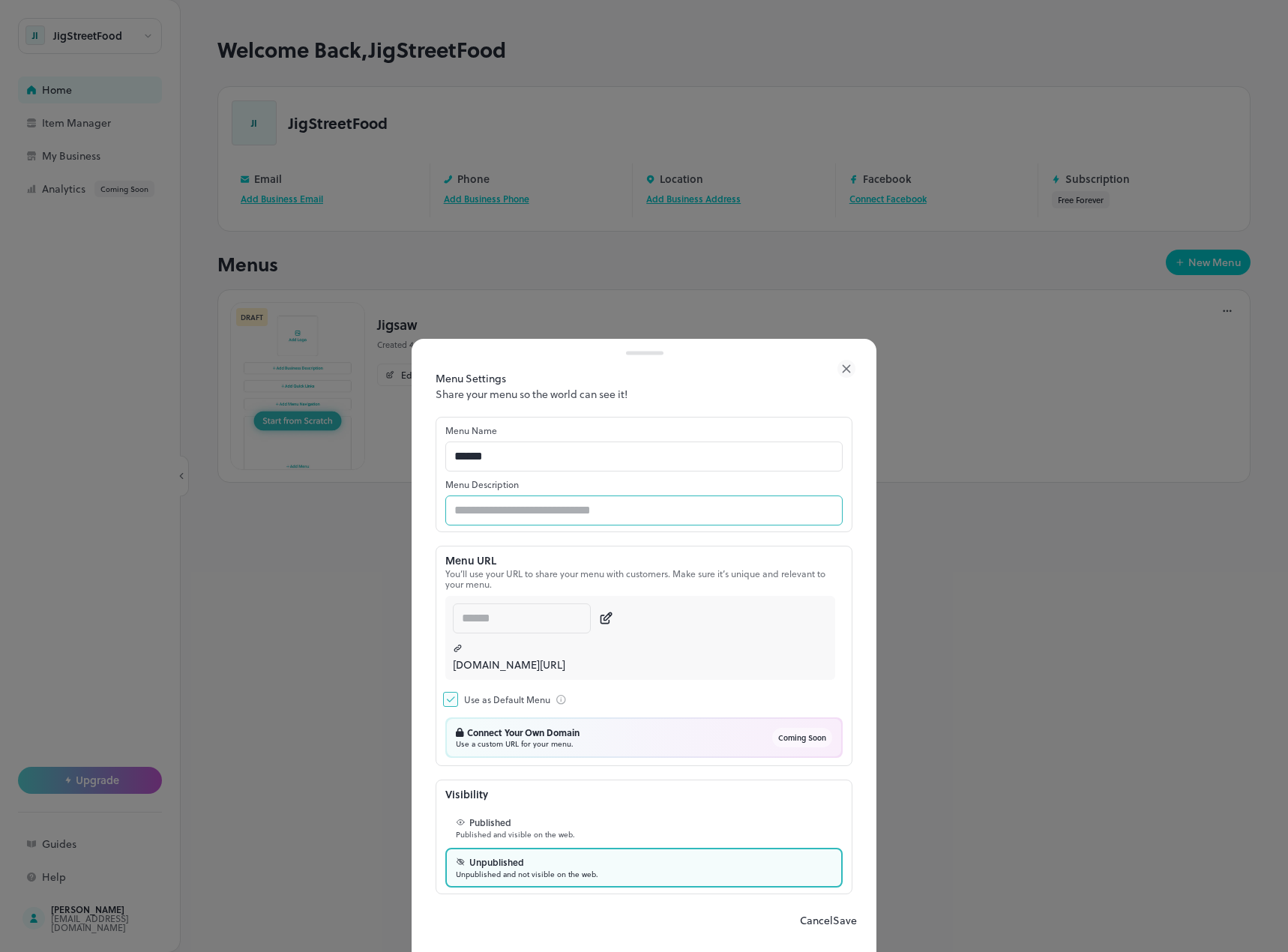
click at [577, 511] on input "text" at bounding box center [644, 510] width 397 height 30
click at [800, 922] on button "Cancel" at bounding box center [816, 920] width 33 height 16
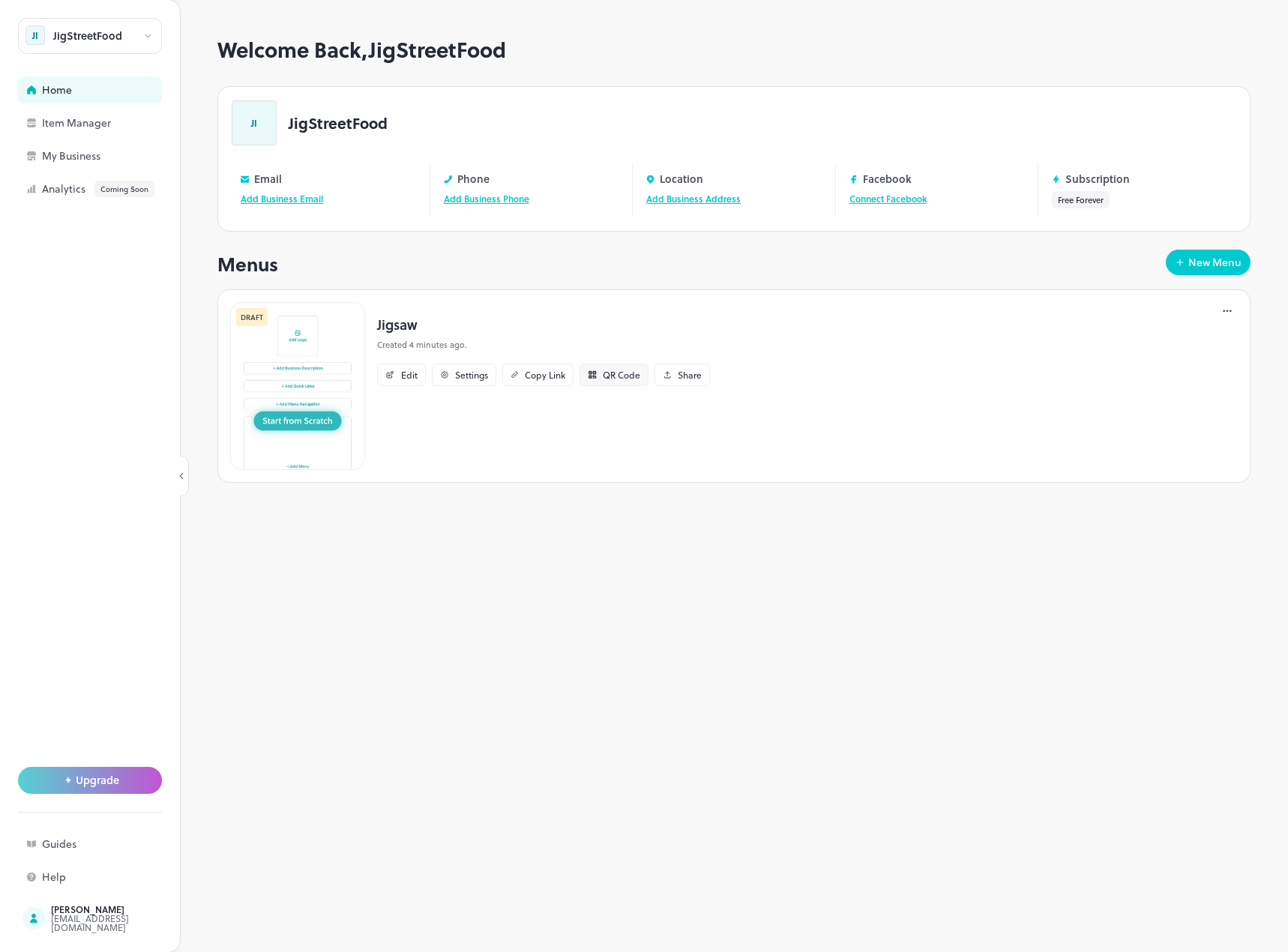
click at [605, 377] on div "QR Code" at bounding box center [621, 375] width 37 height 9
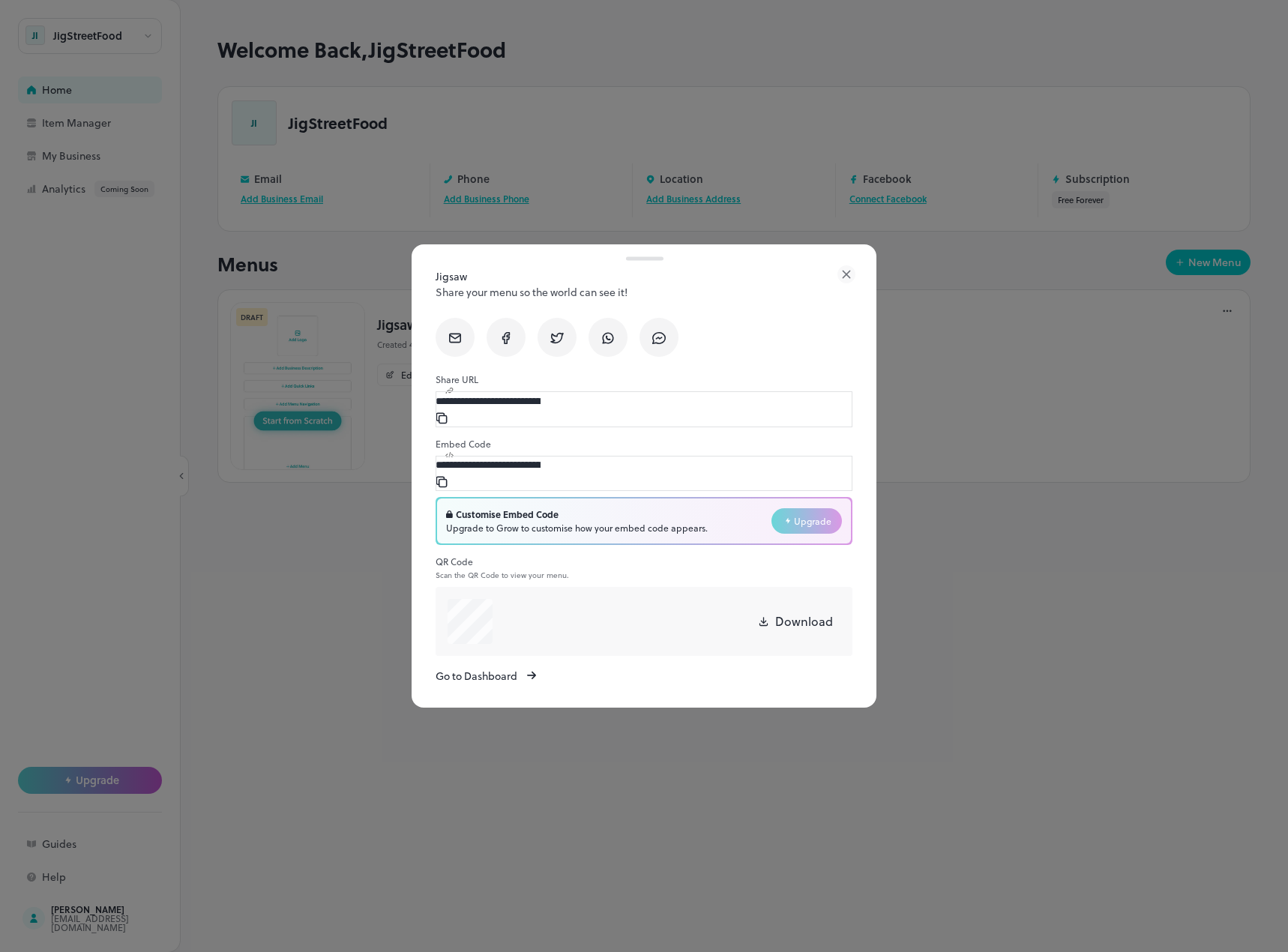
click at [461, 339] on icon at bounding box center [455, 338] width 11 height 8
click at [854, 266] on icon at bounding box center [846, 274] width 18 height 18
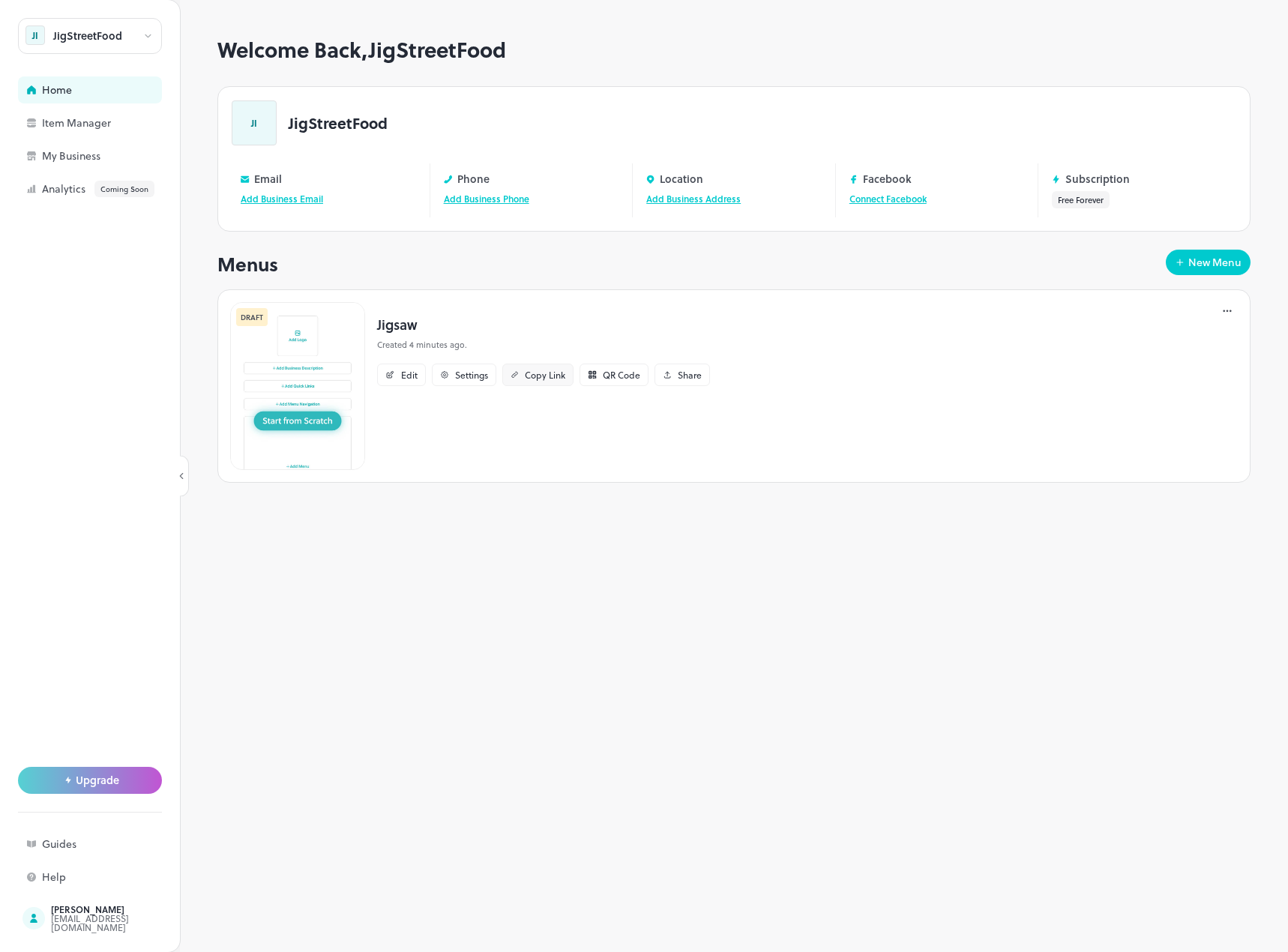
click at [545, 381] on div "Copy Link" at bounding box center [538, 374] width 71 height 22
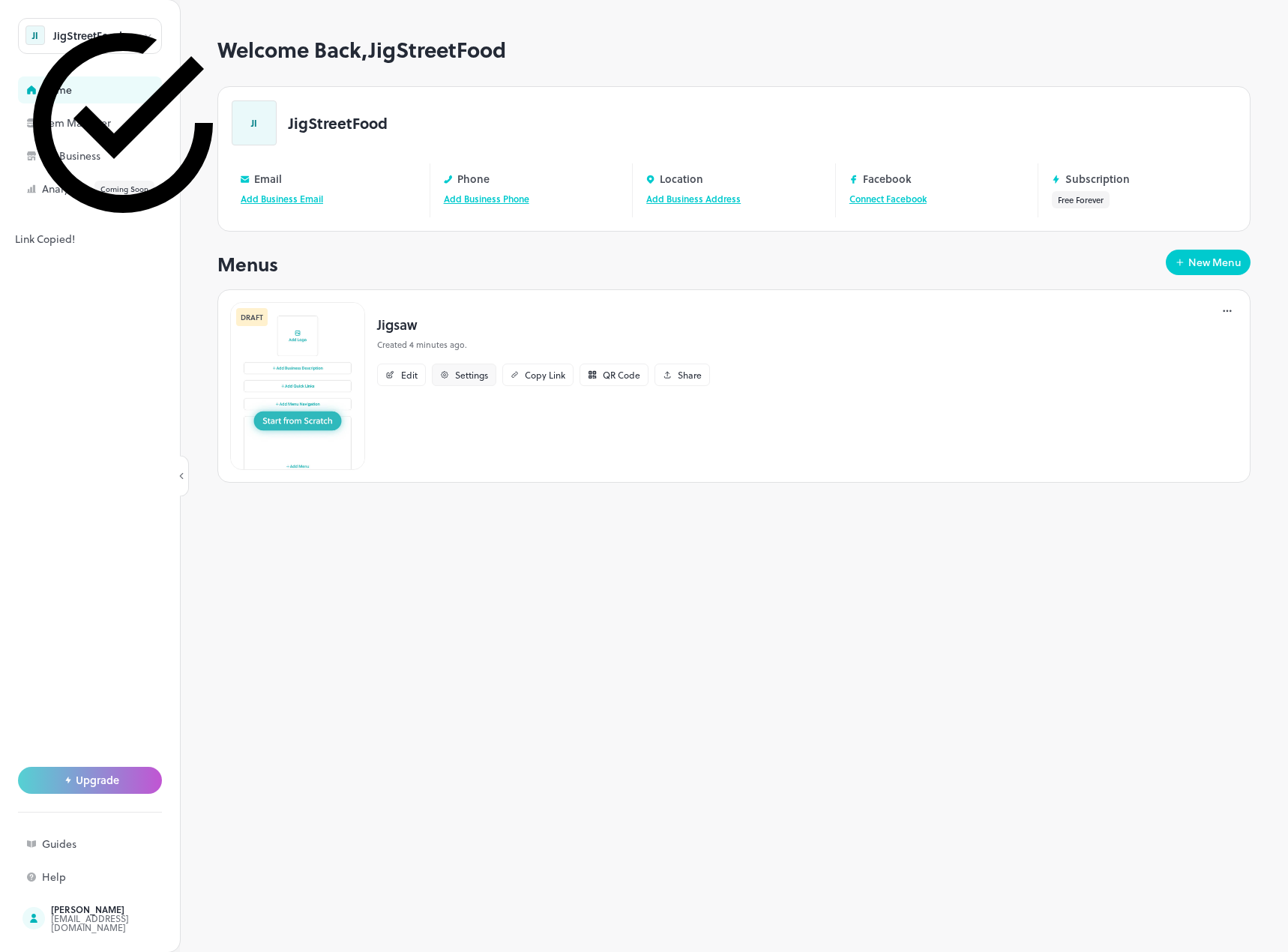
click at [461, 381] on div "Settings" at bounding box center [464, 374] width 65 height 22
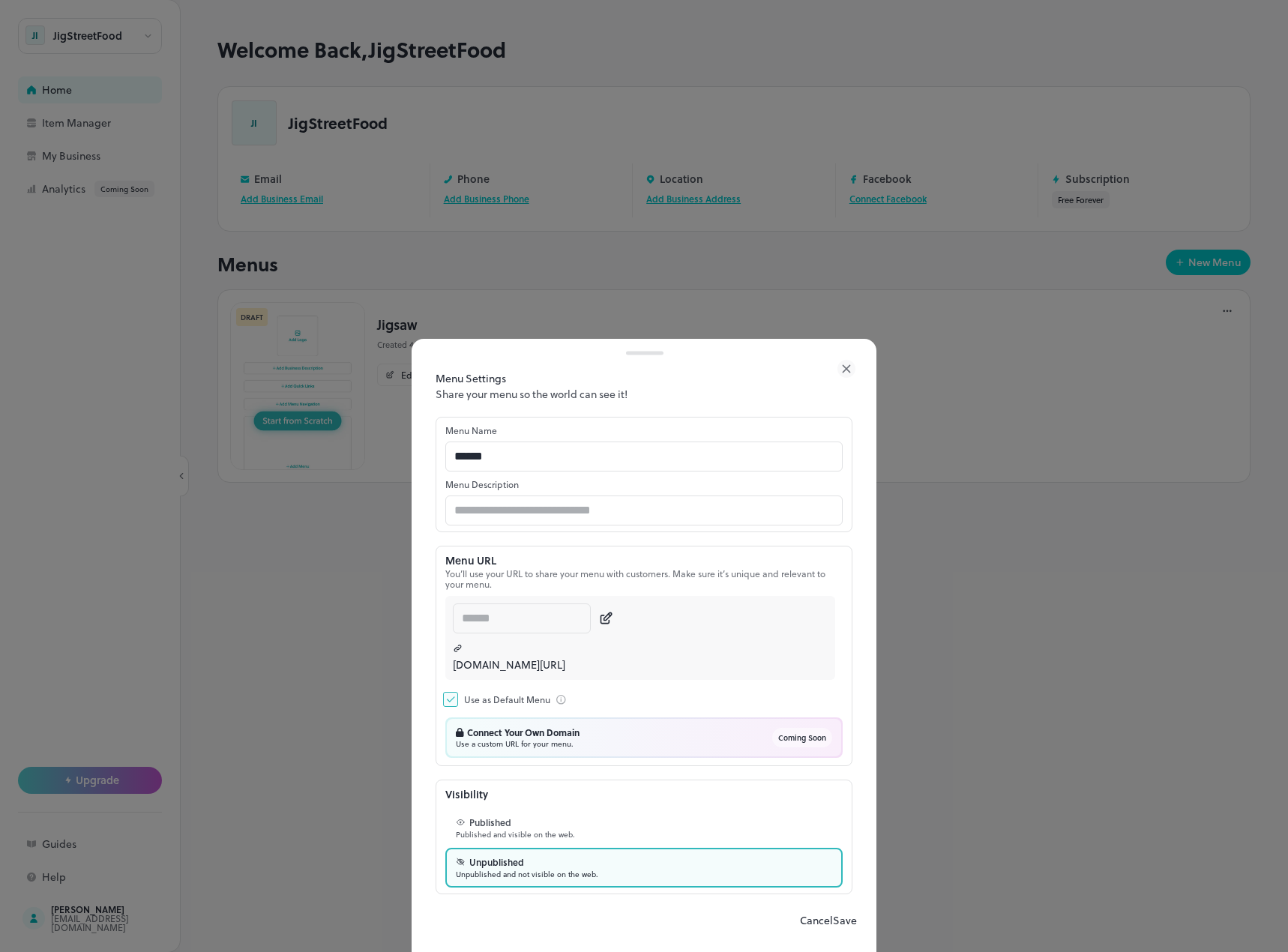
click at [851, 360] on icon at bounding box center [846, 369] width 18 height 18
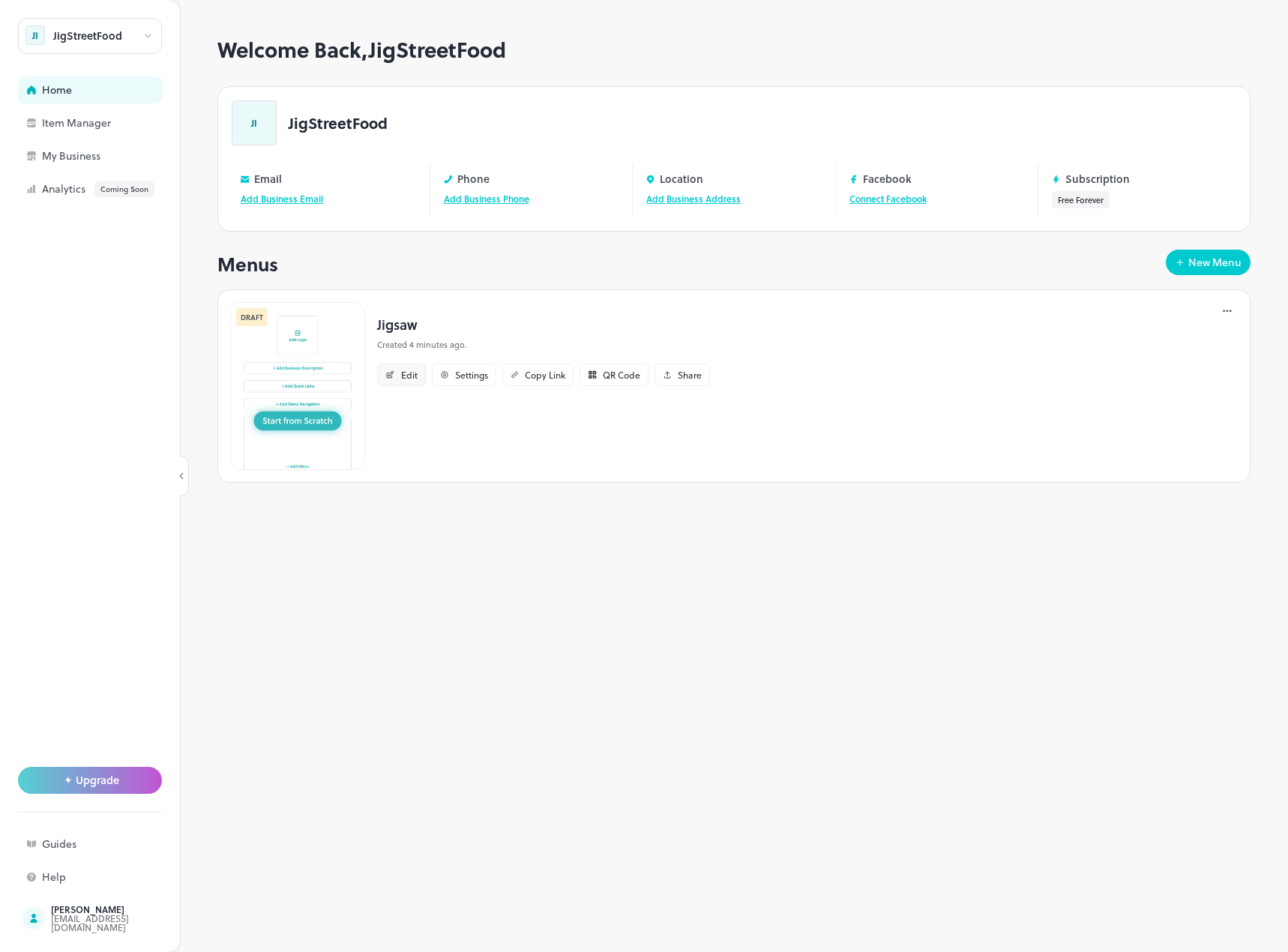
click at [414, 371] on div "Edit" at bounding box center [410, 375] width 17 height 9
click at [81, 128] on div "Item Manager" at bounding box center [117, 123] width 150 height 11
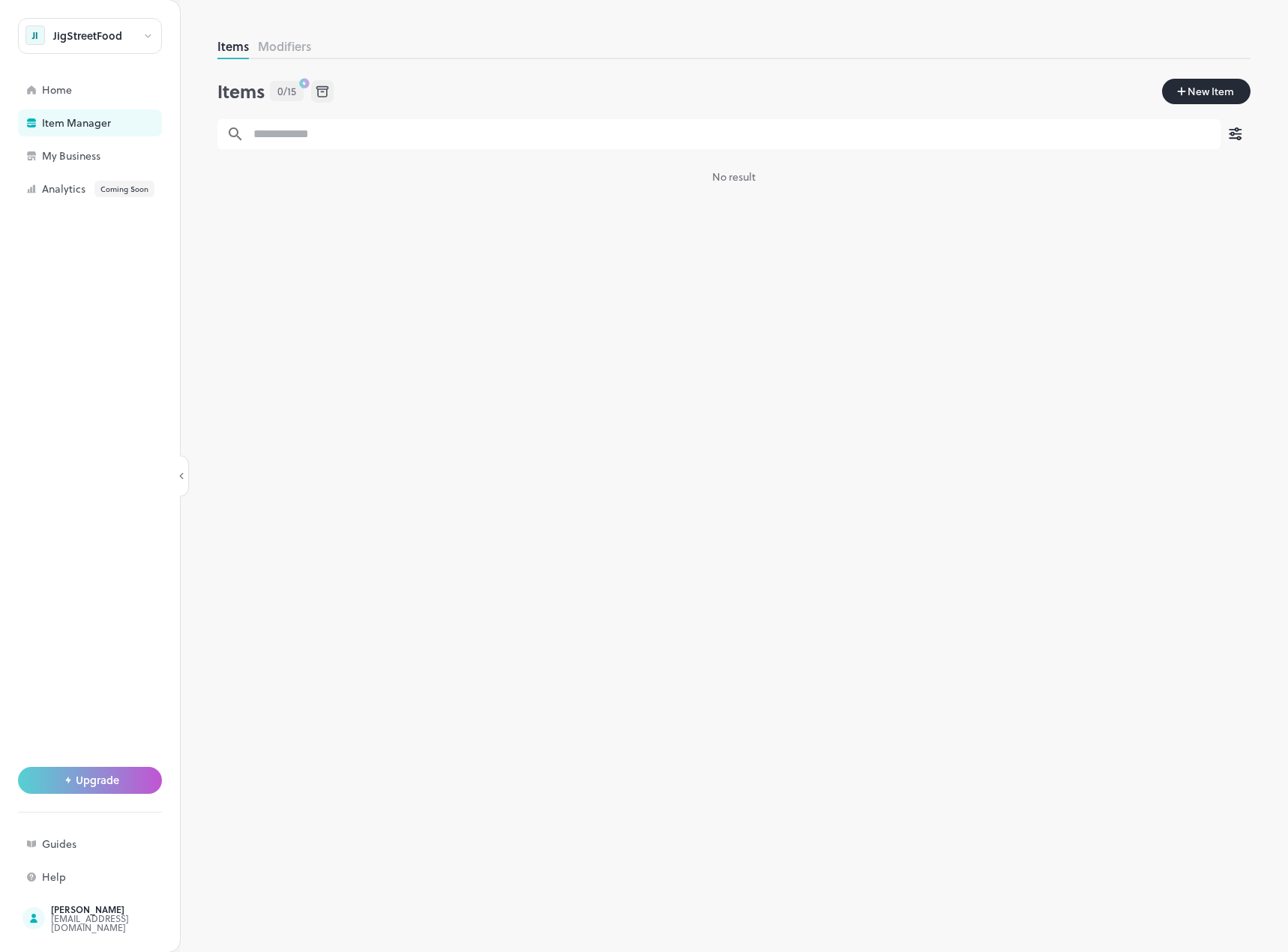
click at [1209, 95] on span "New Item" at bounding box center [1210, 91] width 50 height 17
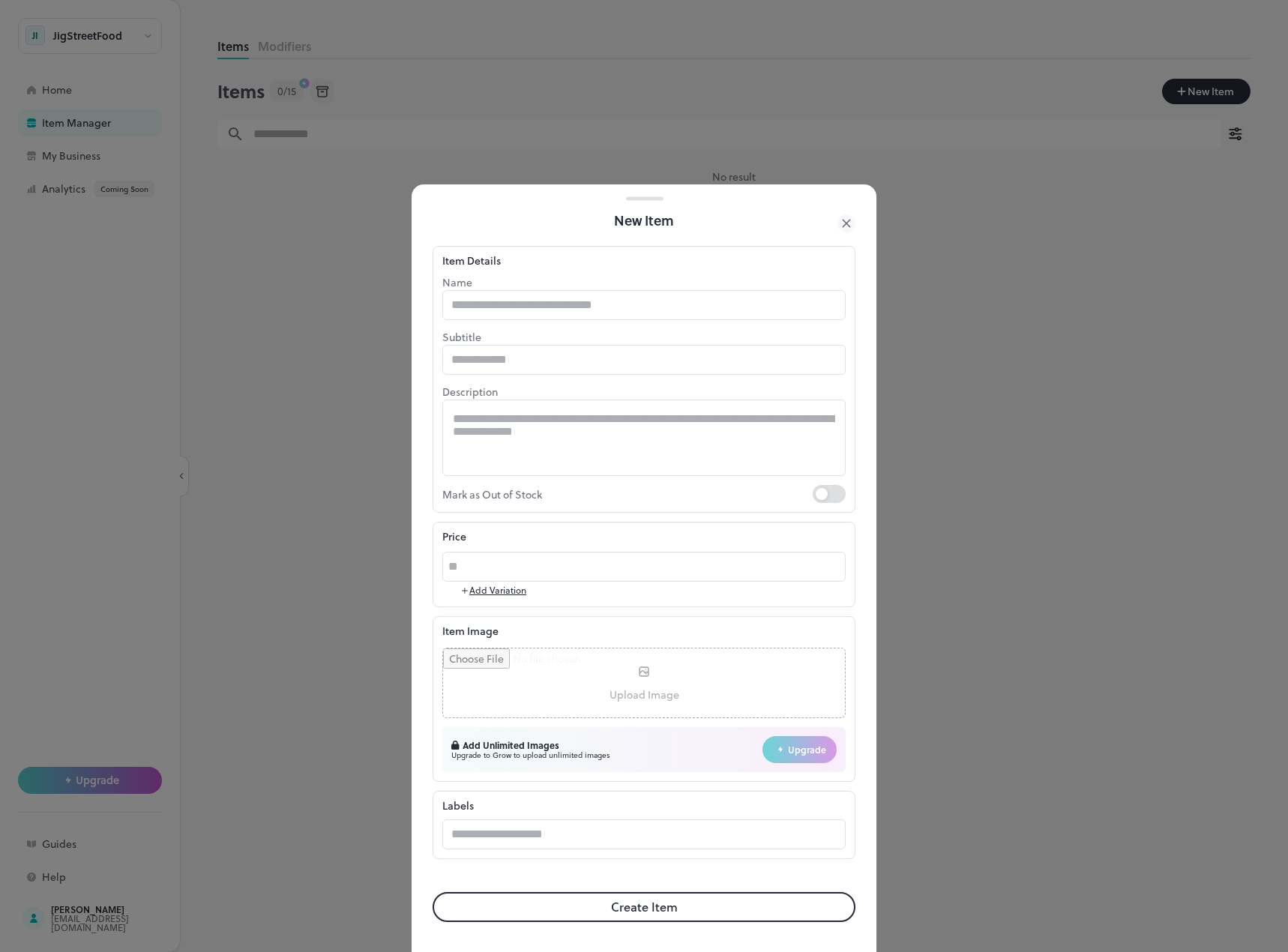
click at [501, 591] on button "Add Variation" at bounding box center [493, 590] width 66 height 14
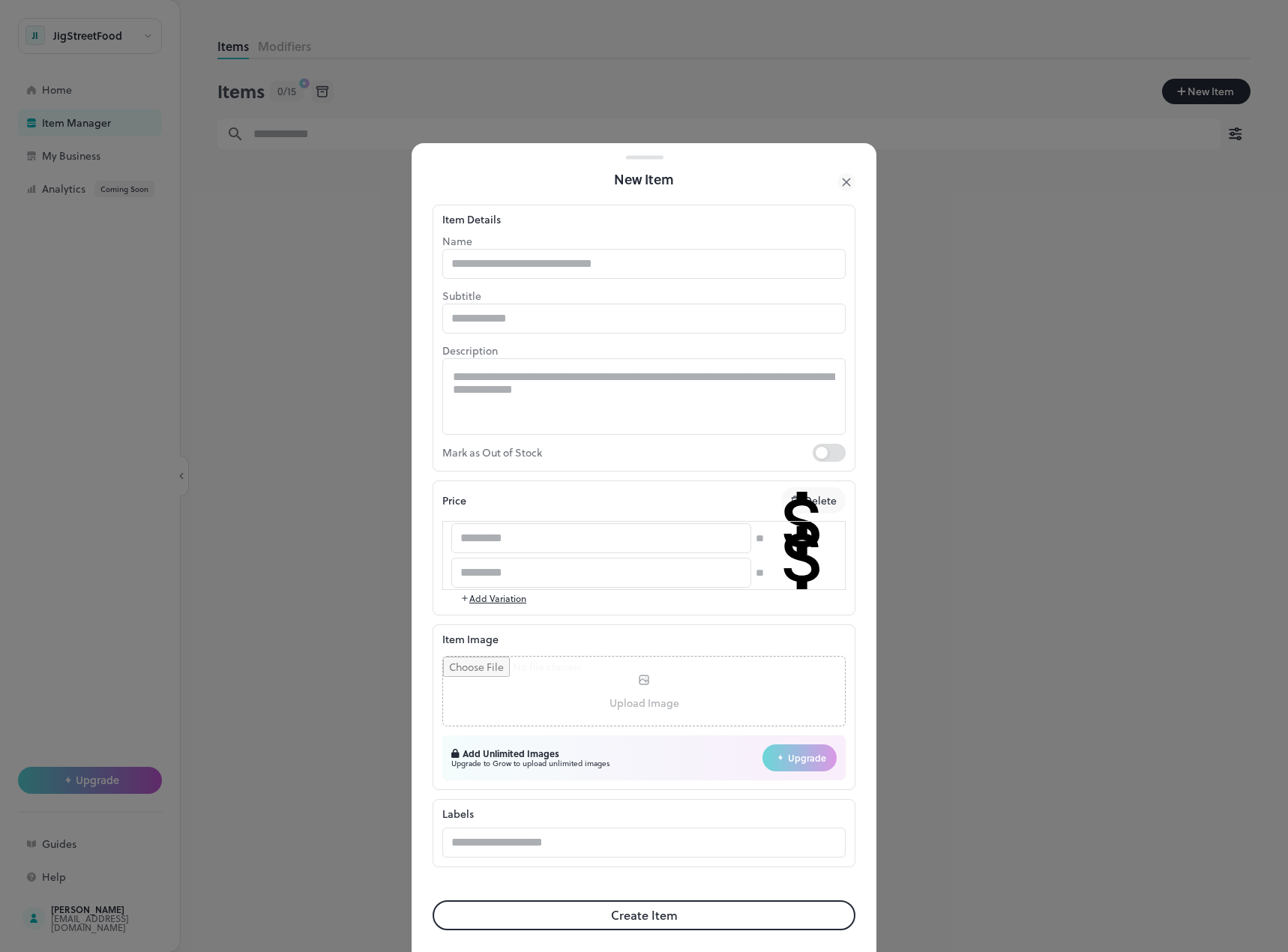
click at [514, 601] on button "Add Variation" at bounding box center [493, 598] width 66 height 14
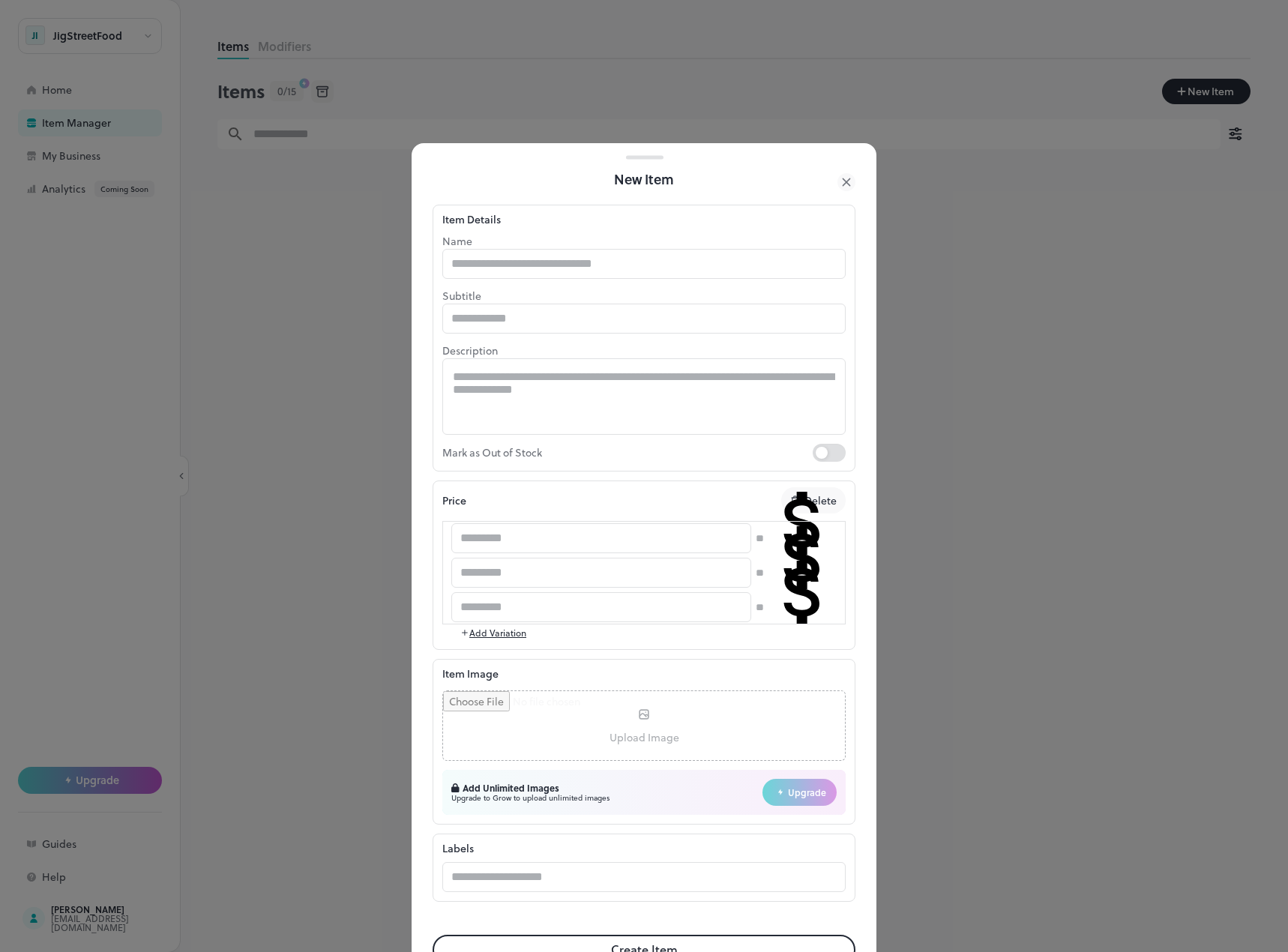
click at [815, 498] on p "Delete" at bounding box center [821, 500] width 32 height 16
click at [825, 540] on rect "button" at bounding box center [830, 537] width 11 height 11
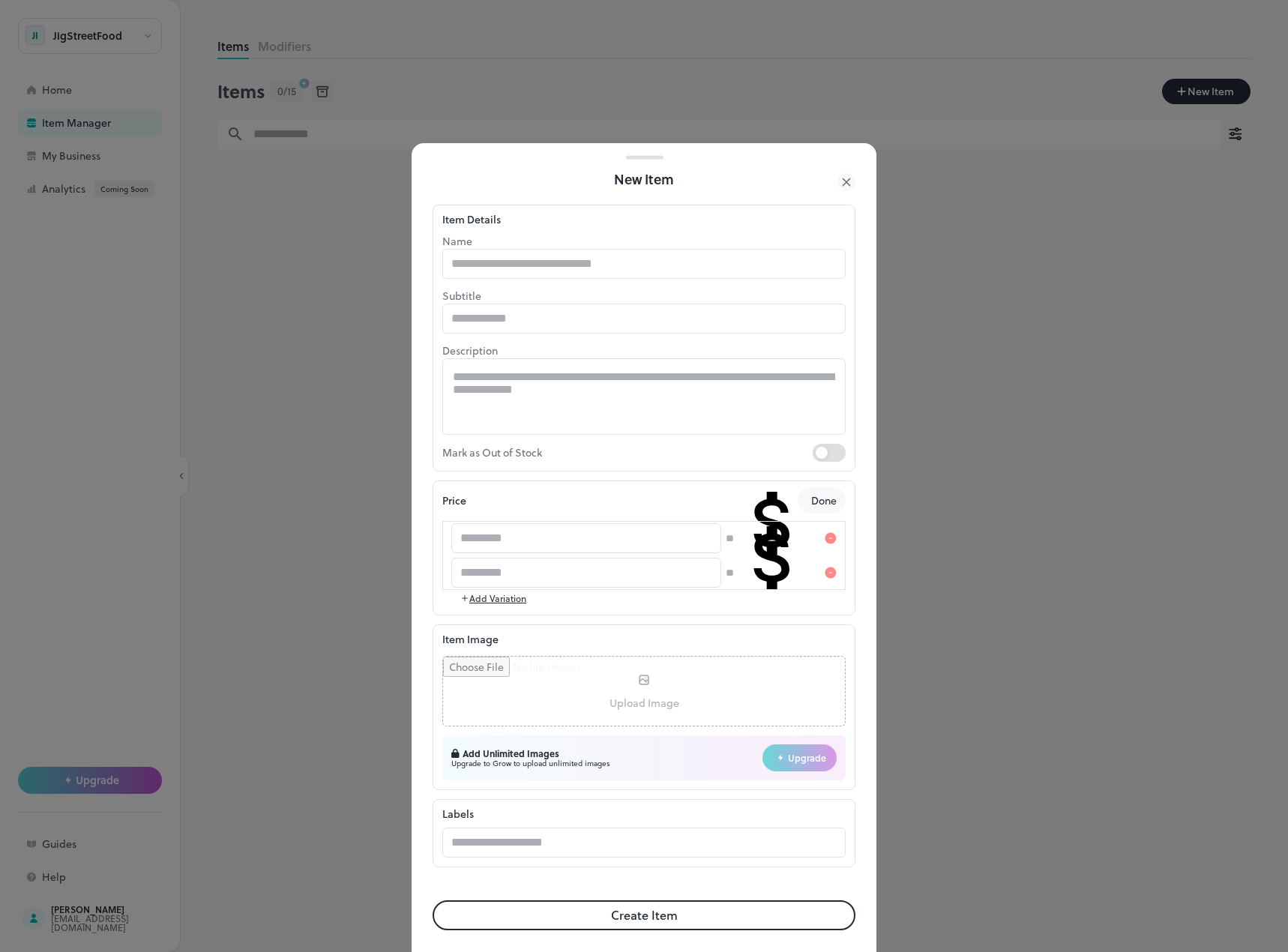
click at [825, 541] on rect "button" at bounding box center [830, 537] width 11 height 11
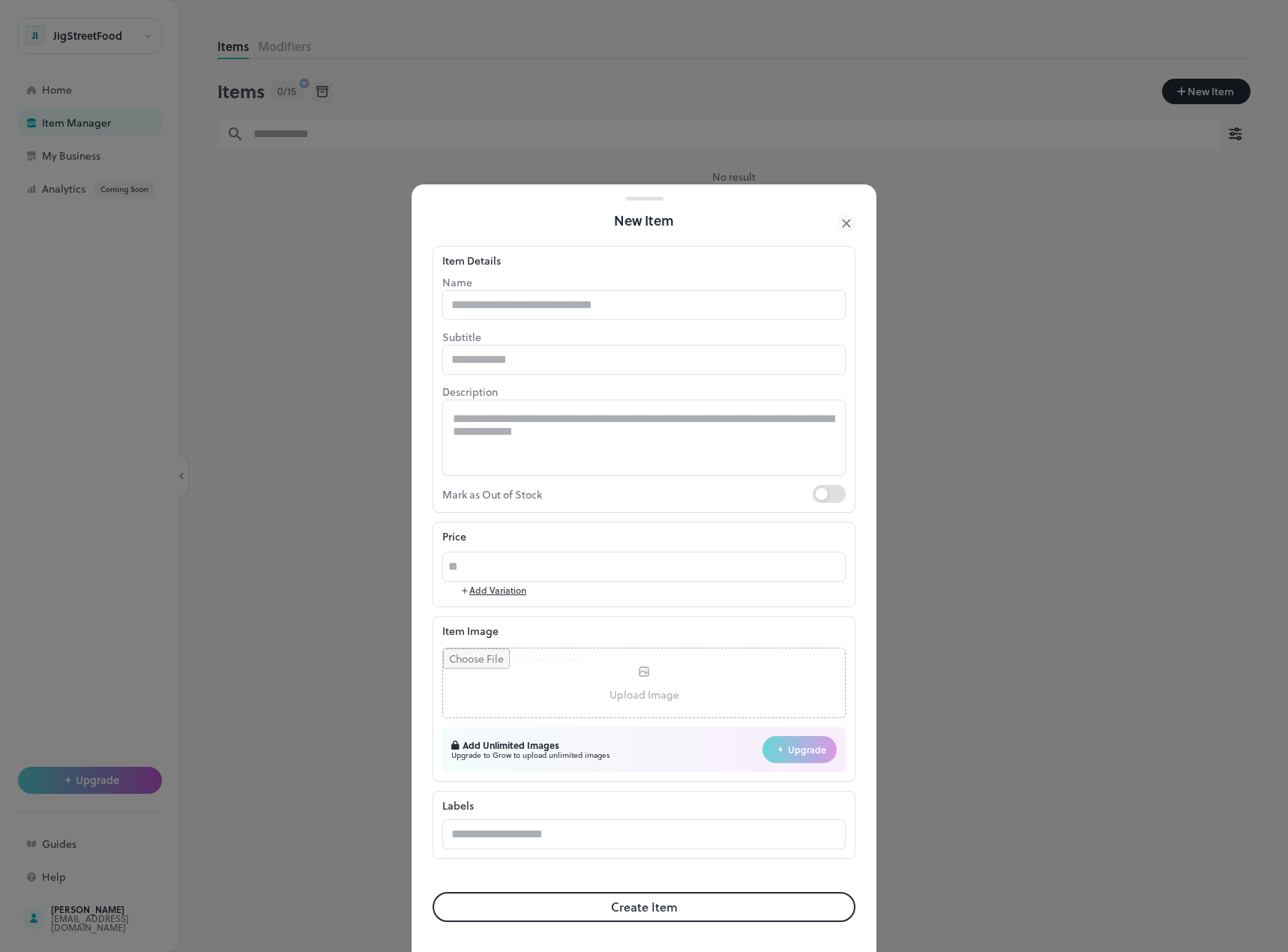
click at [848, 216] on icon at bounding box center [846, 223] width 18 height 18
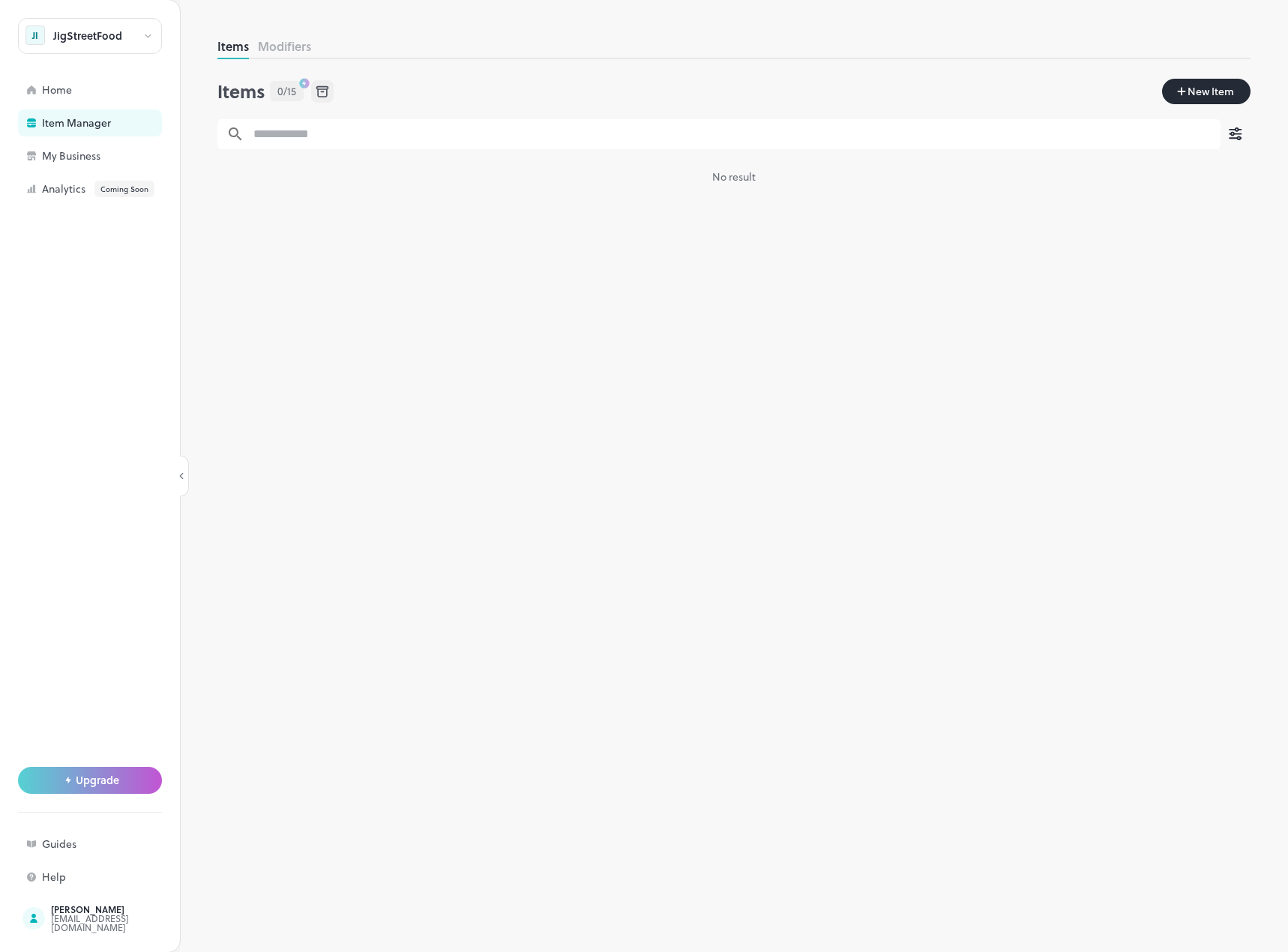
click at [322, 91] on icon at bounding box center [322, 91] width 2 height 0
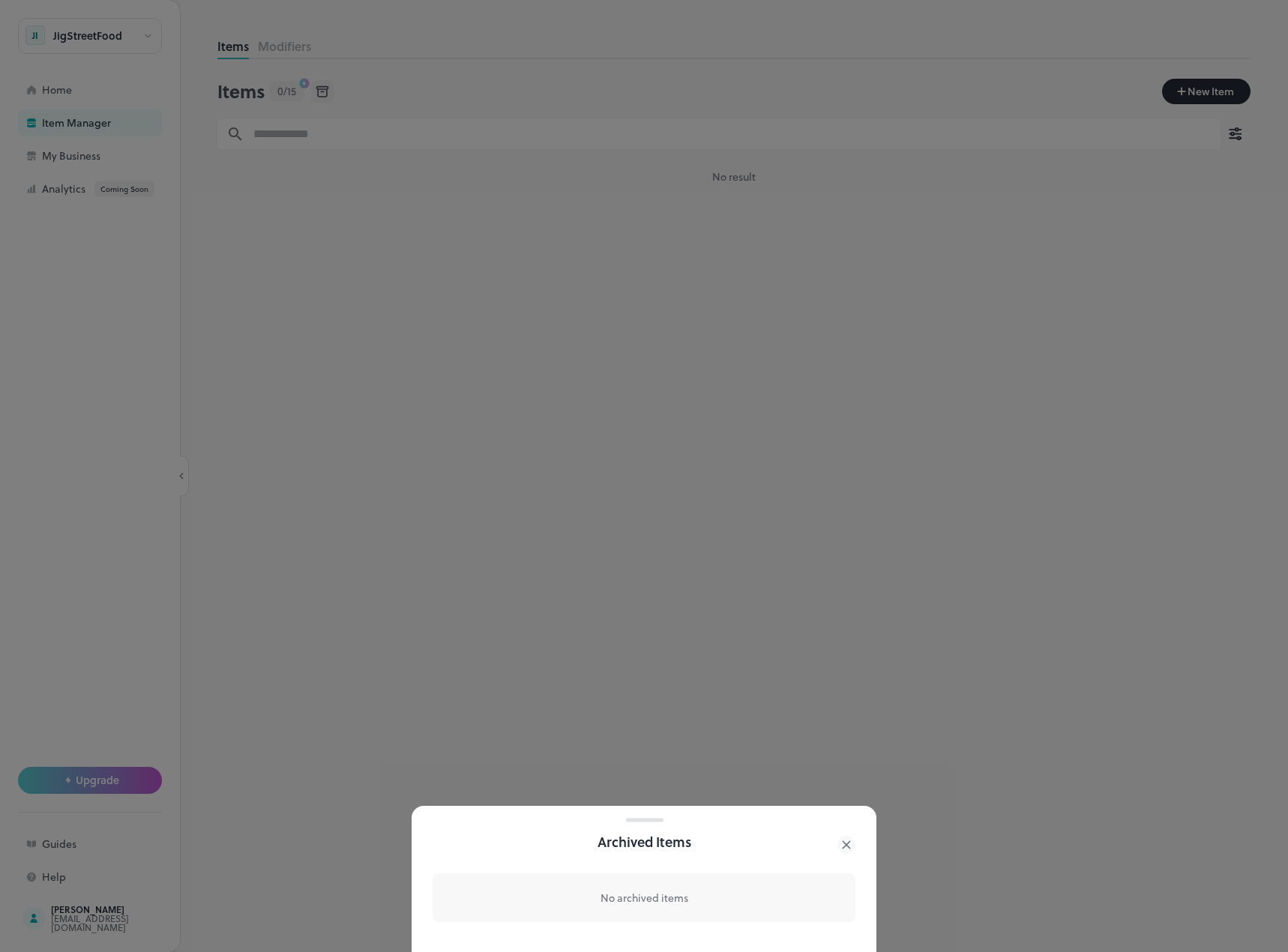
click at [848, 841] on icon at bounding box center [846, 845] width 18 height 18
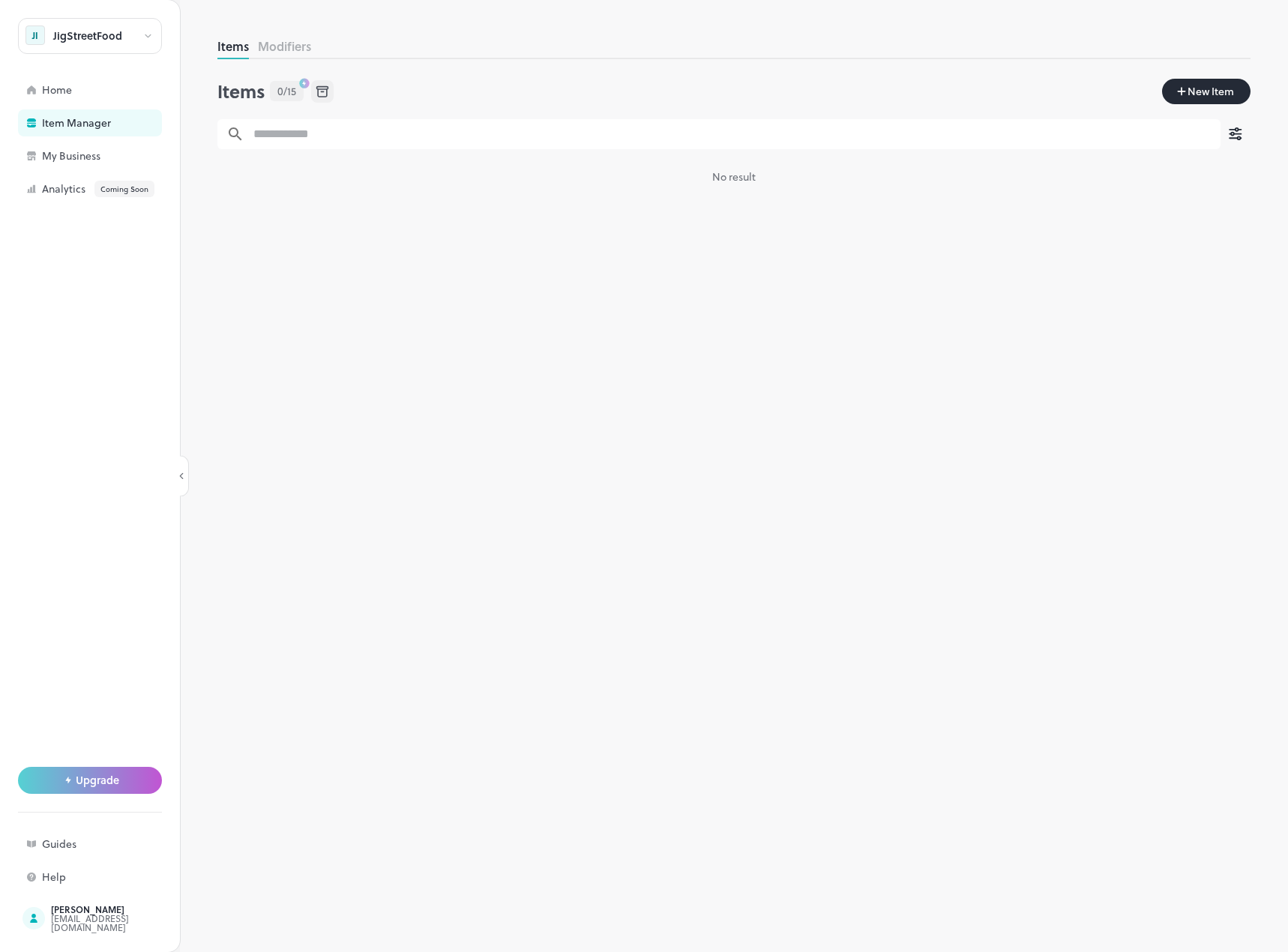
click at [1228, 122] on button "button" at bounding box center [1235, 133] width 30 height 30
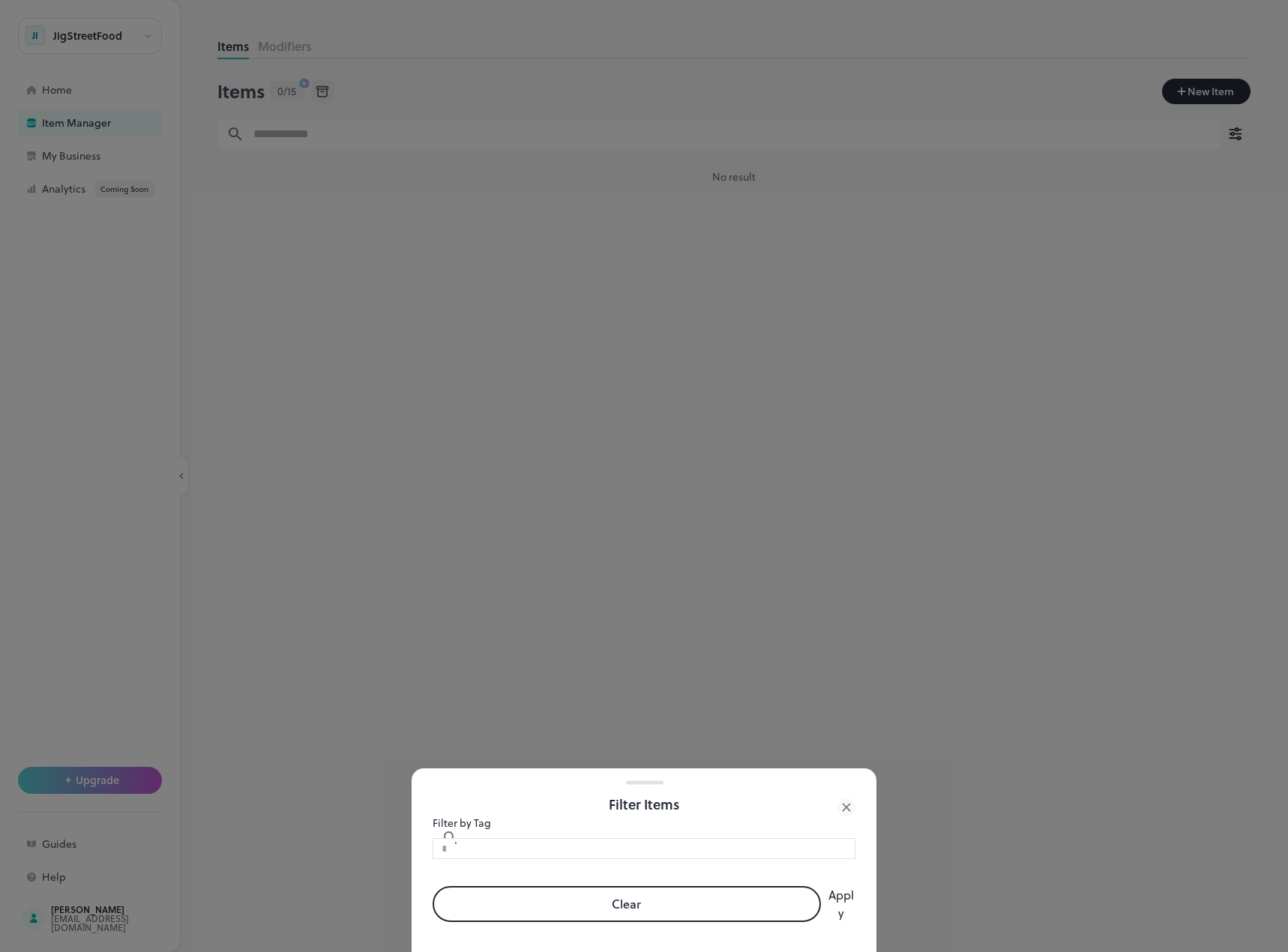
click at [840, 799] on icon at bounding box center [846, 807] width 18 height 18
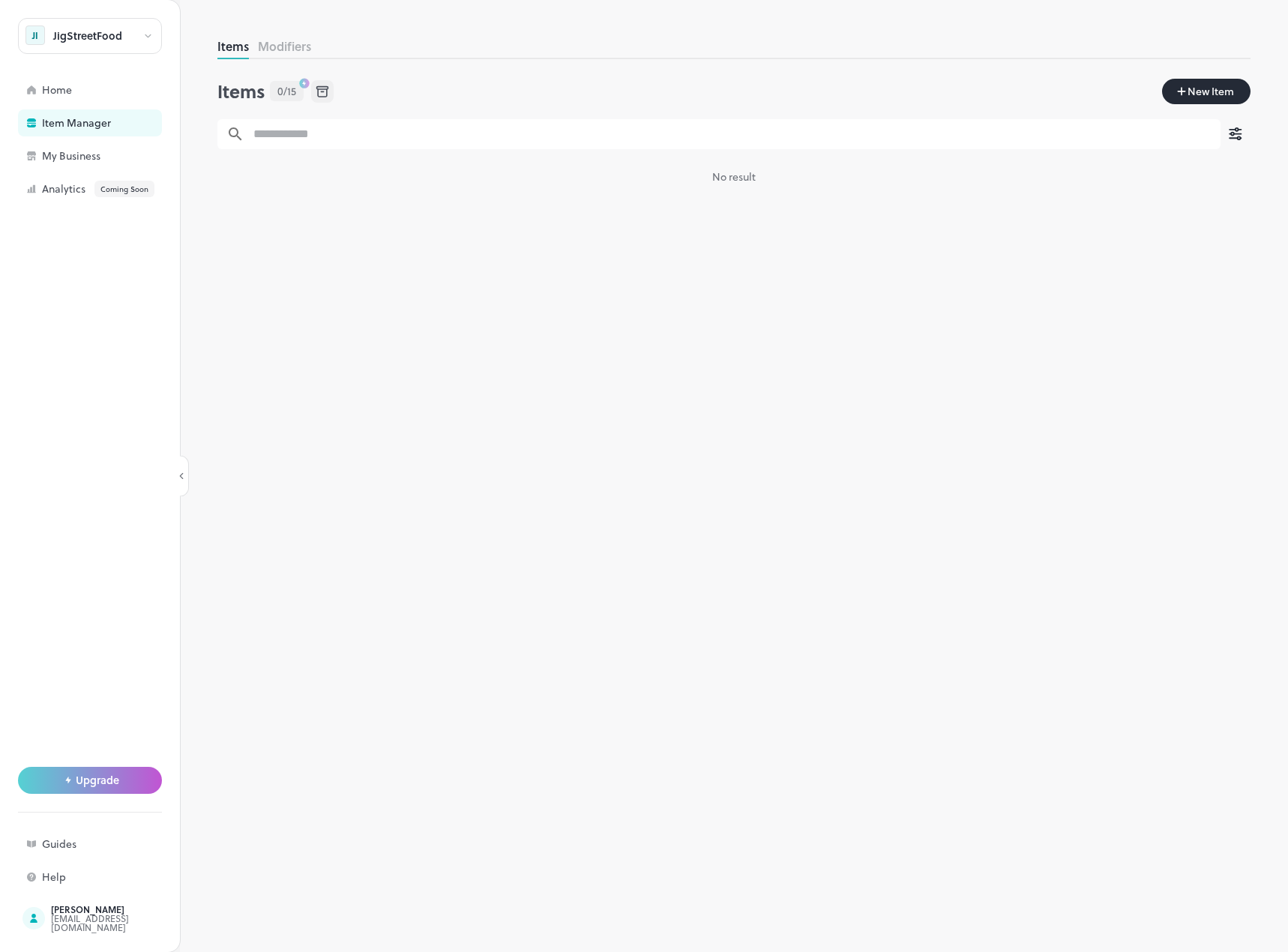
click at [280, 50] on button "Modifiers" at bounding box center [284, 46] width 53 height 18
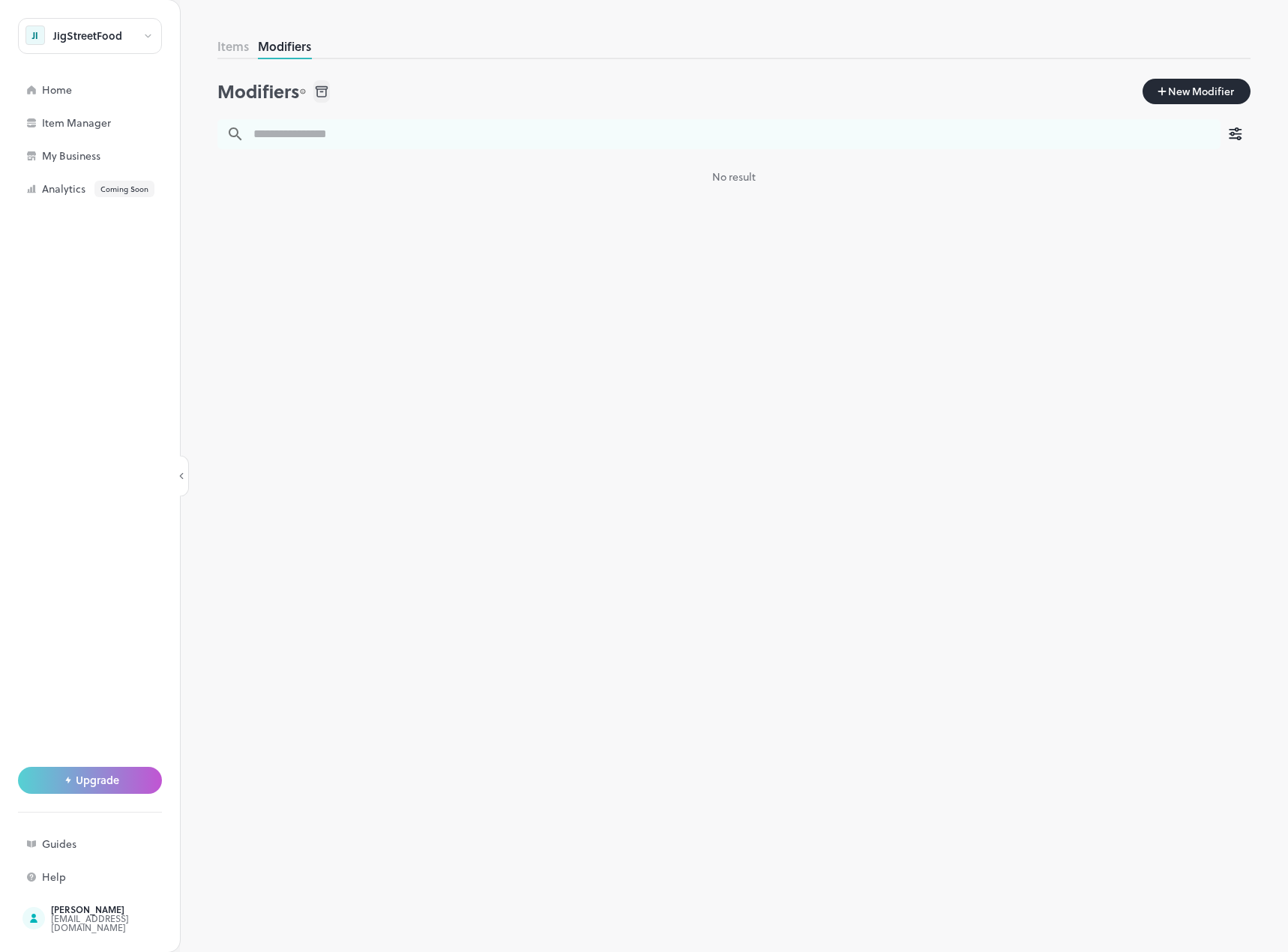
click at [314, 135] on input "text" at bounding box center [733, 133] width 976 height 30
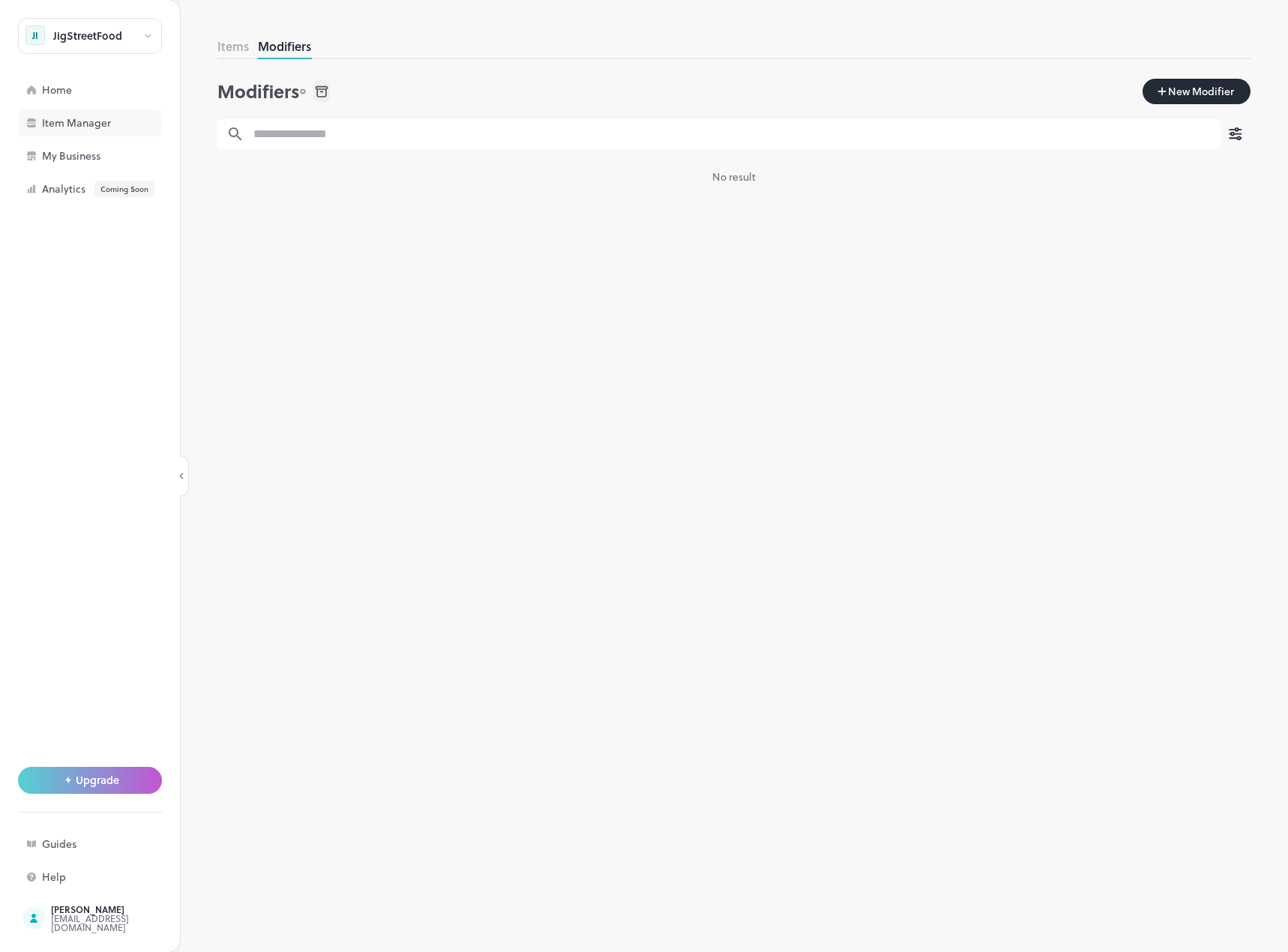
click at [85, 126] on div "Item Manager" at bounding box center [117, 123] width 150 height 11
click at [87, 94] on div "Home" at bounding box center [117, 90] width 150 height 11
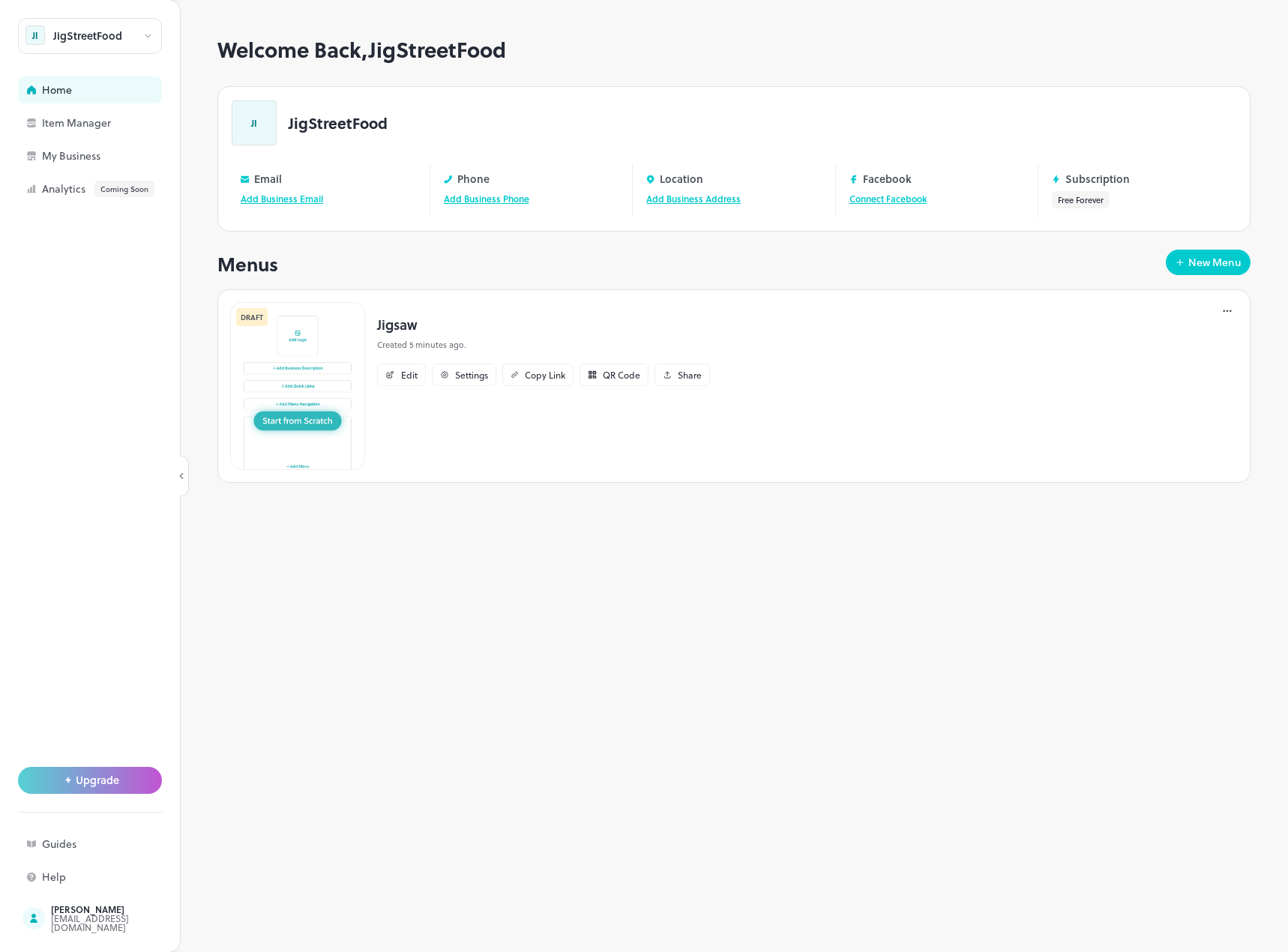
drag, startPoint x: 1200, startPoint y: 268, endPoint x: 1228, endPoint y: 312, distance: 52.2
click at [1214, 320] on div "Welcome Back, JigStreetFood JI JigStreetFood Email Add Business Email Phone Add…" at bounding box center [734, 271] width 1033 height 469
click at [1228, 312] on icon at bounding box center [1228, 311] width 2 height 2
click at [1161, 333] on div "Edit" at bounding box center [1170, 332] width 132 height 25
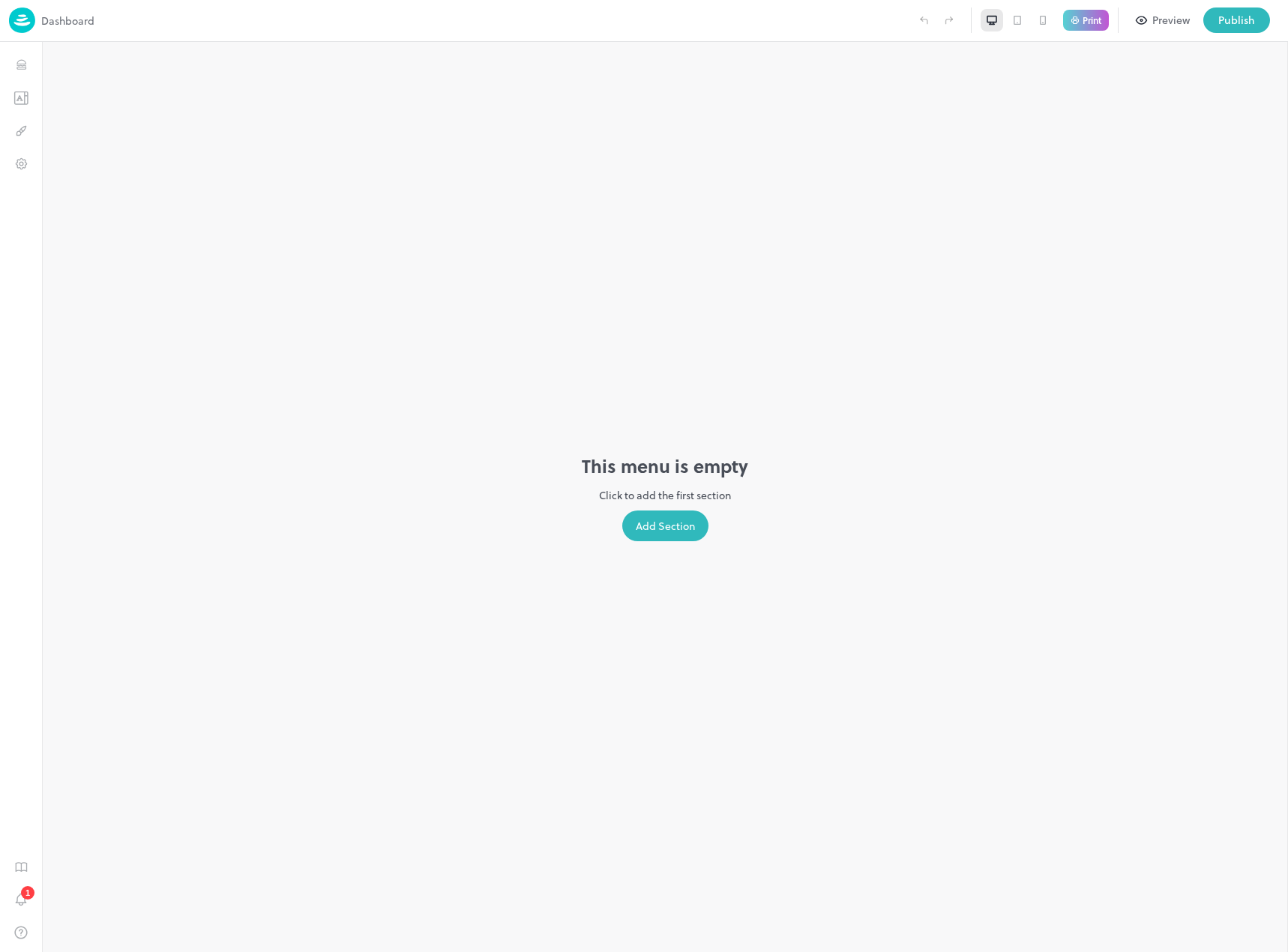
click at [660, 528] on div "Add Section" at bounding box center [665, 526] width 86 height 30
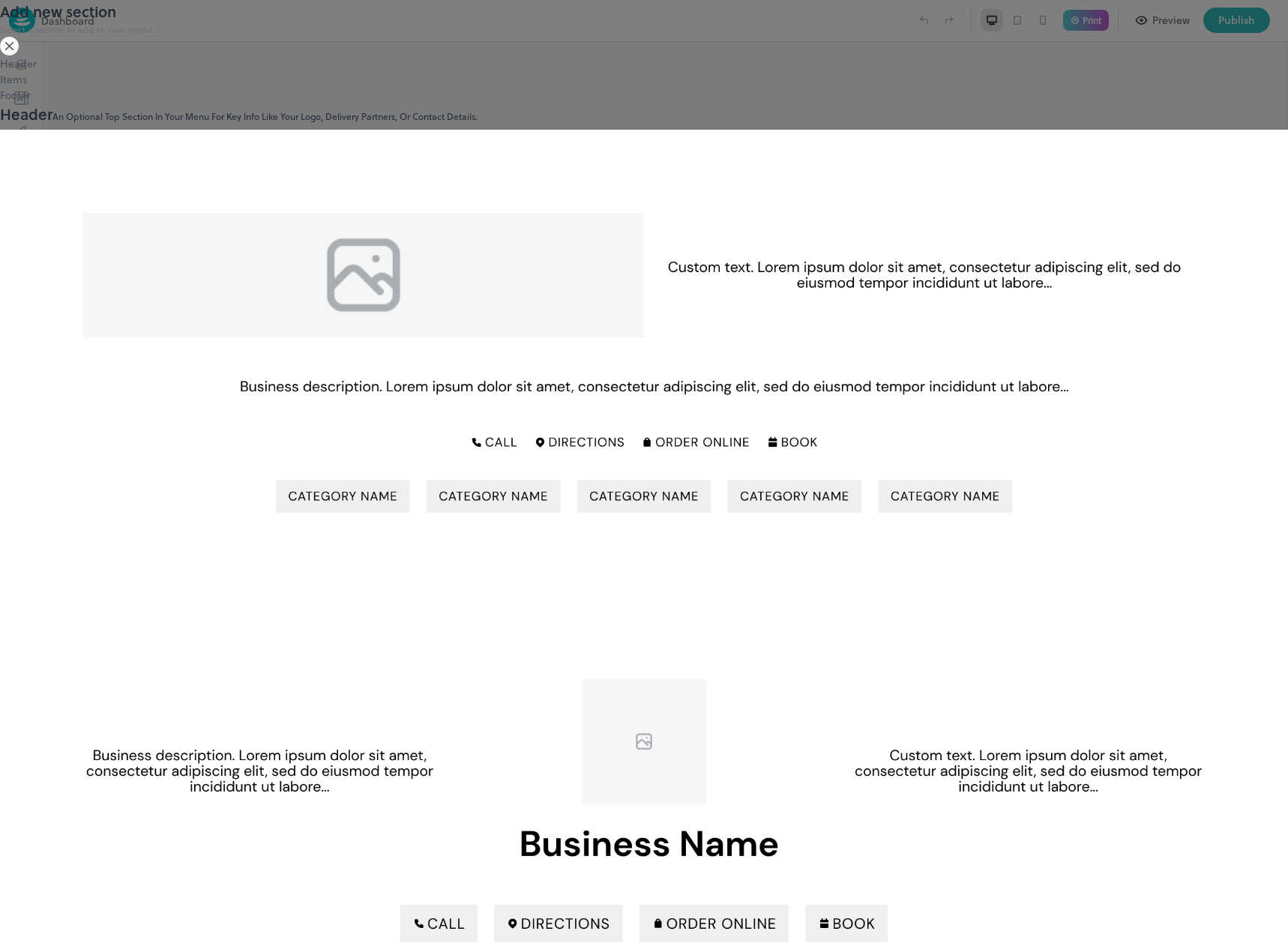
click at [849, 596] on img at bounding box center [644, 841] width 1288 height 491
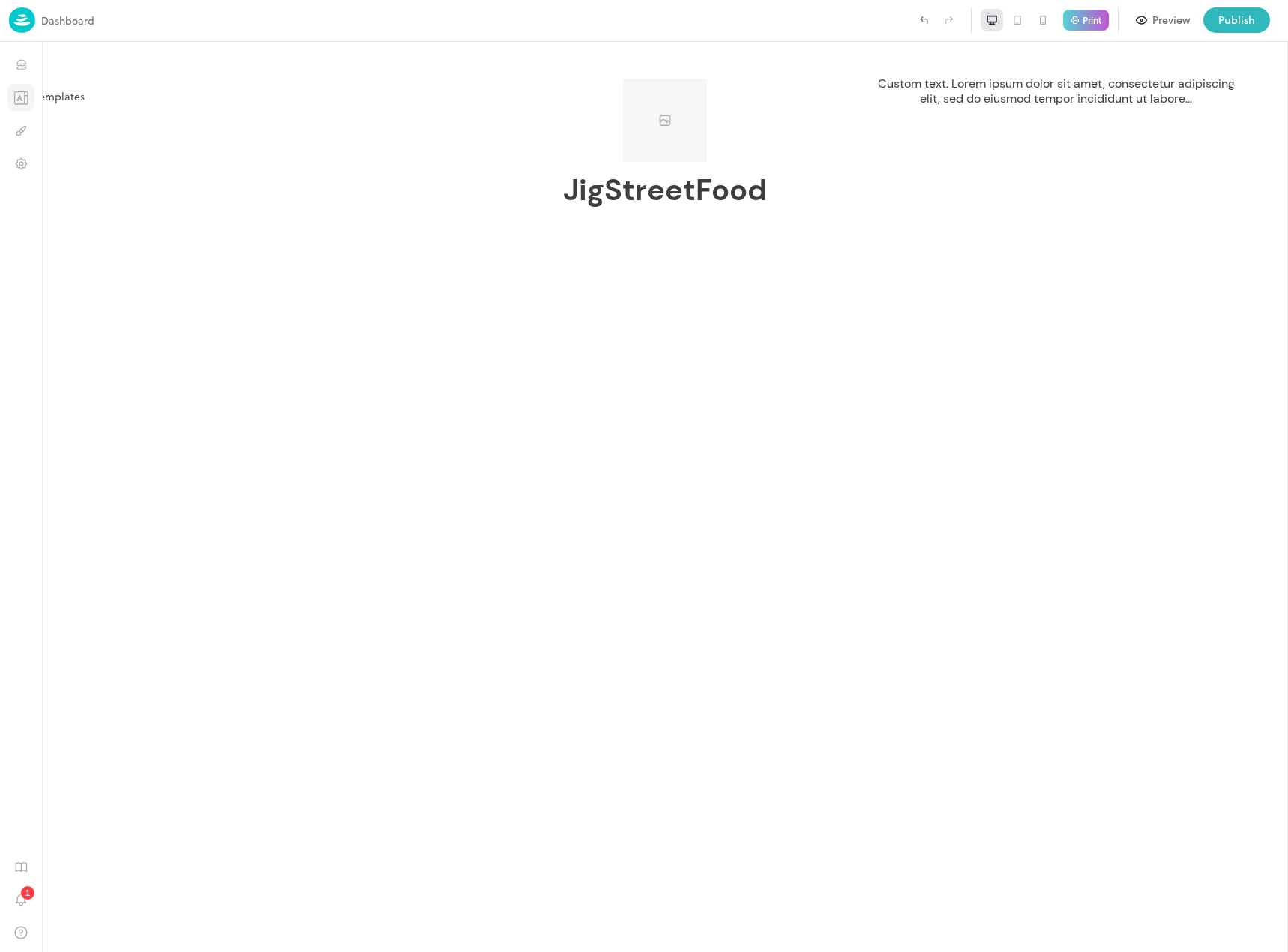
click at [19, 95] on icon "Templates" at bounding box center [21, 98] width 15 height 14
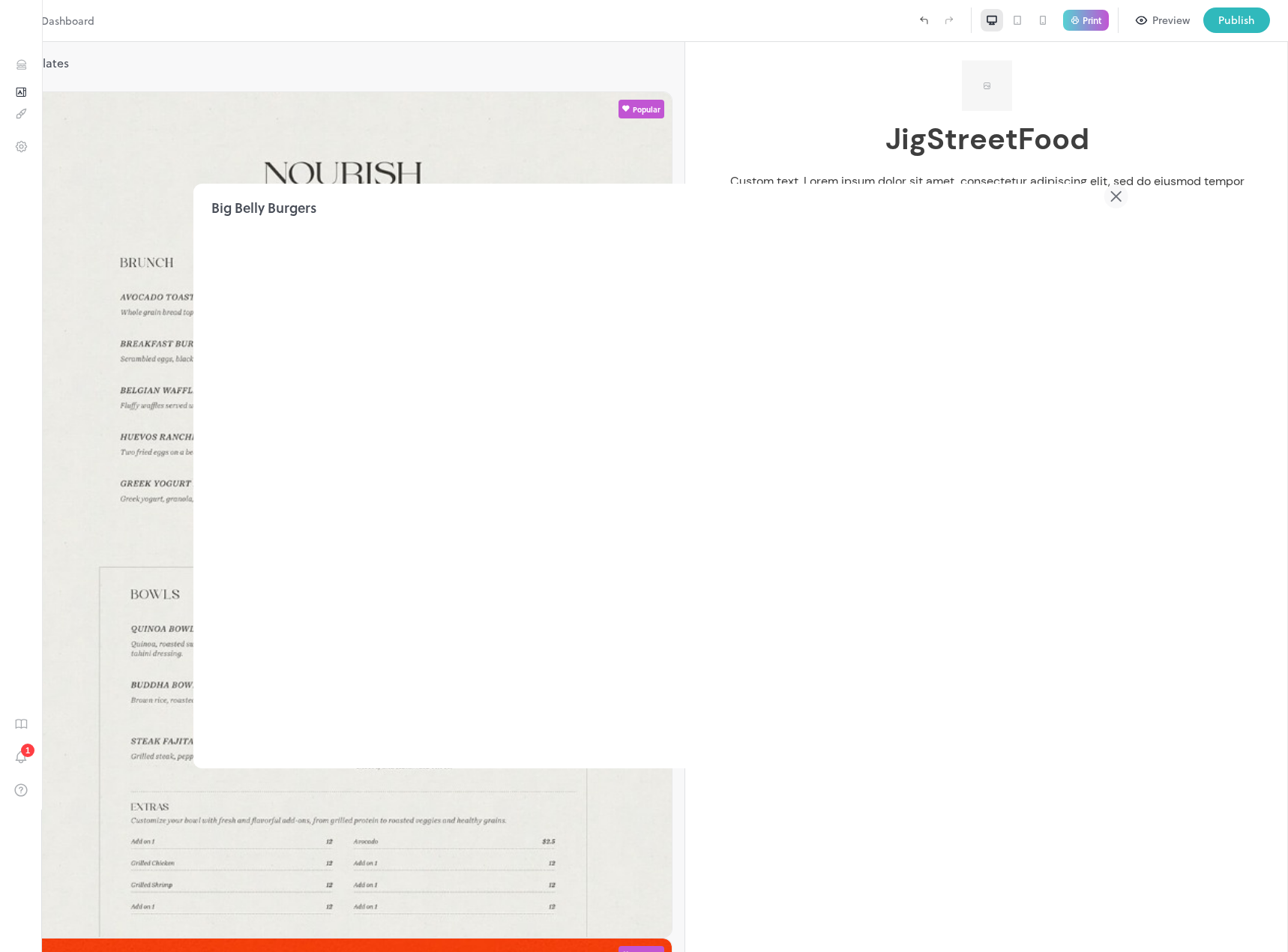
click at [755, 484] on div at bounding box center [644, 499] width 902 height 537
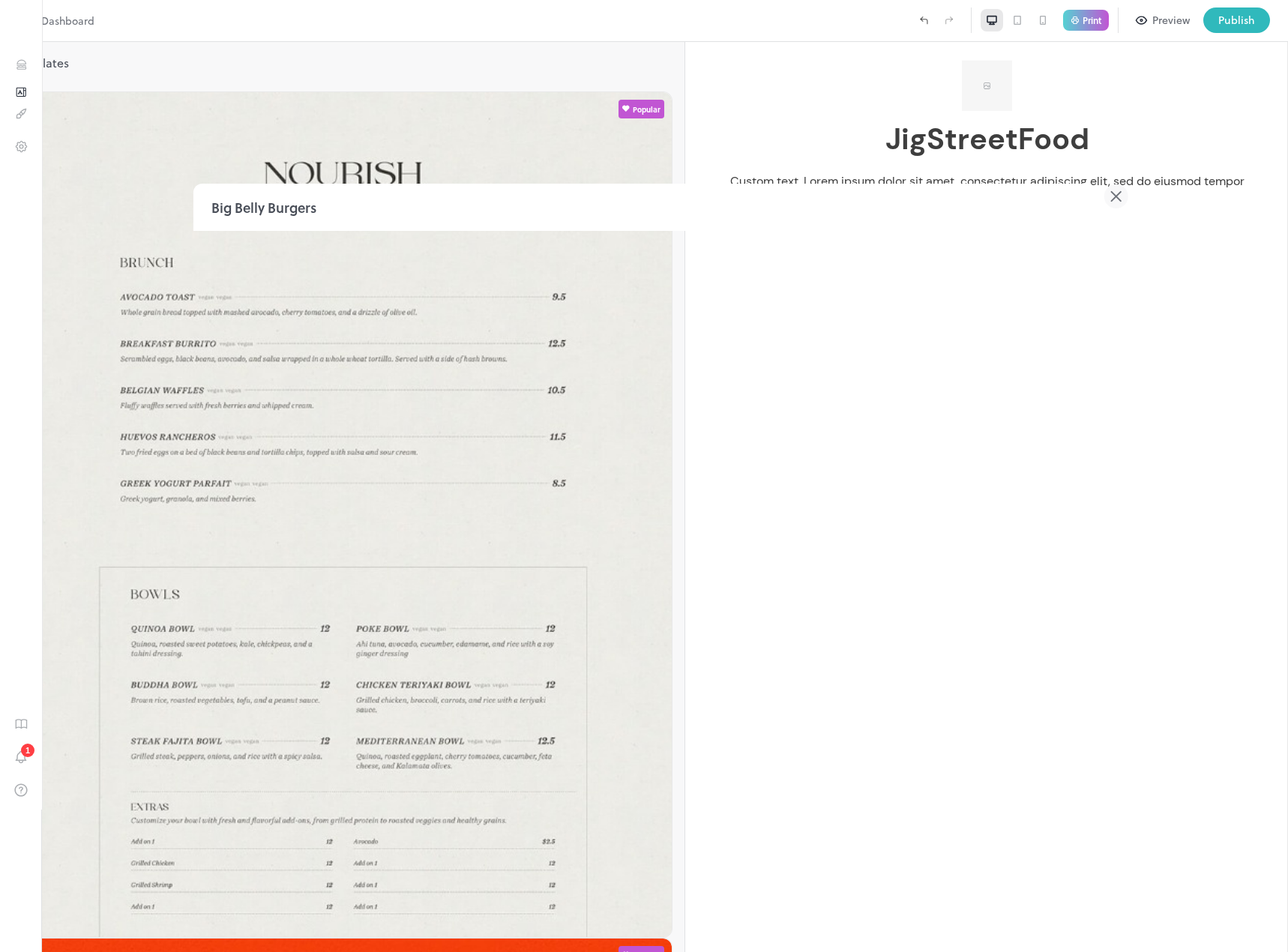
click at [1105, 197] on icon at bounding box center [1115, 196] width 24 height 24
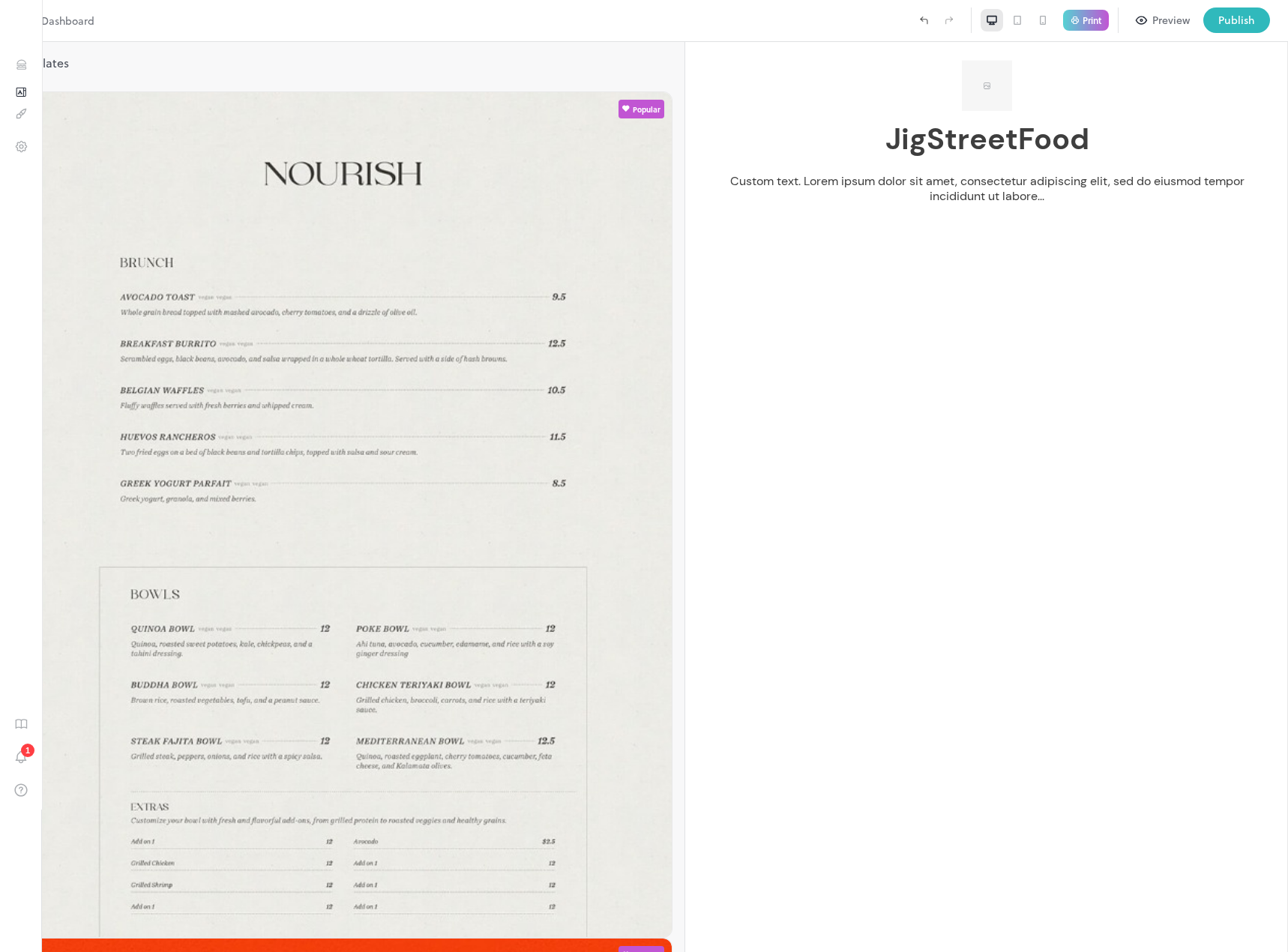
drag, startPoint x: 917, startPoint y: 363, endPoint x: 1011, endPoint y: 339, distance: 97.0
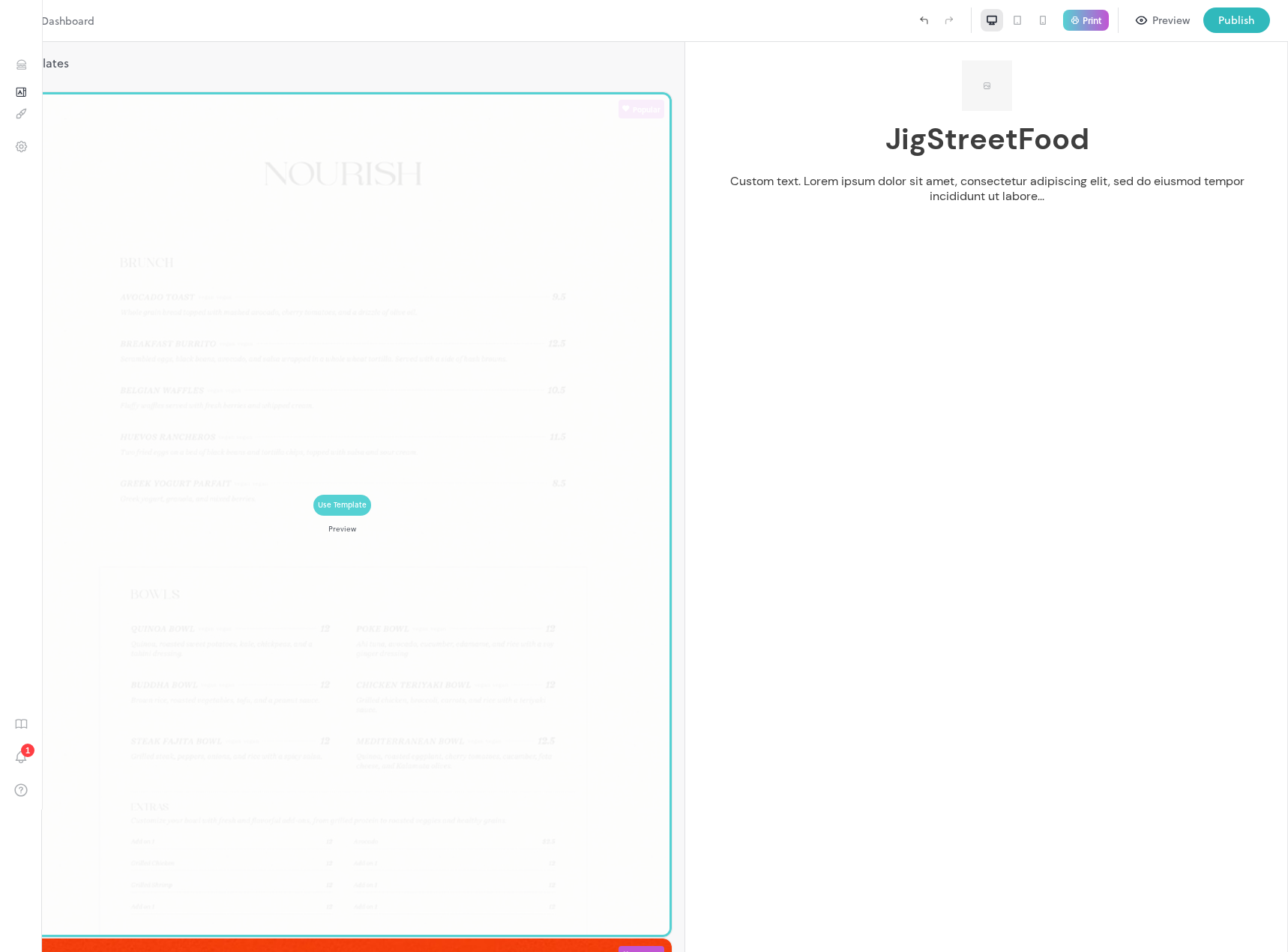
click at [318, 499] on div "Use Template" at bounding box center [342, 505] width 49 height 12
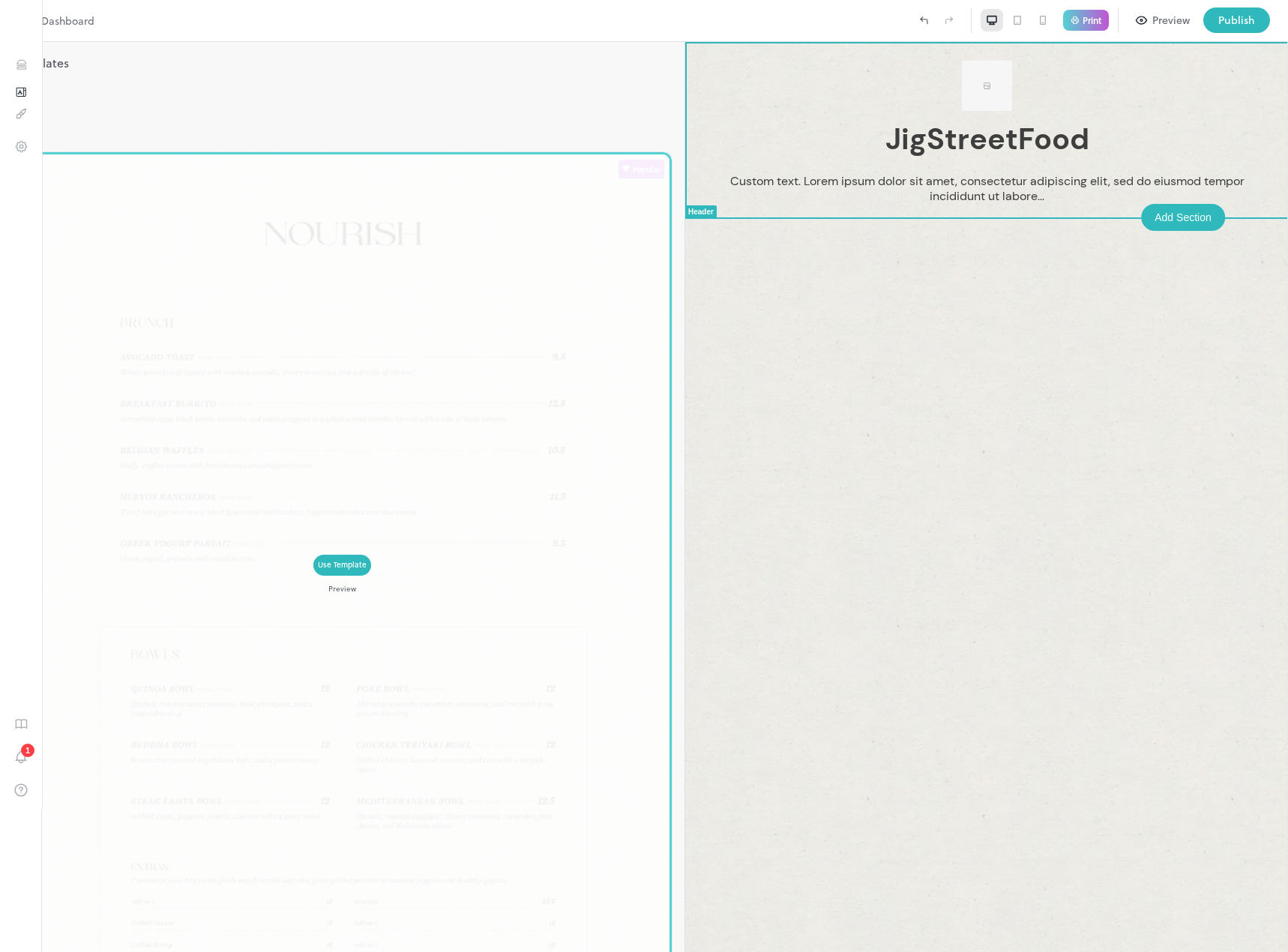
type input "**********"
type input "******"
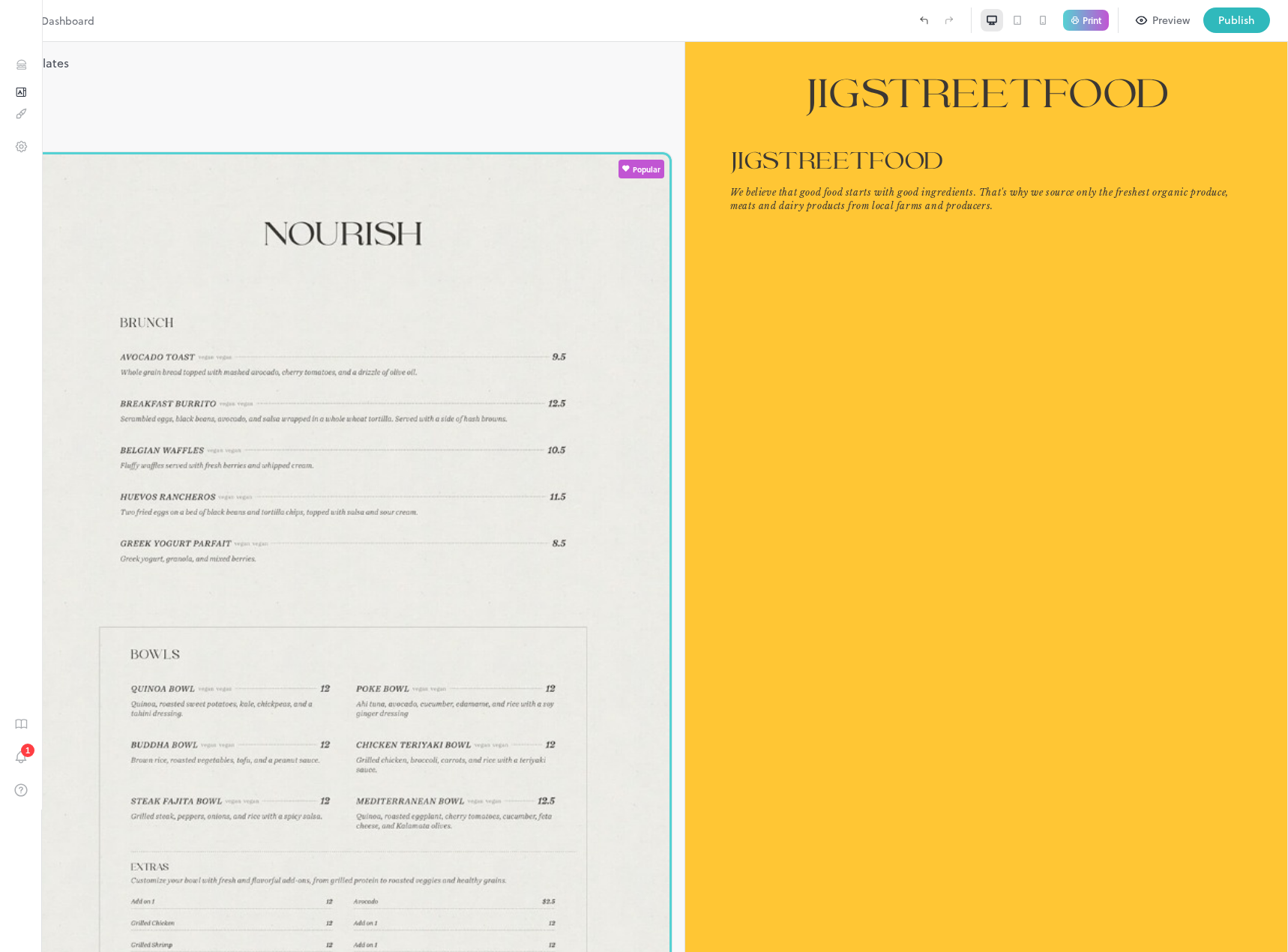
type input "******"
type input "*********"
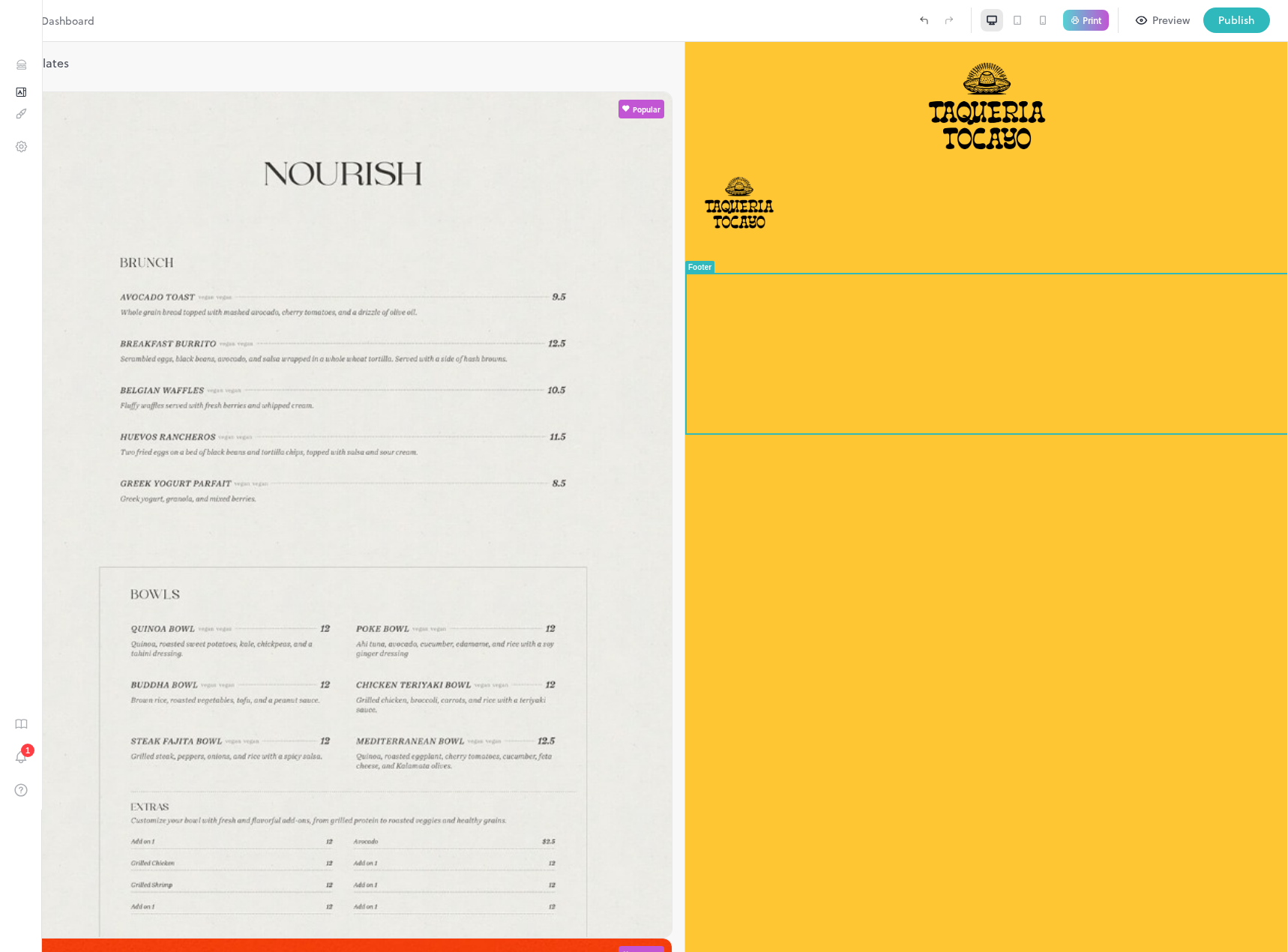
click at [987, 242] on div at bounding box center [840, 242] width 293 height 0
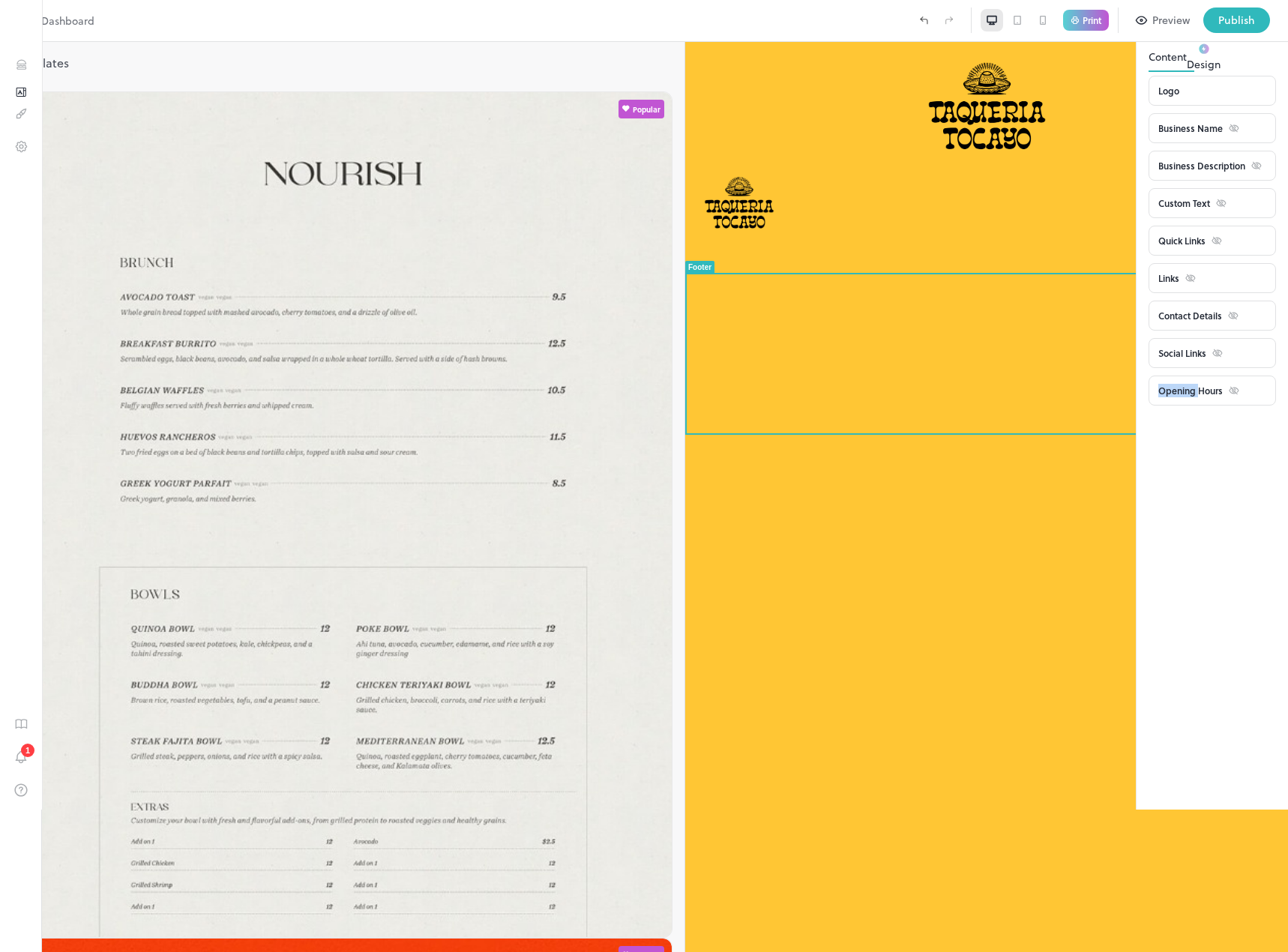
drag, startPoint x: 1765, startPoint y: 512, endPoint x: 1123, endPoint y: 474, distance: 643.1
click at [1148, 405] on div "Opening Hours" at bounding box center [1212, 390] width 127 height 30
click at [1158, 397] on div "Opening Hours" at bounding box center [1199, 390] width 81 height 14
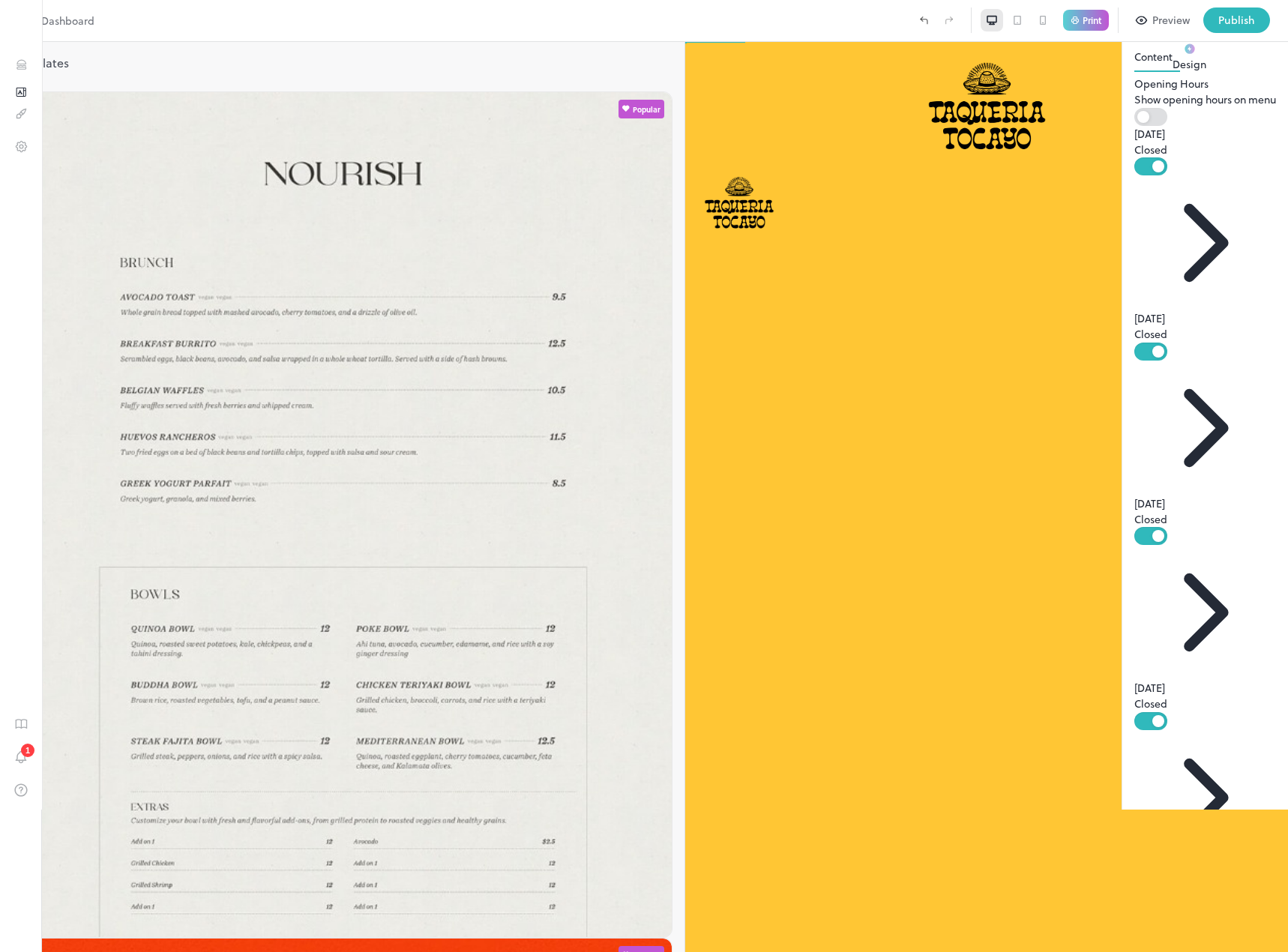
drag, startPoint x: 1804, startPoint y: 519, endPoint x: 1318, endPoint y: 471, distance: 488.4
click at [1135, 30] on icon at bounding box center [1142, 24] width 14 height 14
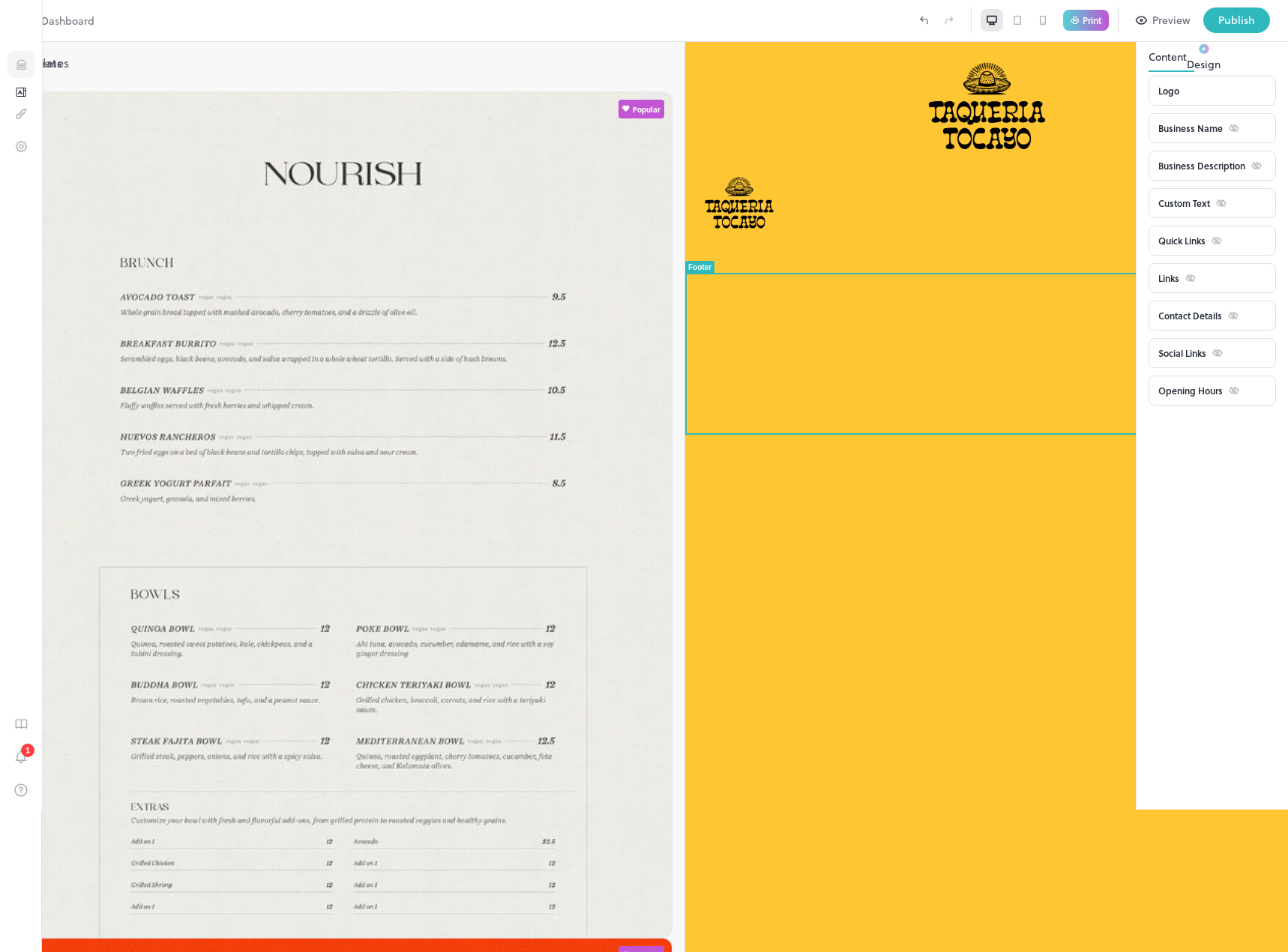
click at [22, 64] on icon "Items" at bounding box center [21, 62] width 9 height 4
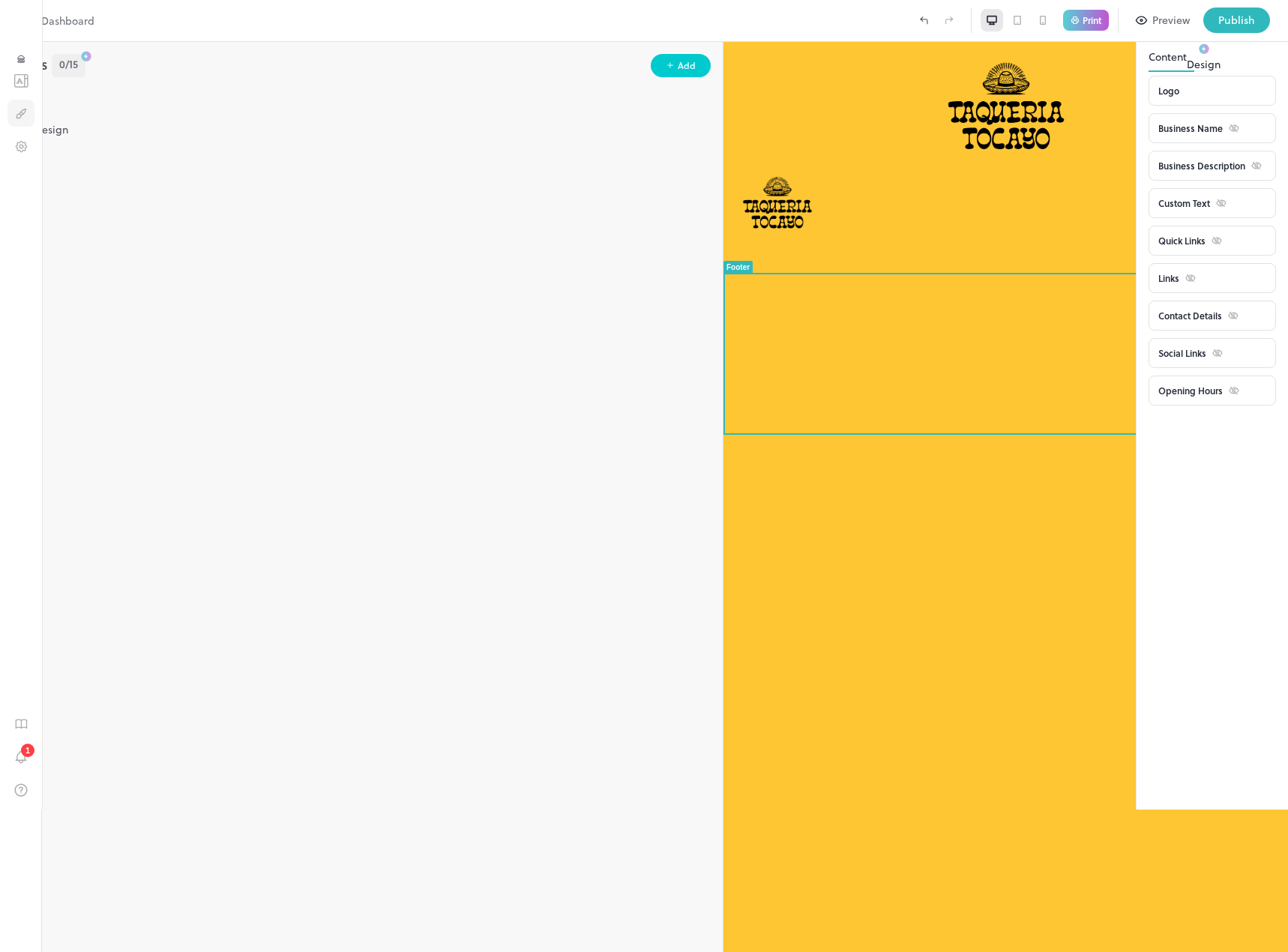
click at [22, 114] on icon "Design" at bounding box center [21, 112] width 2 height 2
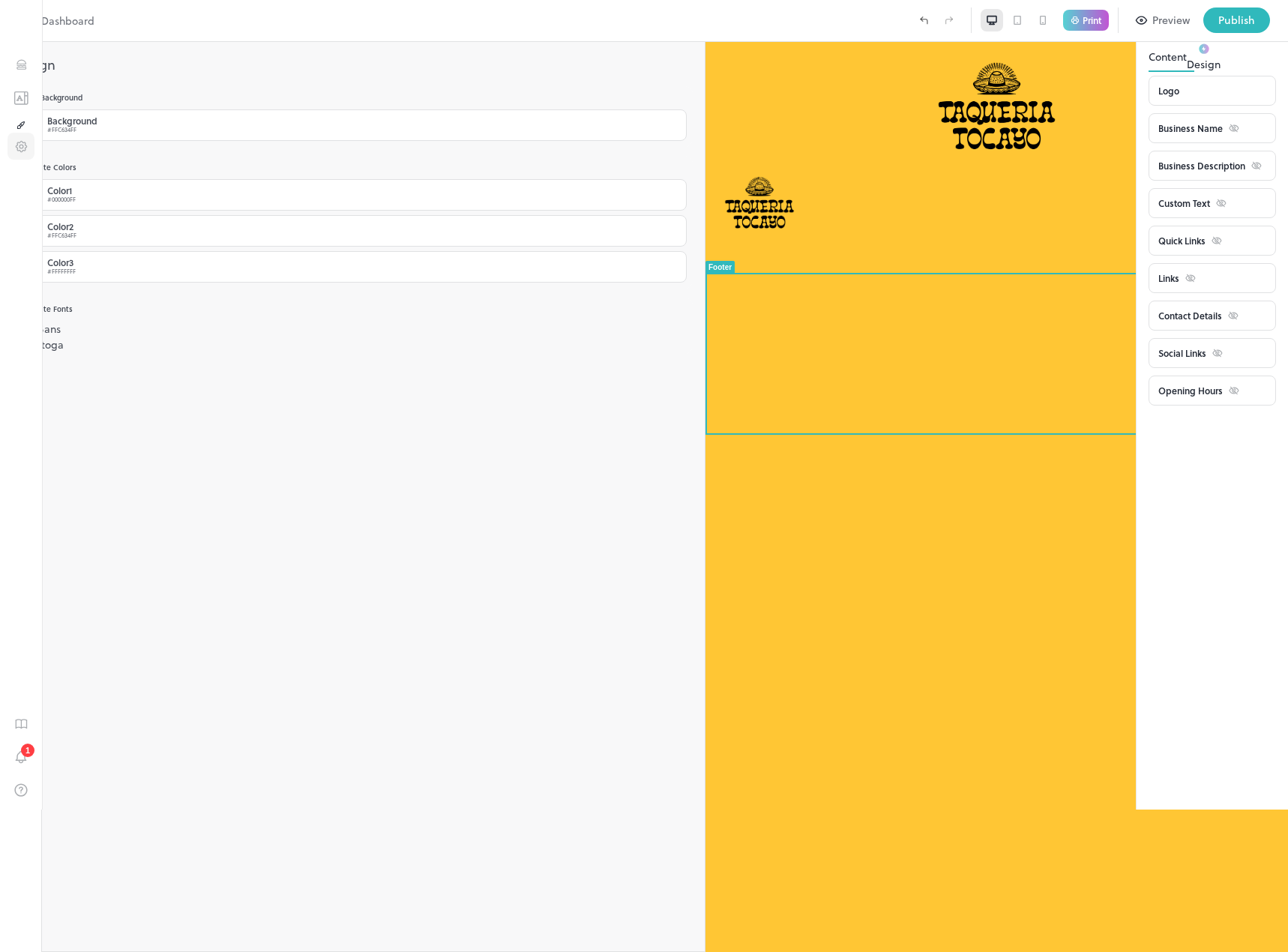
click at [22, 152] on icon "Settings" at bounding box center [21, 146] width 11 height 11
